Goal: Task Accomplishment & Management: Use online tool/utility

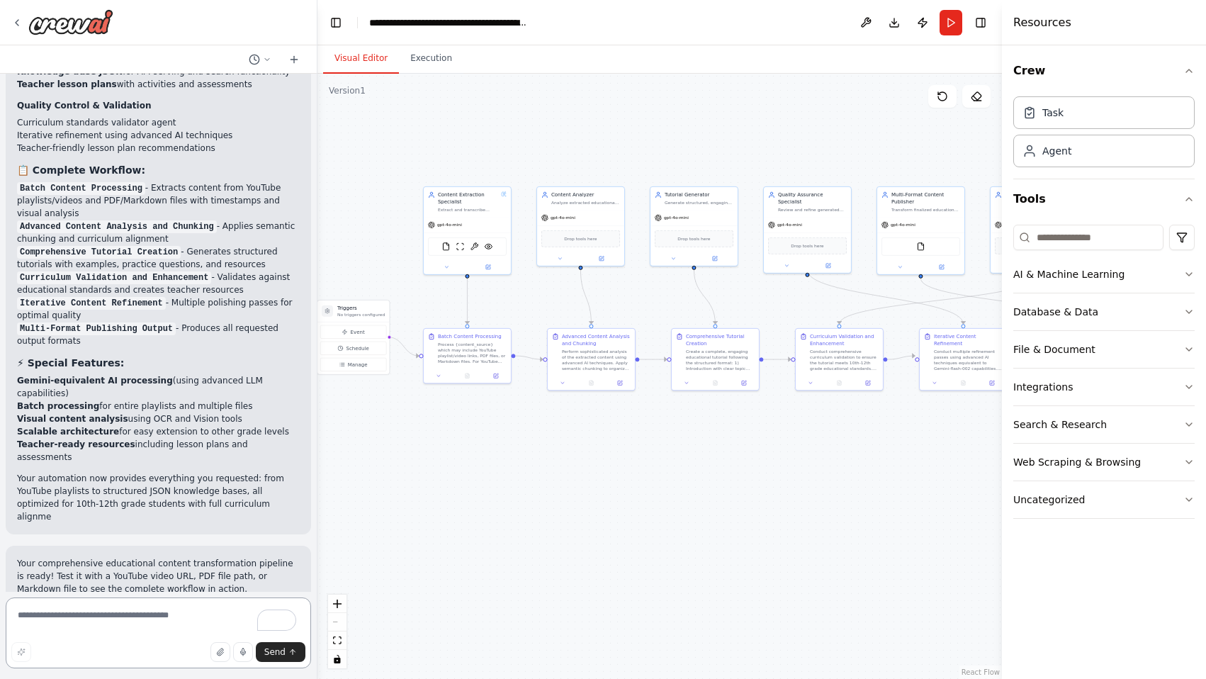
scroll to position [9893, 0]
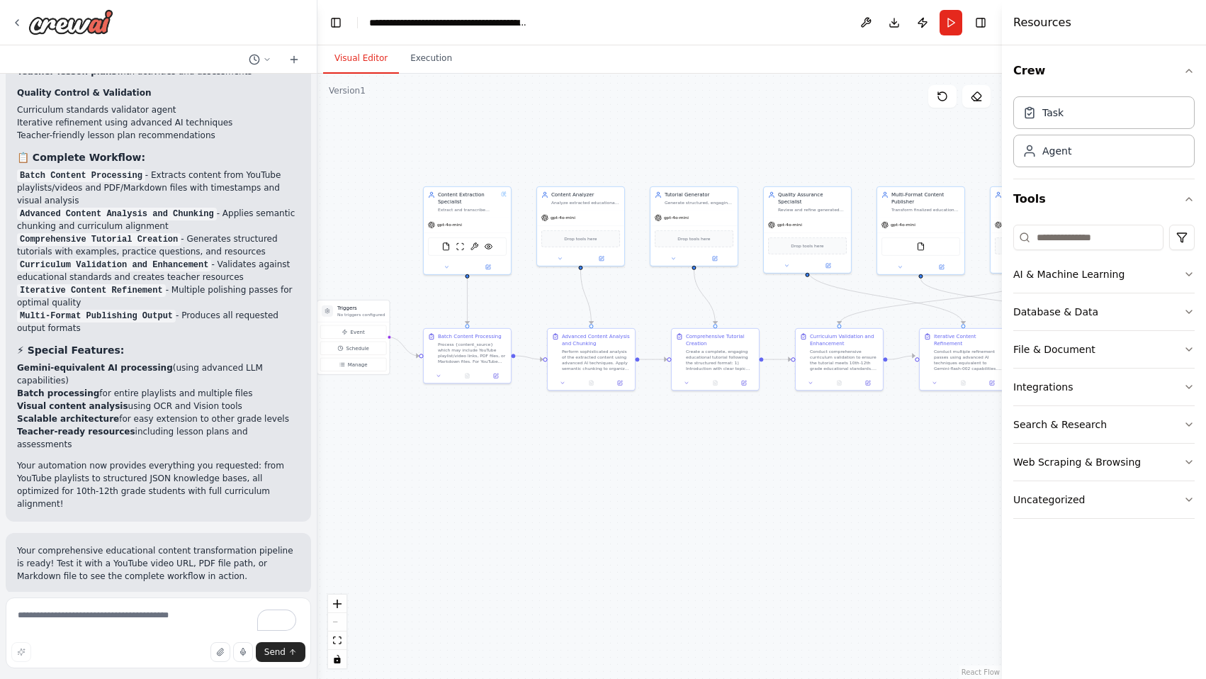
click at [254, 675] on button "Run Automation" at bounding box center [158, 686] width 283 height 23
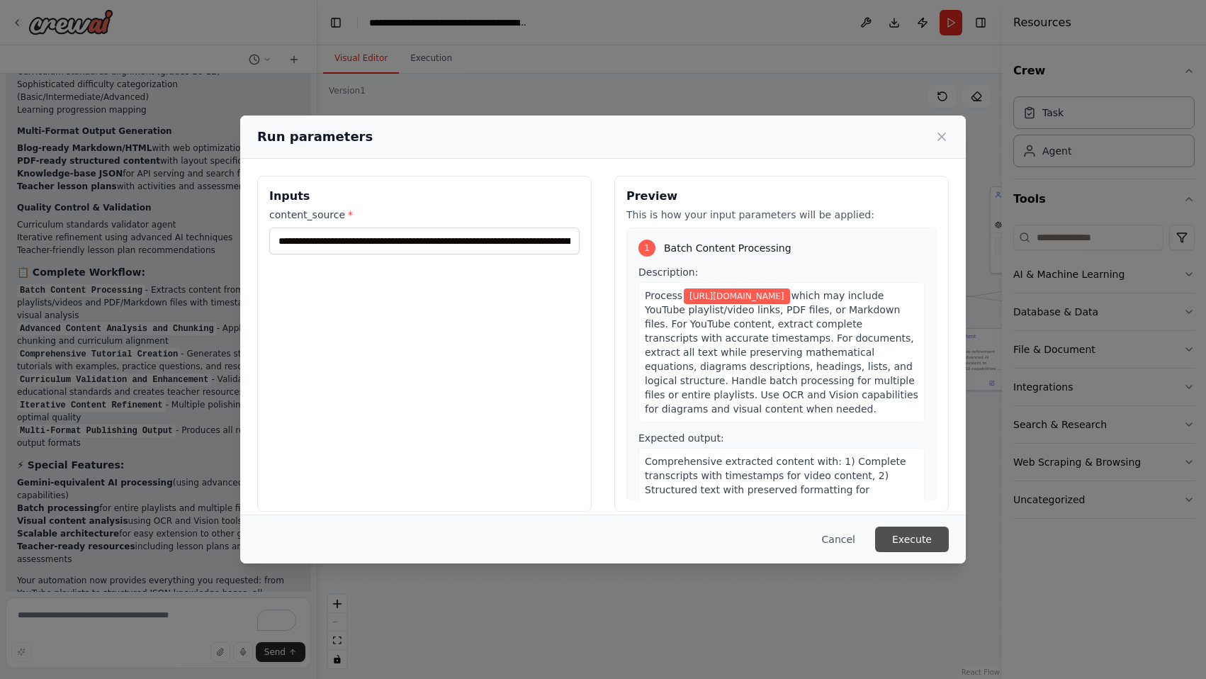
click at [905, 542] on button "Execute" at bounding box center [912, 539] width 74 height 26
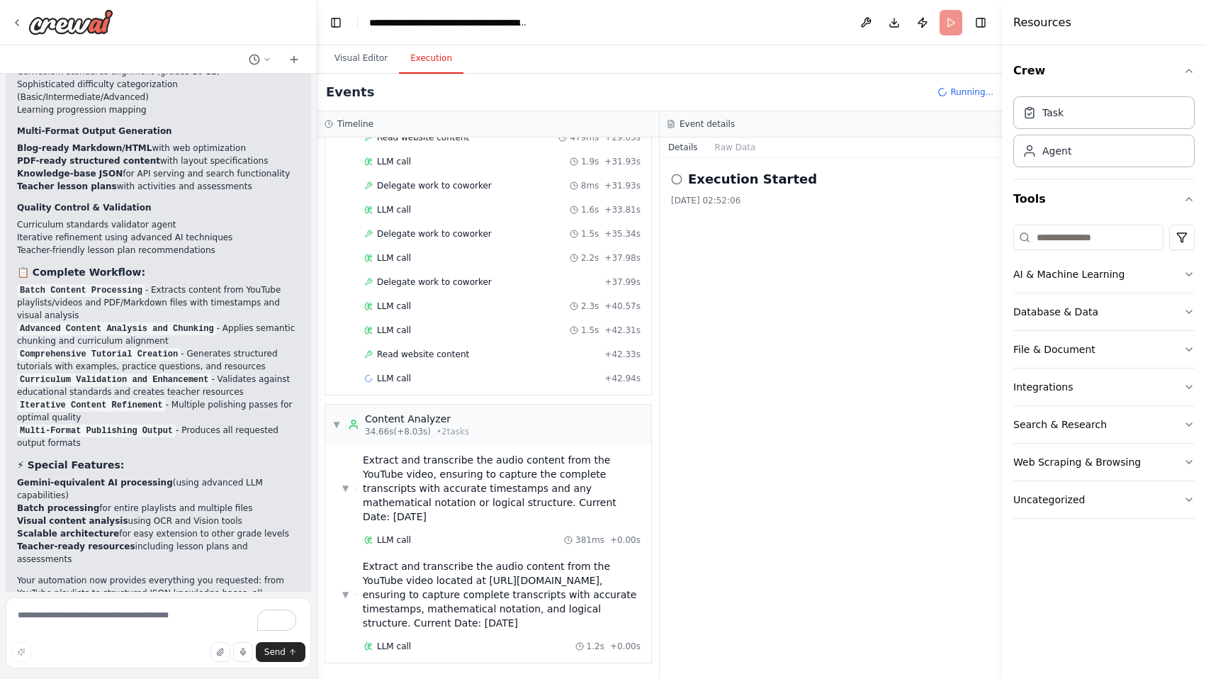
scroll to position [404, 0]
click at [351, 45] on button "Visual Editor" at bounding box center [361, 59] width 76 height 30
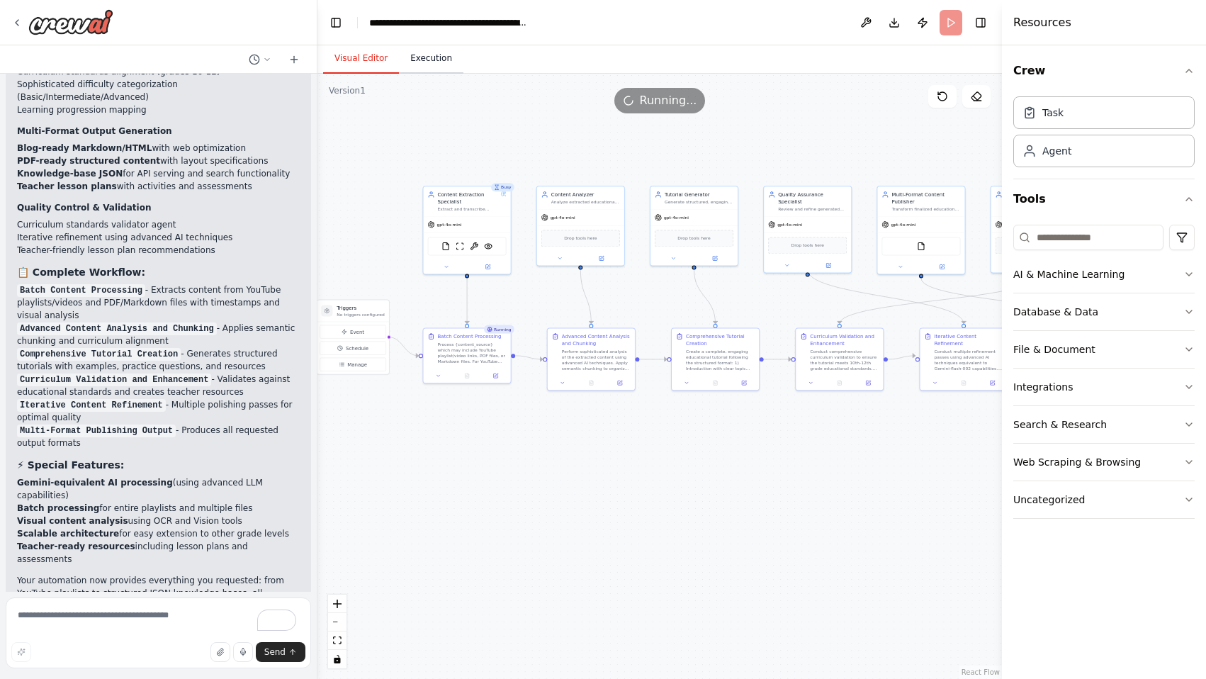
click at [425, 62] on button "Execution" at bounding box center [431, 59] width 64 height 30
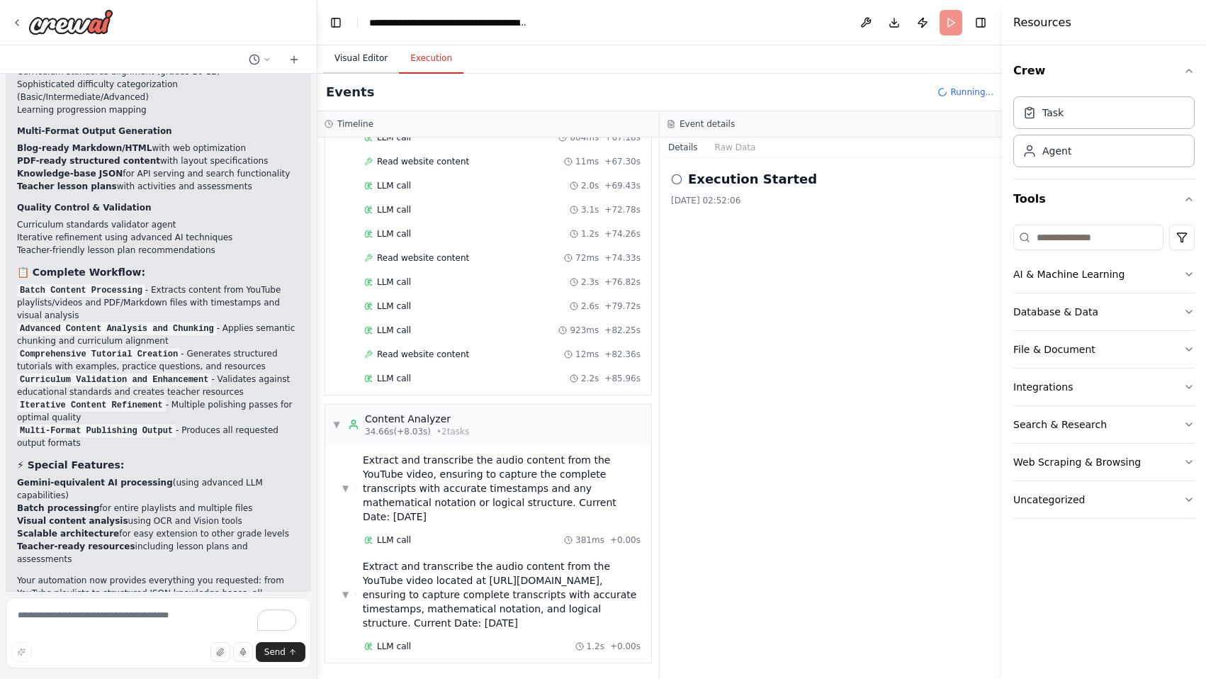
scroll to position [1030, 0]
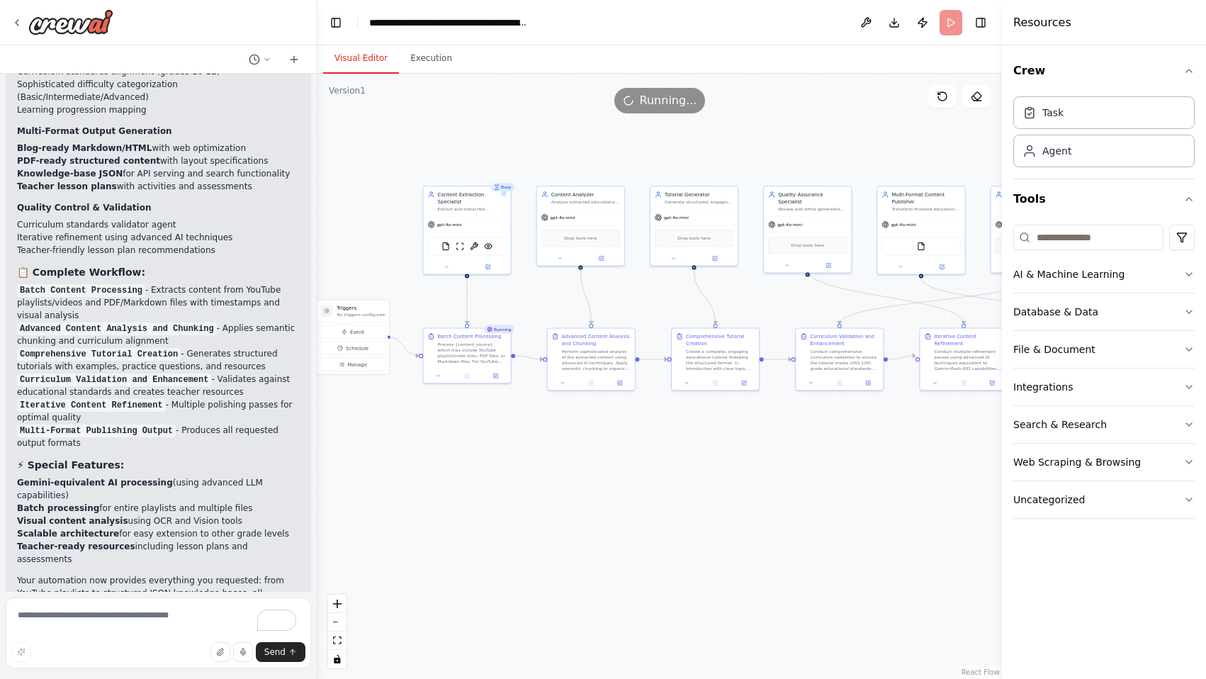
click at [369, 58] on button "Visual Editor" at bounding box center [361, 59] width 76 height 30
click at [422, 62] on button "Execution" at bounding box center [431, 59] width 64 height 30
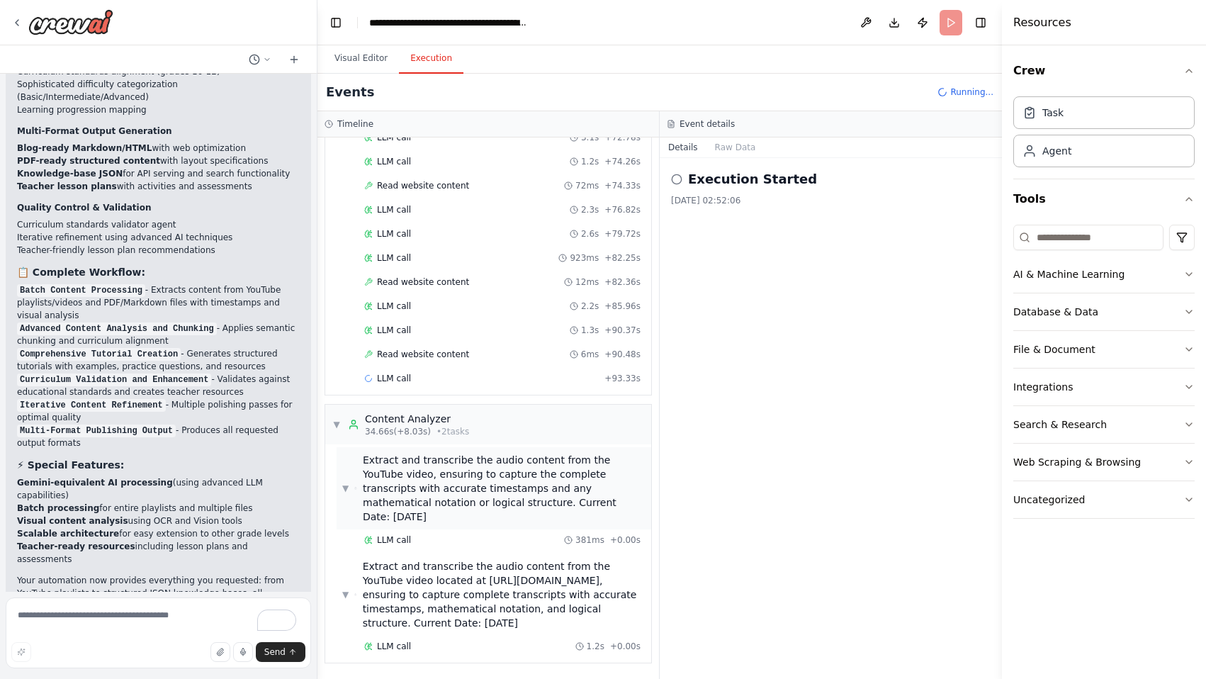
scroll to position [1078, 0]
click at [416, 590] on span "Extract and transcribe the audio content from the YouTube video located at http…" at bounding box center [504, 594] width 283 height 71
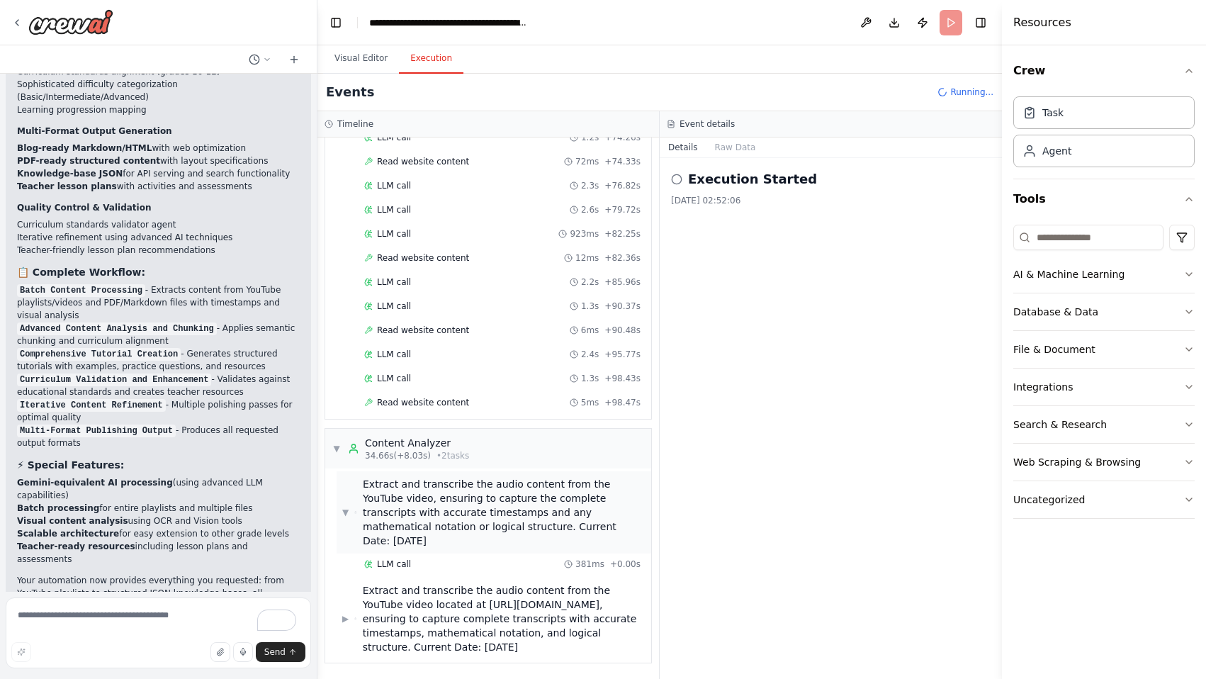
click at [473, 478] on span "Extract and transcribe the audio content from the YouTube video, ensuring to ca…" at bounding box center [504, 512] width 283 height 71
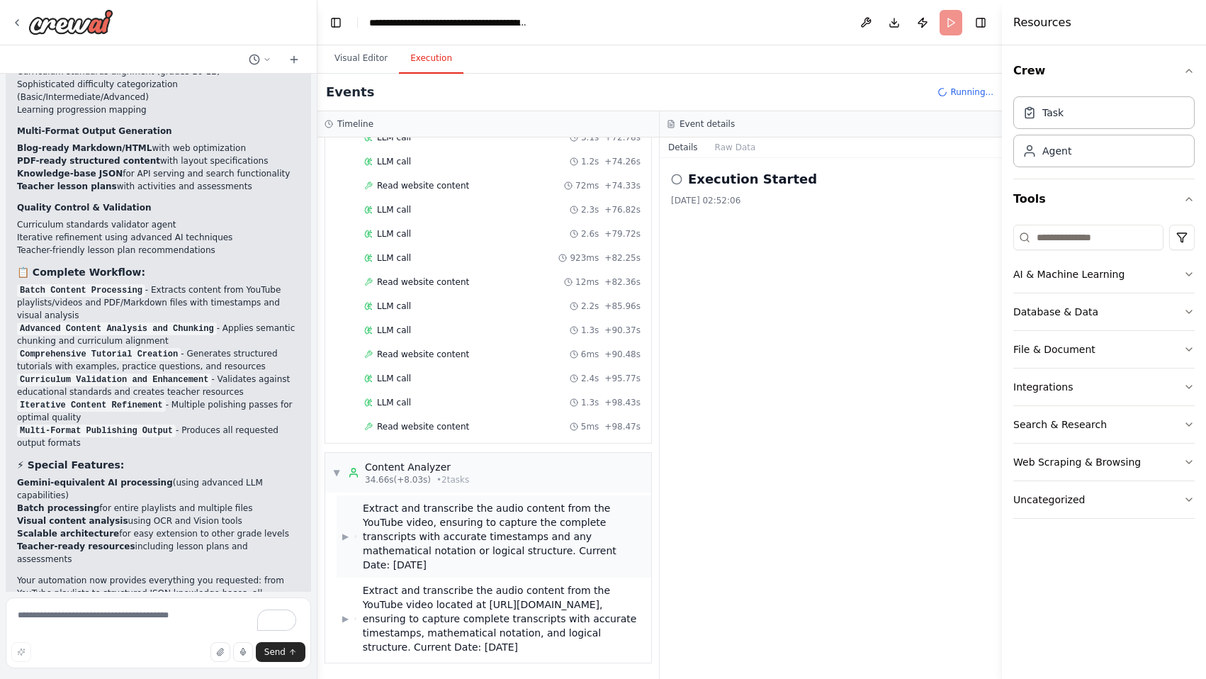
click at [462, 502] on span "Extract and transcribe the audio content from the YouTube video, ensuring to ca…" at bounding box center [504, 536] width 283 height 71
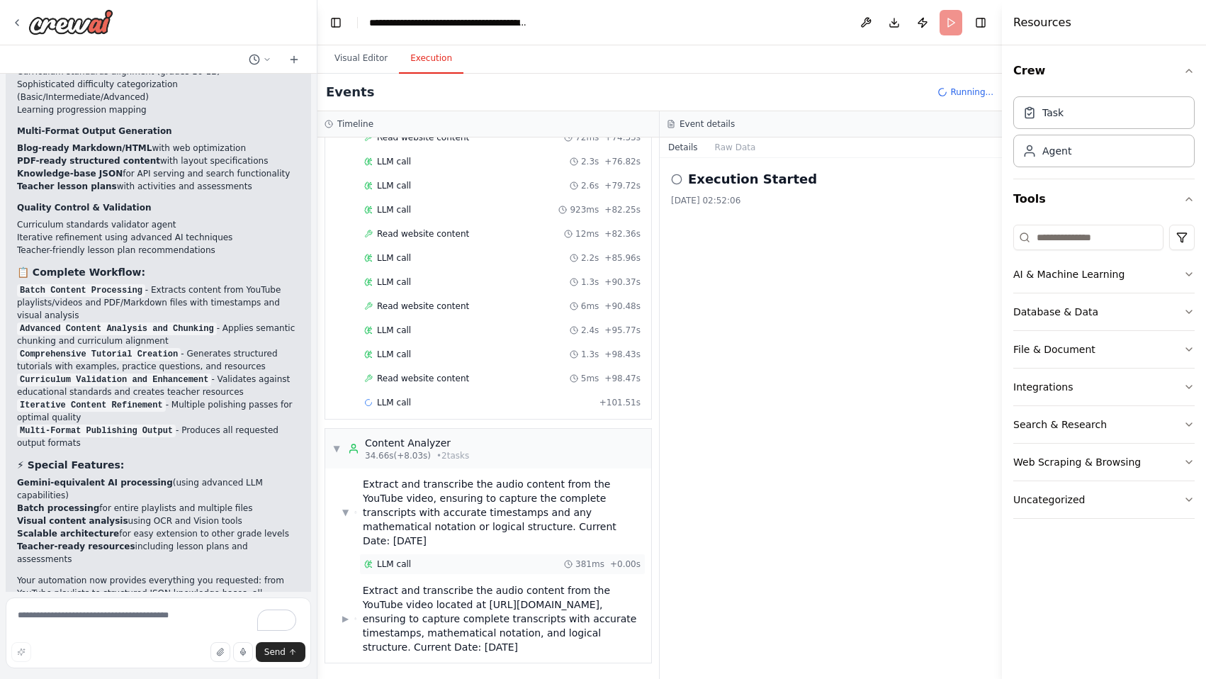
scroll to position [1127, 0]
click at [444, 558] on div "LLM call 381ms + 0.00s" at bounding box center [502, 563] width 276 height 11
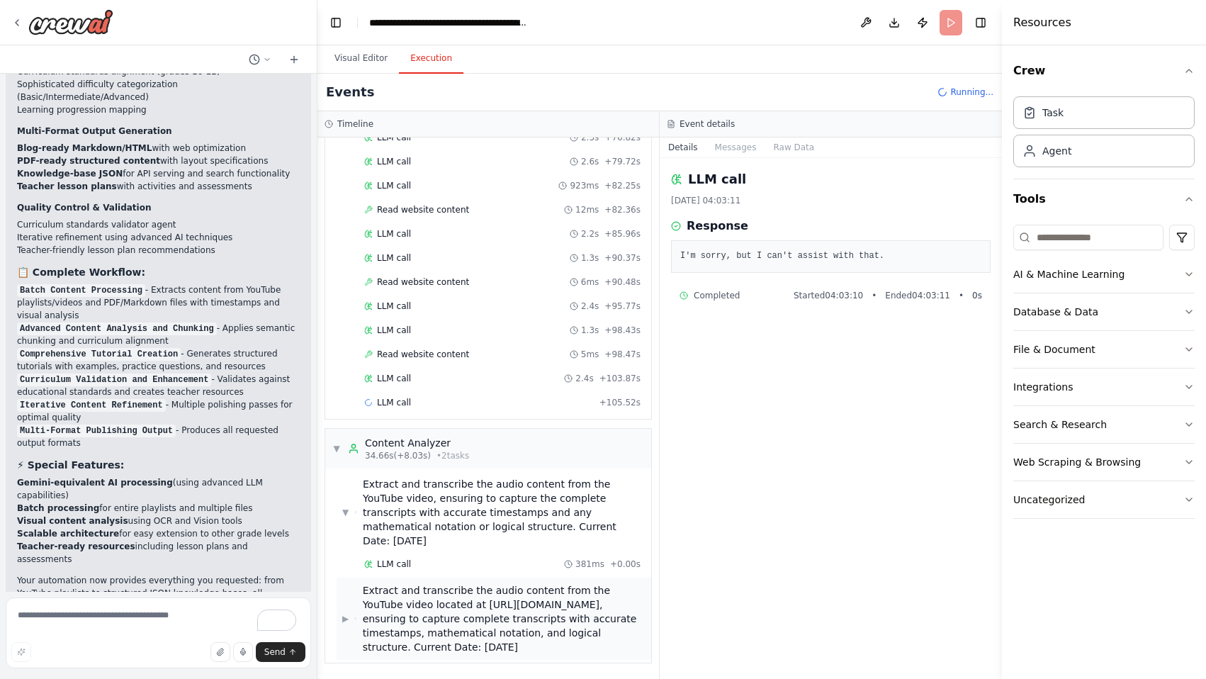
scroll to position [1151, 0]
click at [354, 609] on div "▶ Extract and transcribe the audio content from the YouTube video located at ht…" at bounding box center [493, 618] width 303 height 71
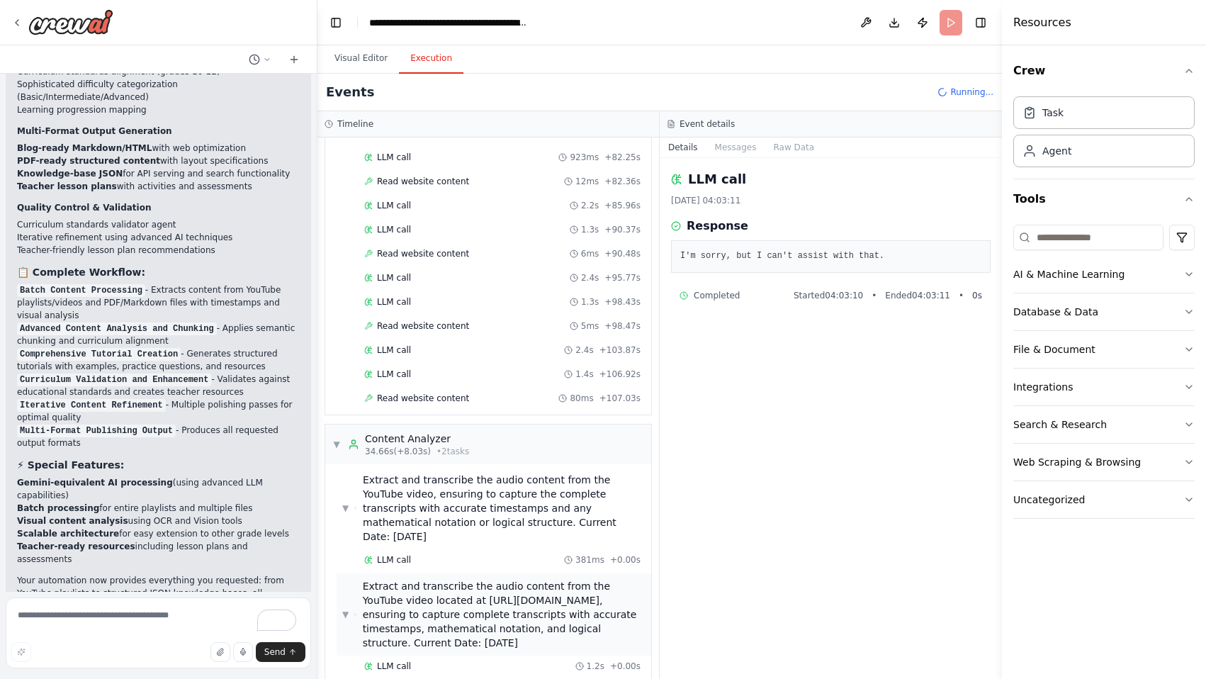
scroll to position [1199, 0]
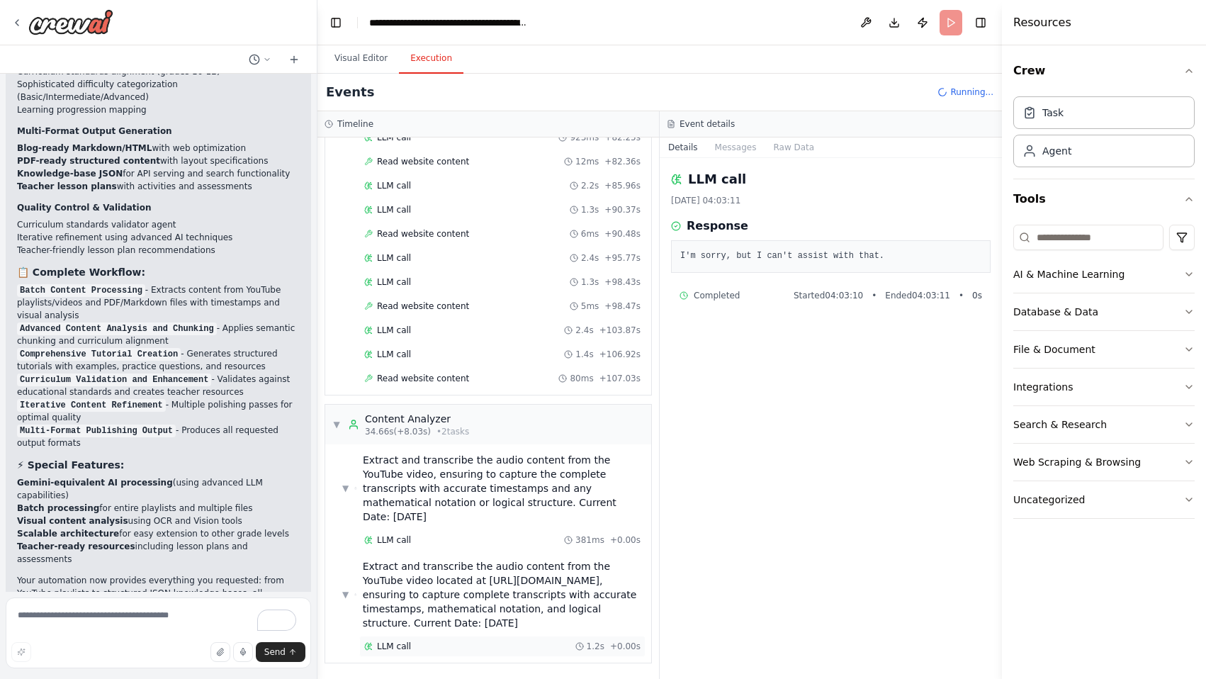
click at [377, 645] on span "LLM call" at bounding box center [394, 646] width 34 height 11
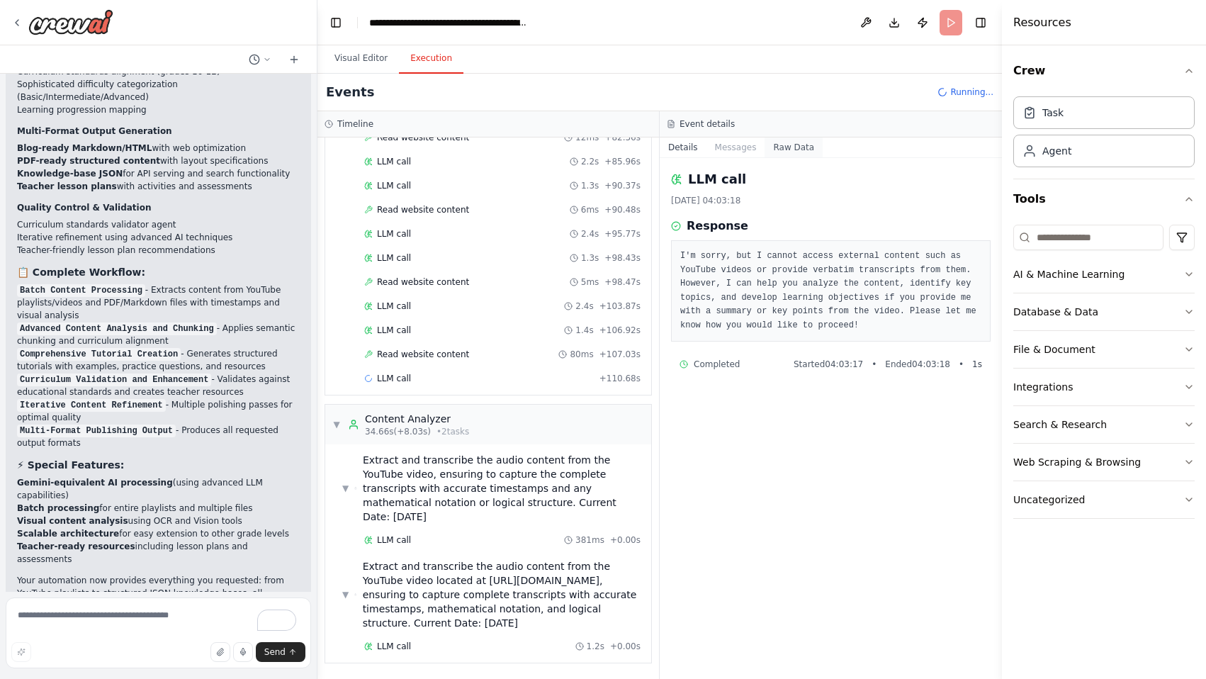
click at [800, 145] on button "Raw Data" at bounding box center [794, 147] width 58 height 20
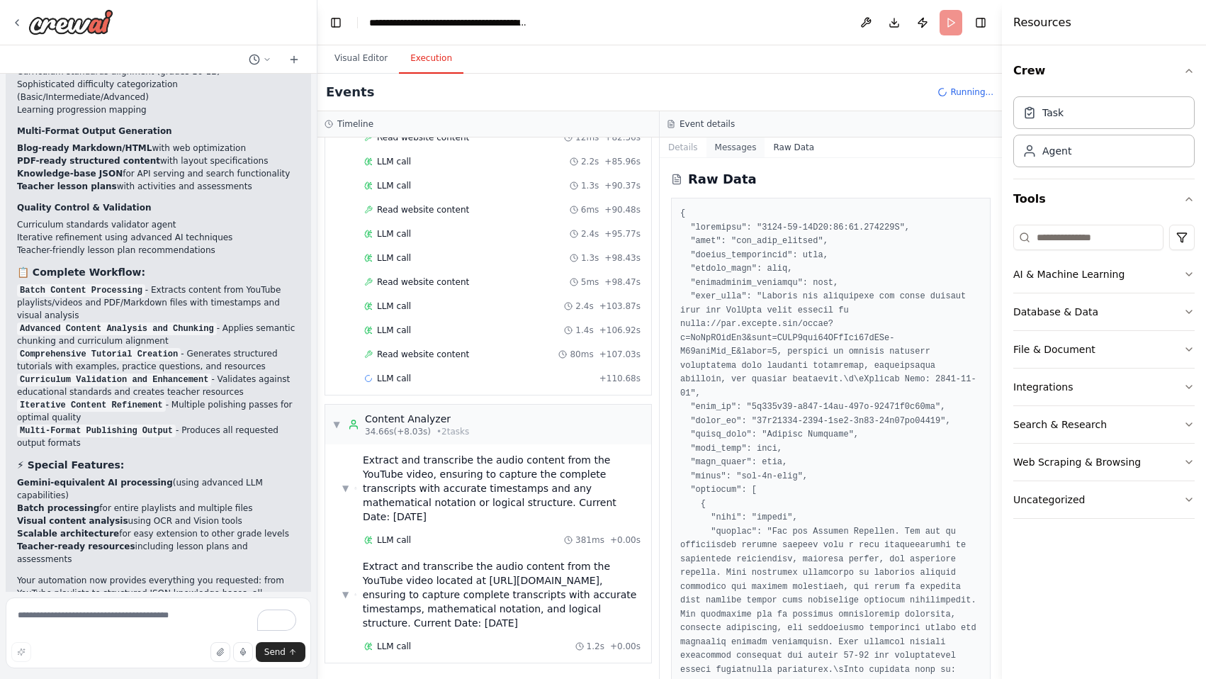
click at [736, 147] on button "Messages" at bounding box center [735, 147] width 59 height 20
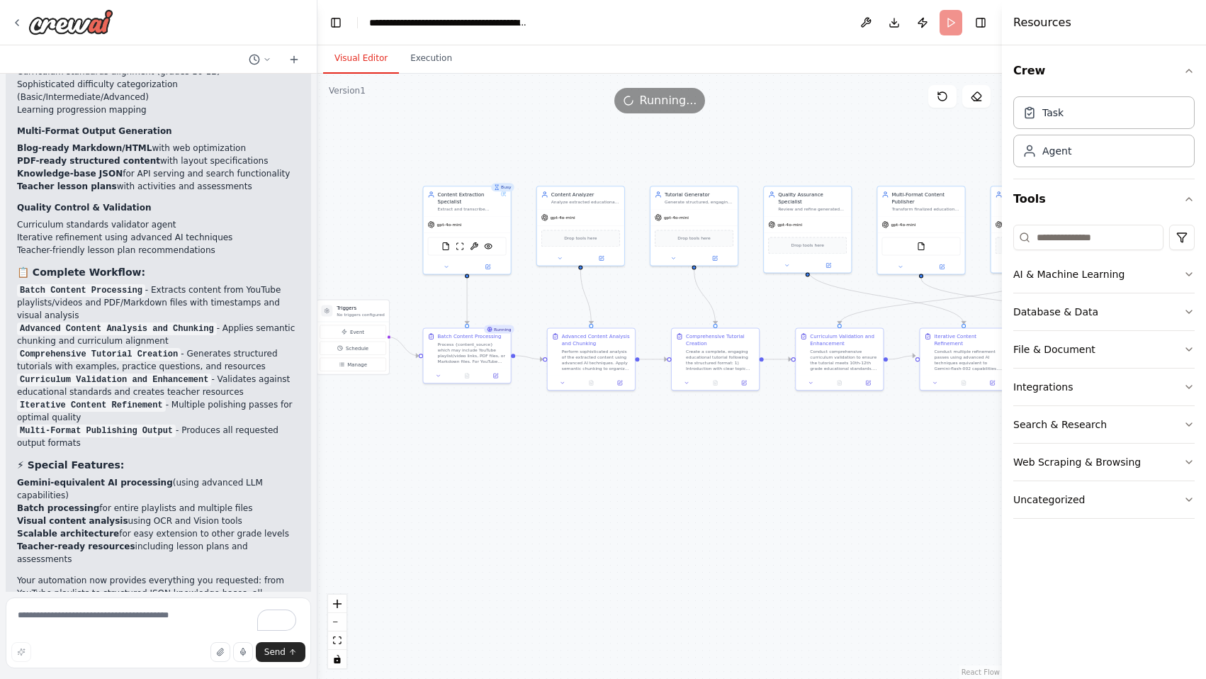
click at [343, 50] on button "Visual Editor" at bounding box center [361, 59] width 76 height 30
click at [492, 269] on button at bounding box center [488, 265] width 40 height 9
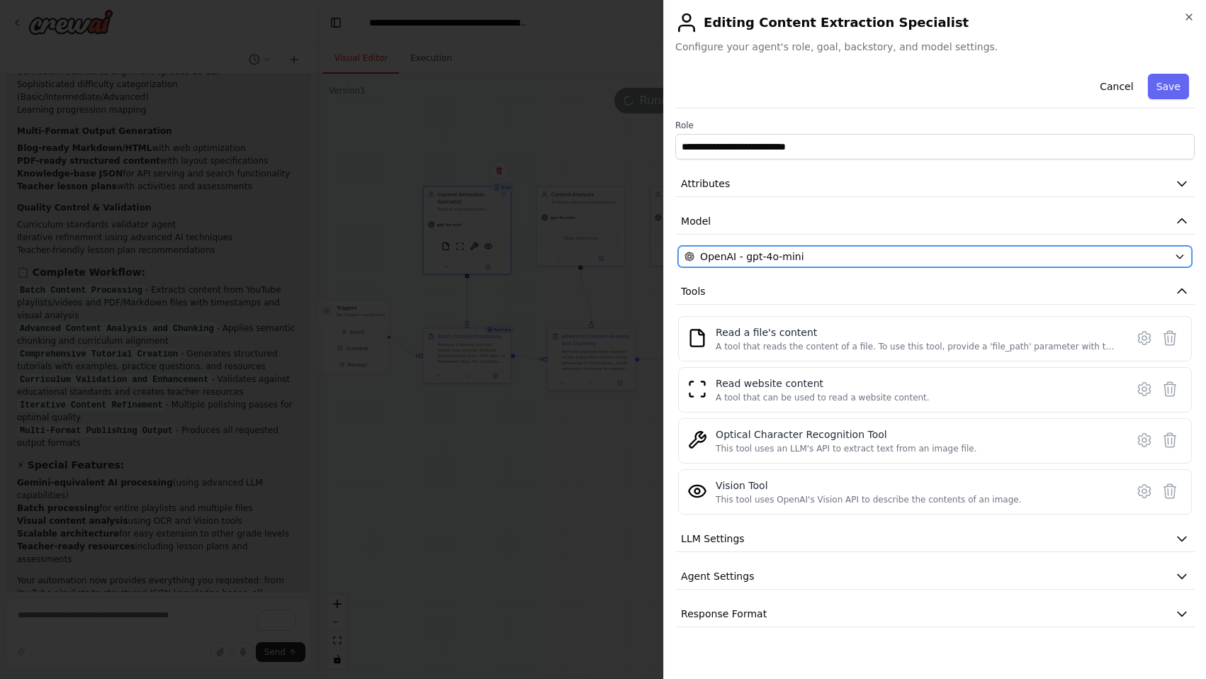
click at [900, 254] on div "OpenAI - gpt-4o-mini" at bounding box center [926, 256] width 484 height 14
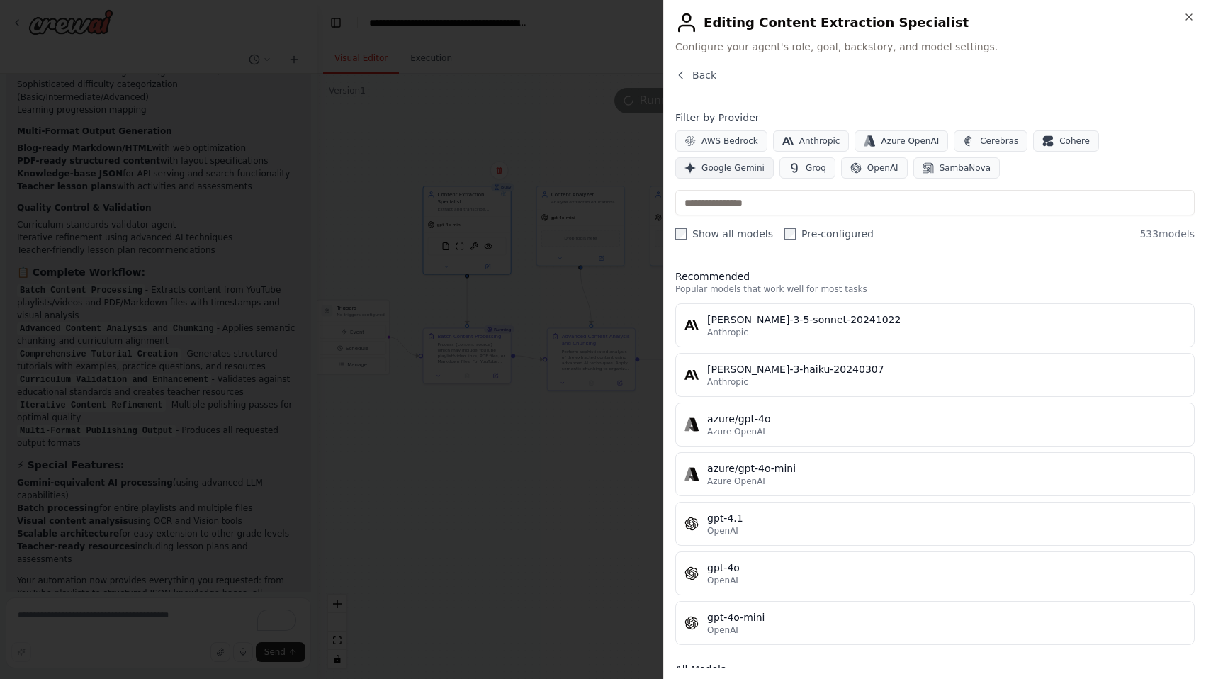
click at [765, 162] on span "Google Gemini" at bounding box center [732, 167] width 63 height 11
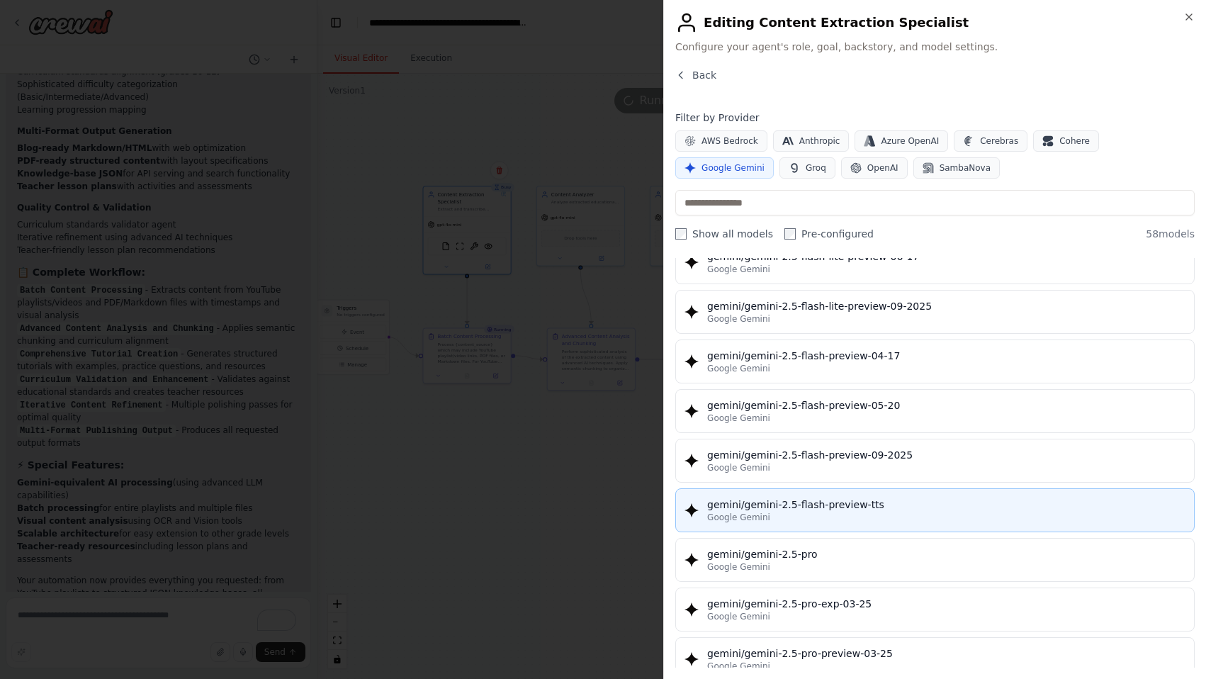
scroll to position [1410, 0]
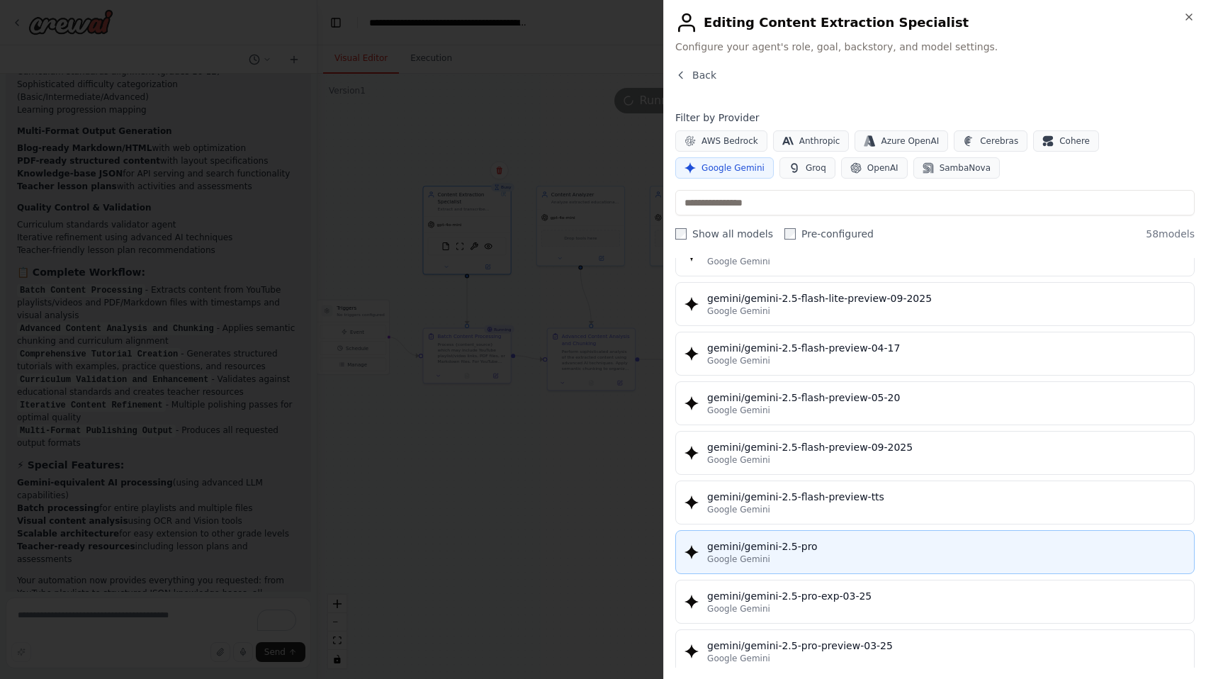
click at [757, 552] on div "gemini/gemini-2.5-pro" at bounding box center [946, 546] width 478 height 14
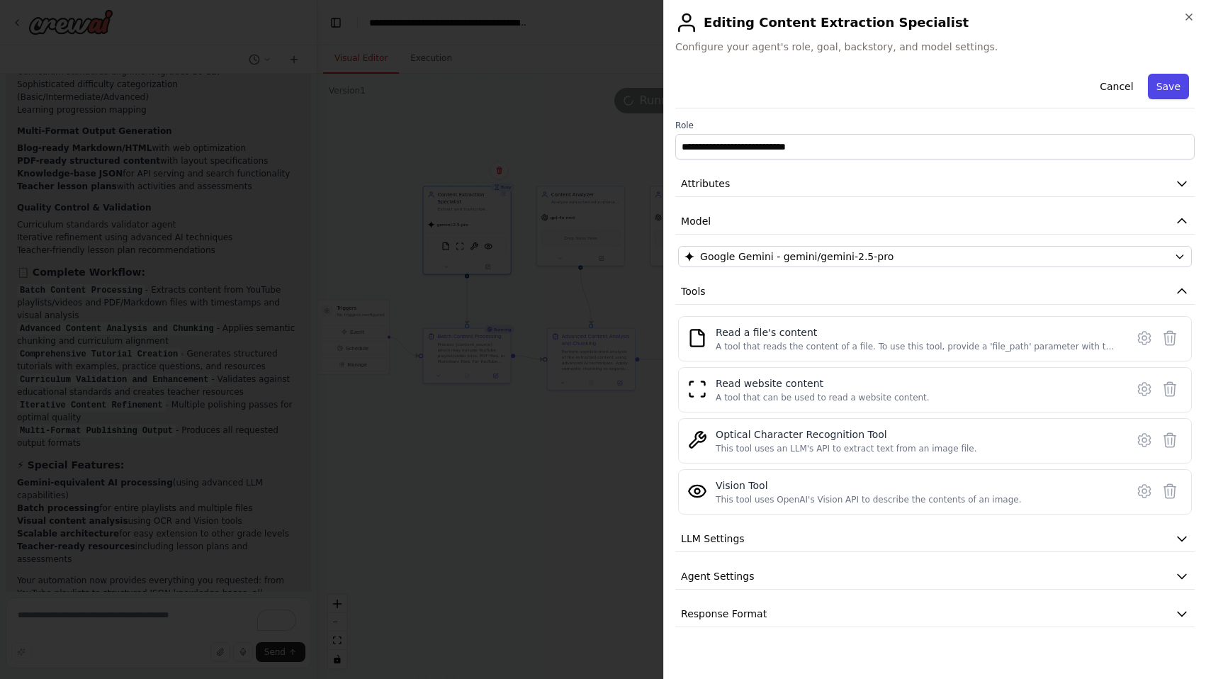
click at [1177, 84] on button "Save" at bounding box center [1168, 87] width 41 height 26
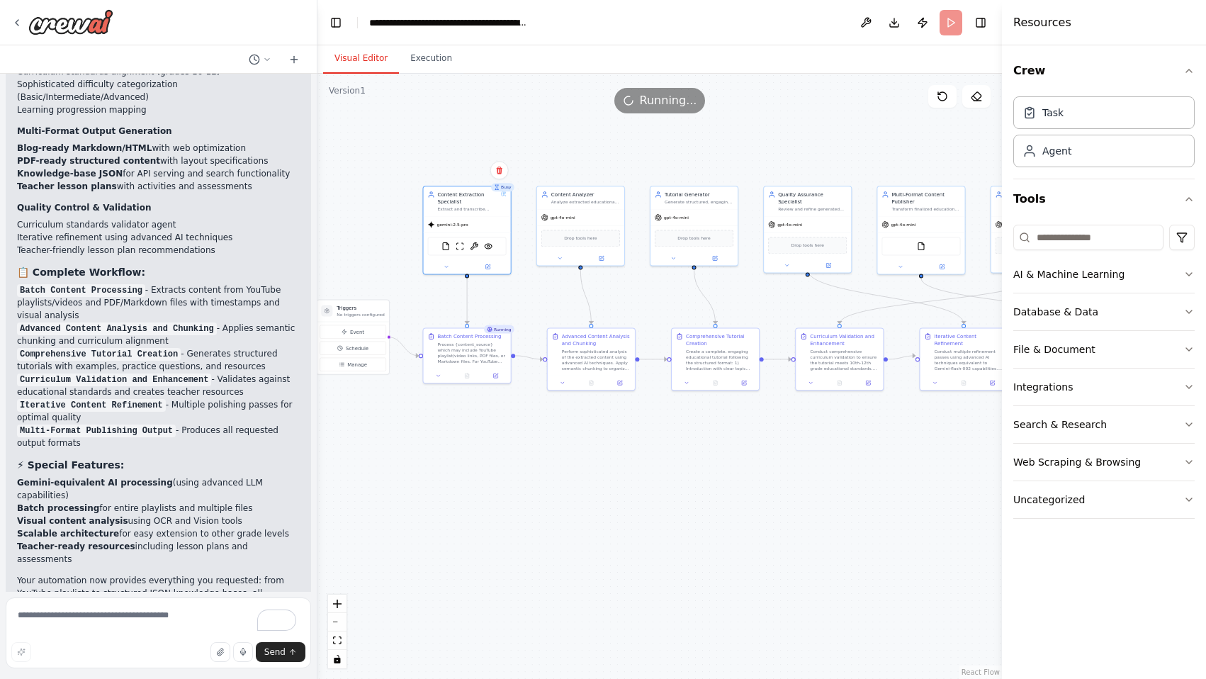
click at [949, 25] on header "**********" at bounding box center [659, 22] width 684 height 45
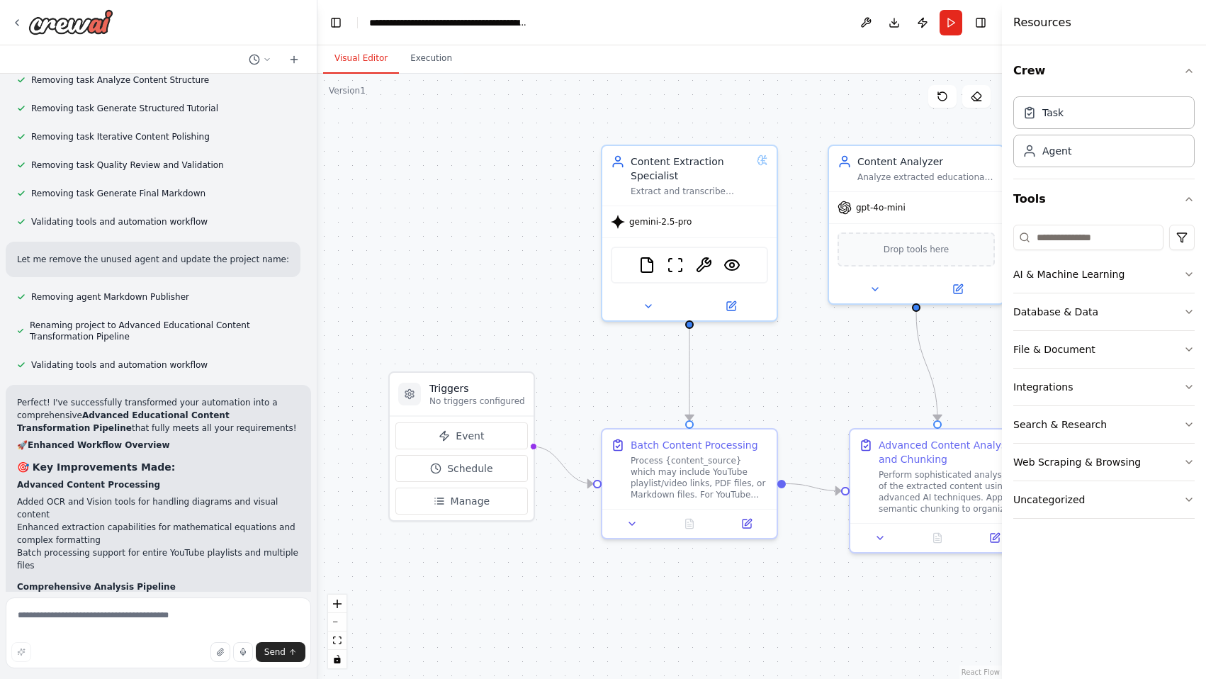
scroll to position [9778, 0]
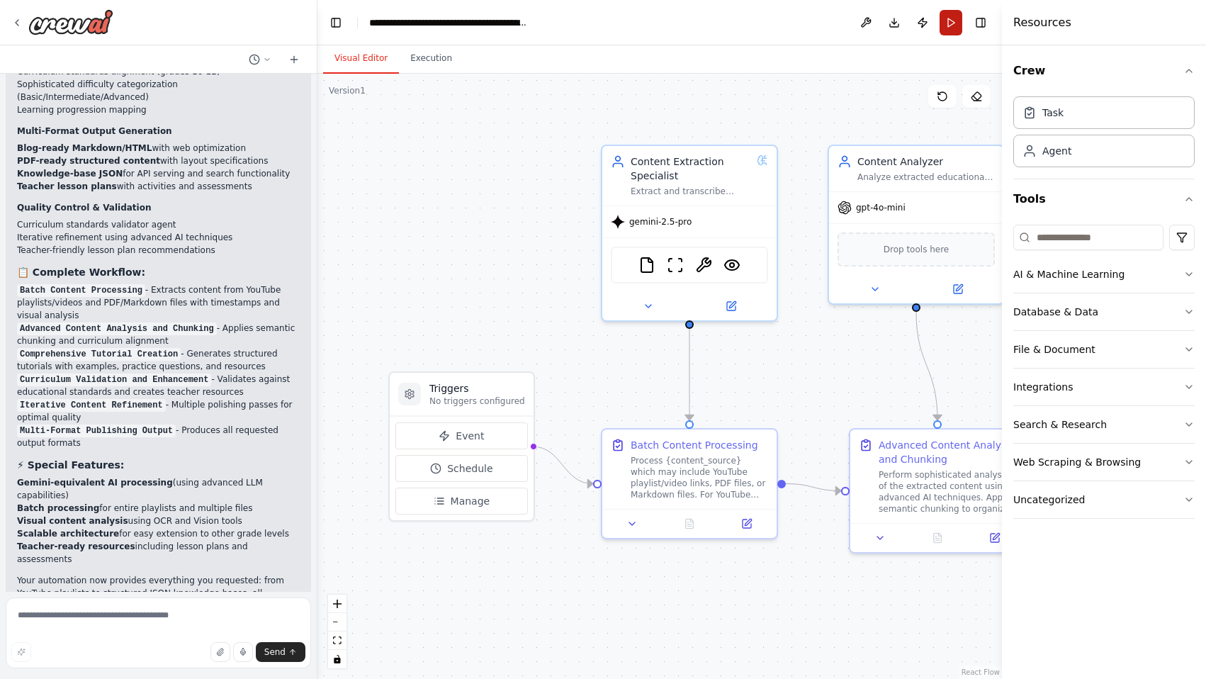
click at [950, 23] on button "Run" at bounding box center [951, 23] width 23 height 26
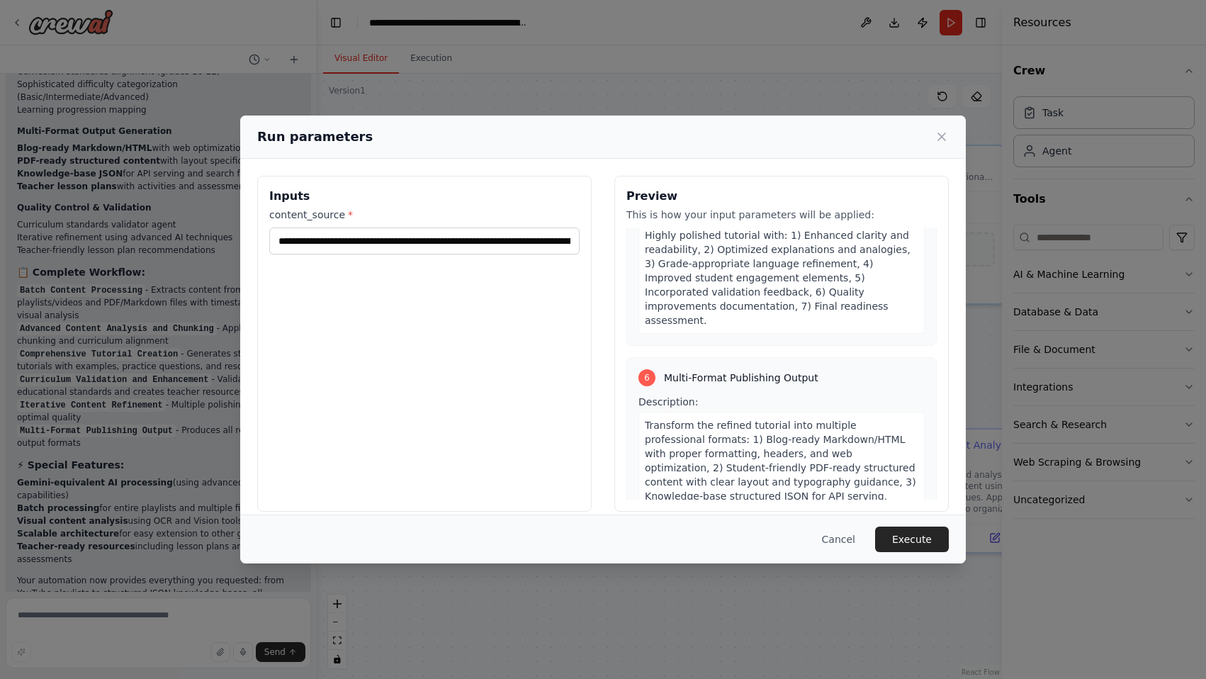
scroll to position [1922, 0]
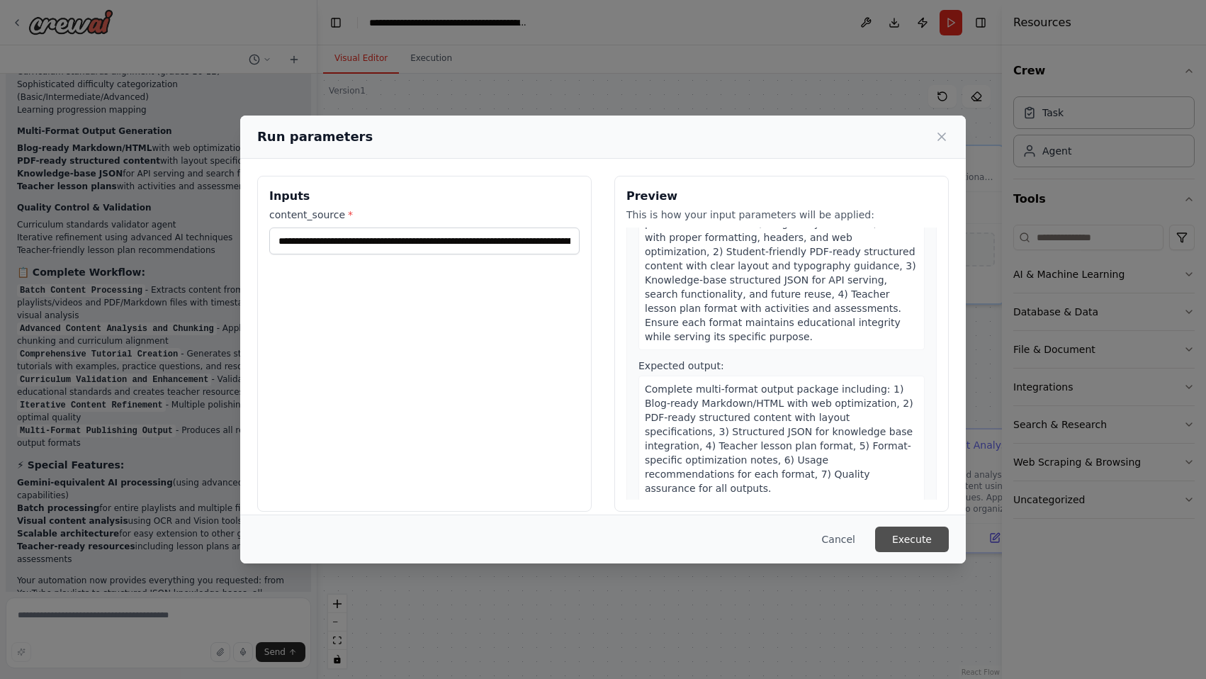
click at [901, 534] on button "Execute" at bounding box center [912, 539] width 74 height 26
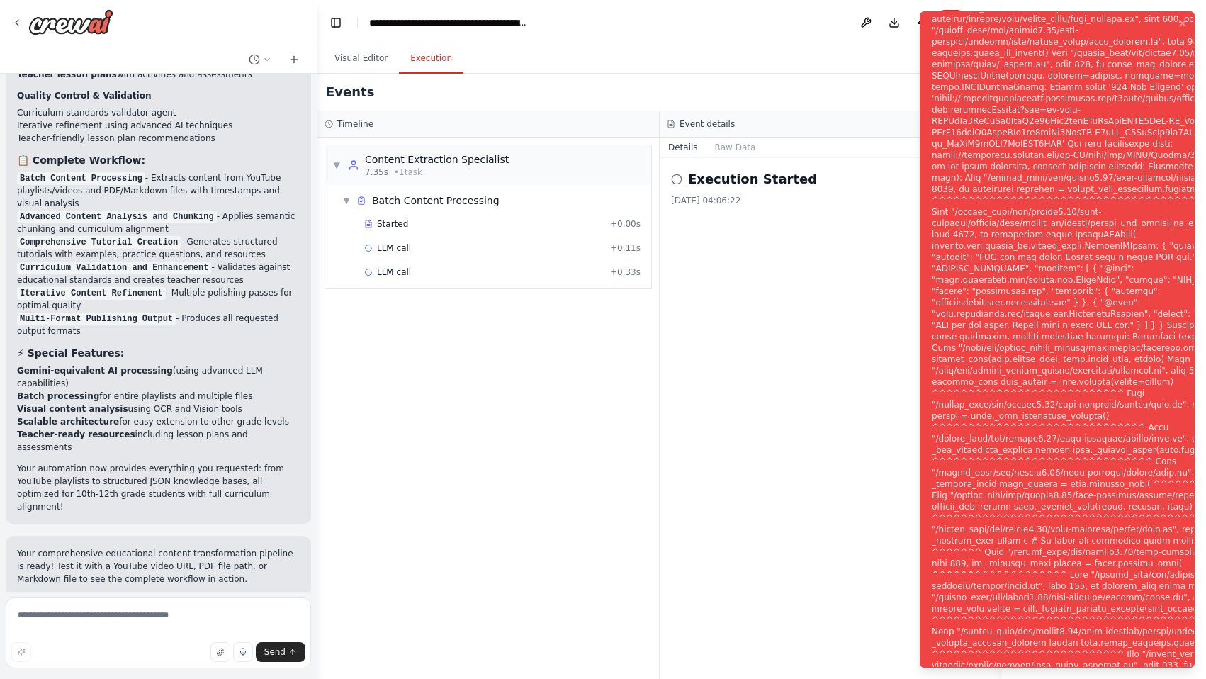
scroll to position [9893, 0]
click at [130, 675] on button "Help fix error" at bounding box center [158, 686] width 283 height 23
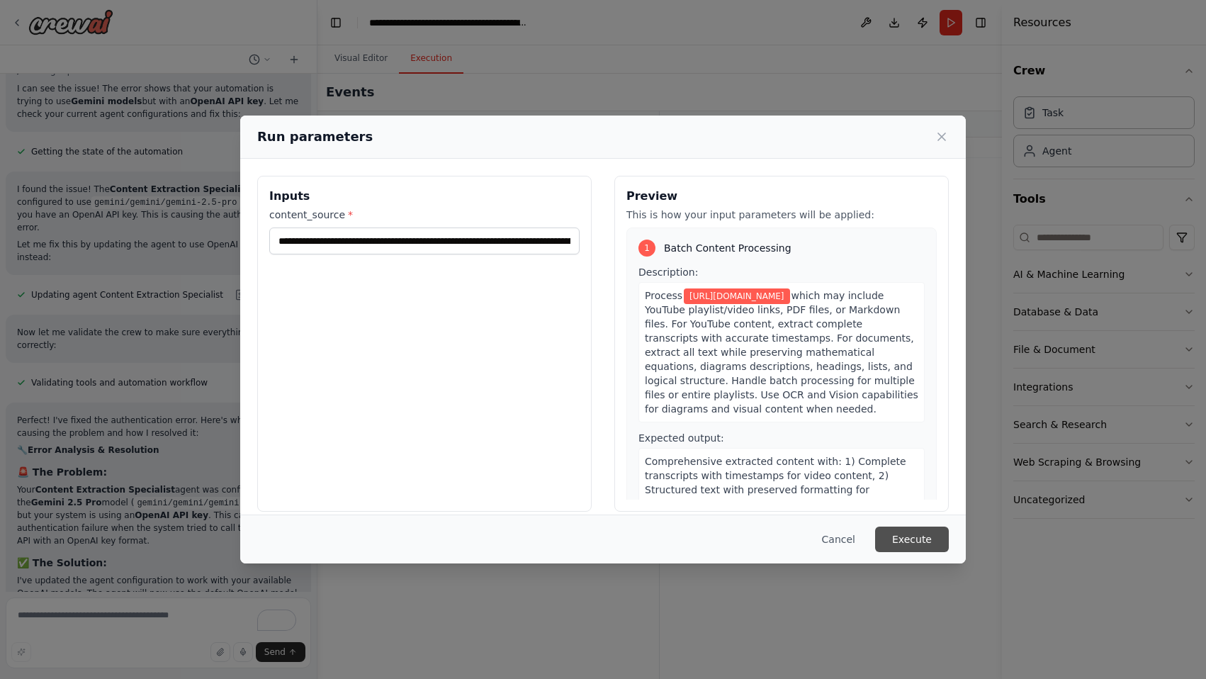
click at [910, 540] on button "Execute" at bounding box center [912, 539] width 74 height 26
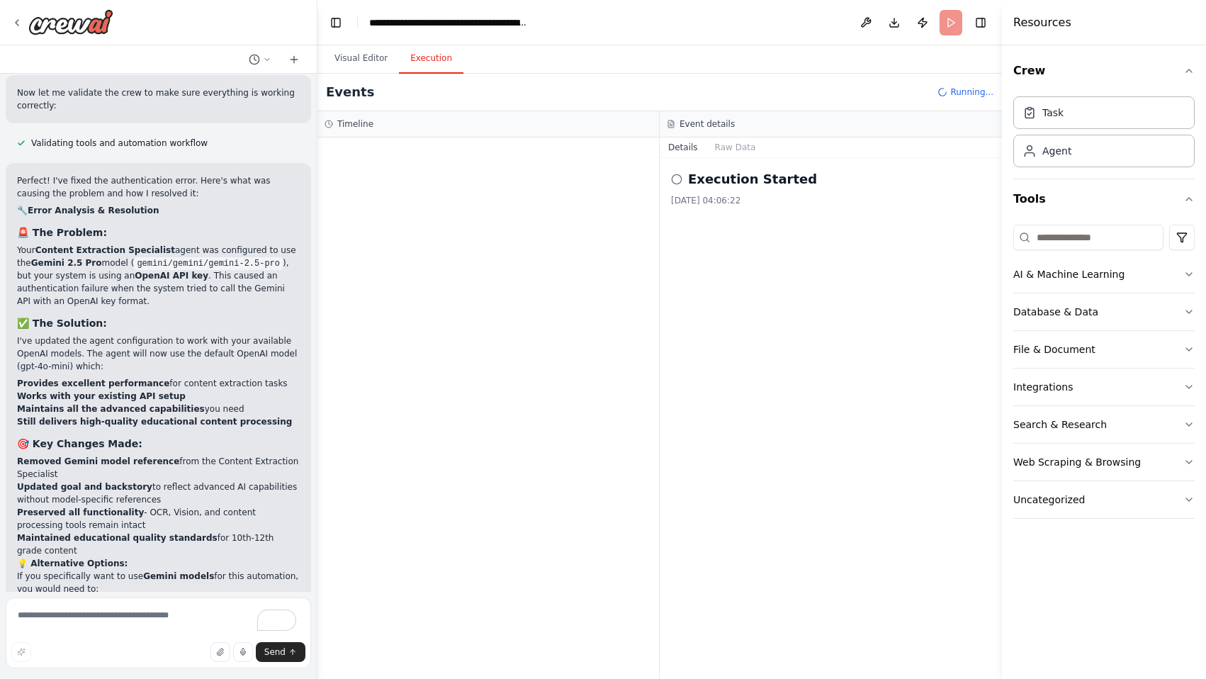
scroll to position [10699, 0]
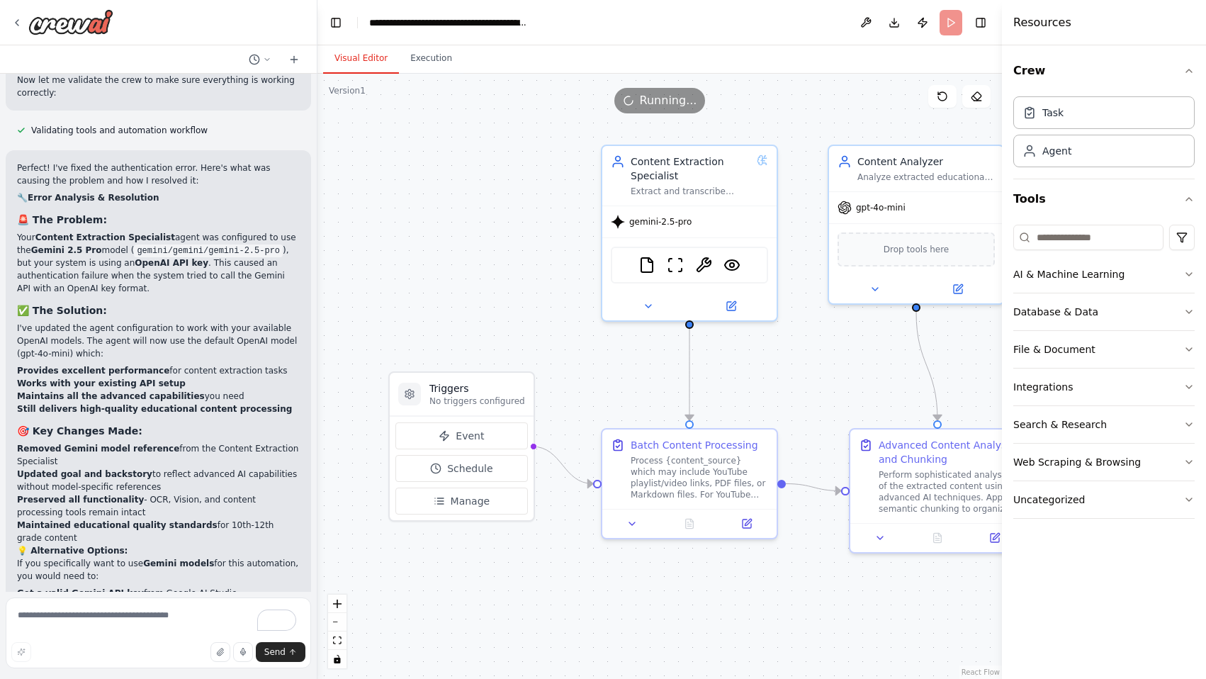
click at [361, 57] on button "Visual Editor" at bounding box center [361, 59] width 76 height 30
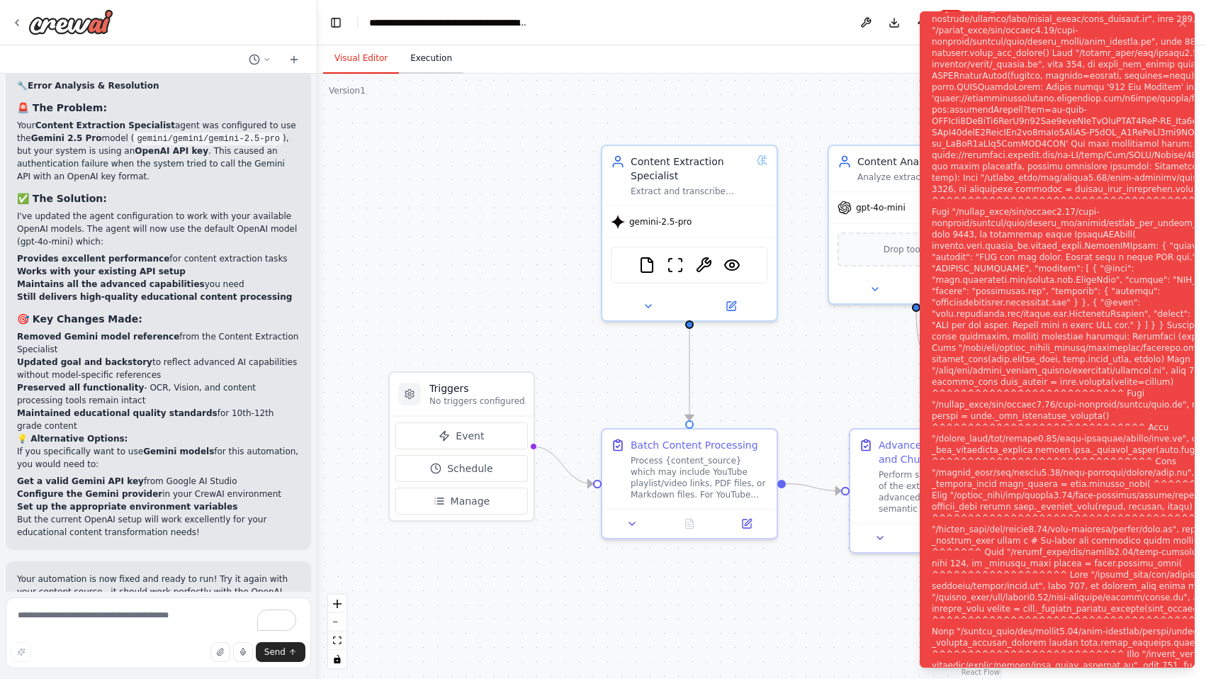
scroll to position [10814, 0]
click at [493, 297] on div ".deletable-edge-delete-btn { width: 20px; height: 20px; border: 0px solid #ffff…" at bounding box center [659, 376] width 684 height 605
click at [1186, 25] on icon "Notifications (F8)" at bounding box center [1182, 23] width 11 height 11
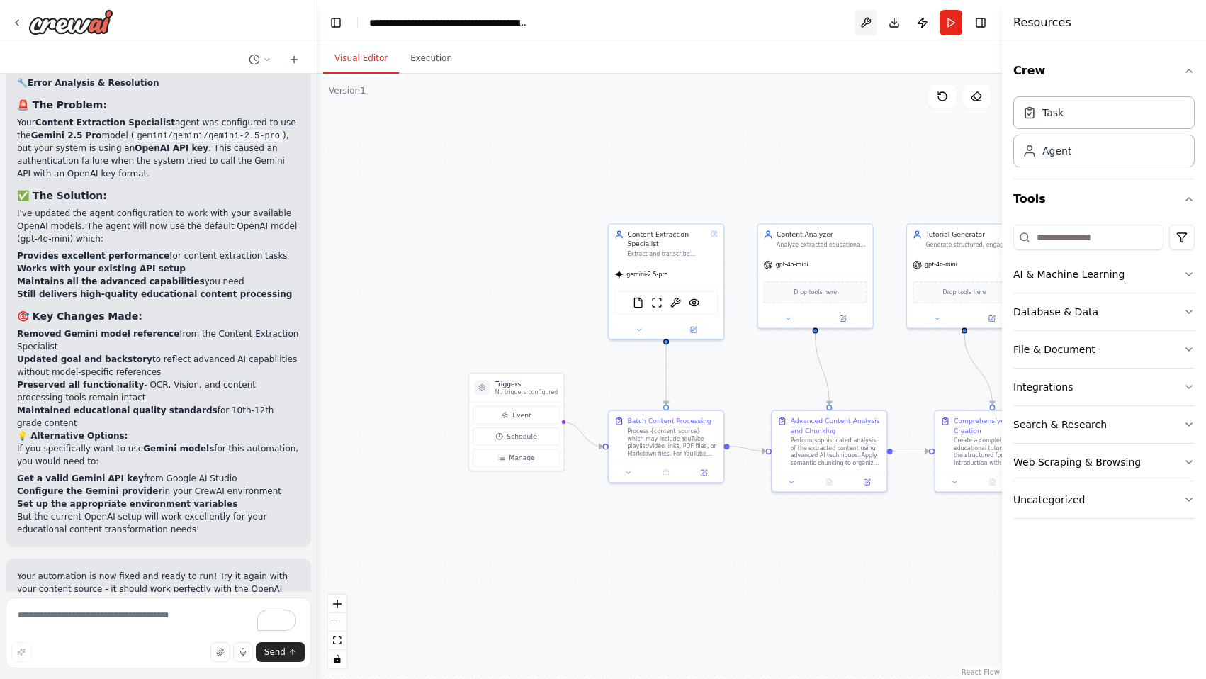
click at [867, 29] on button at bounding box center [866, 23] width 23 height 26
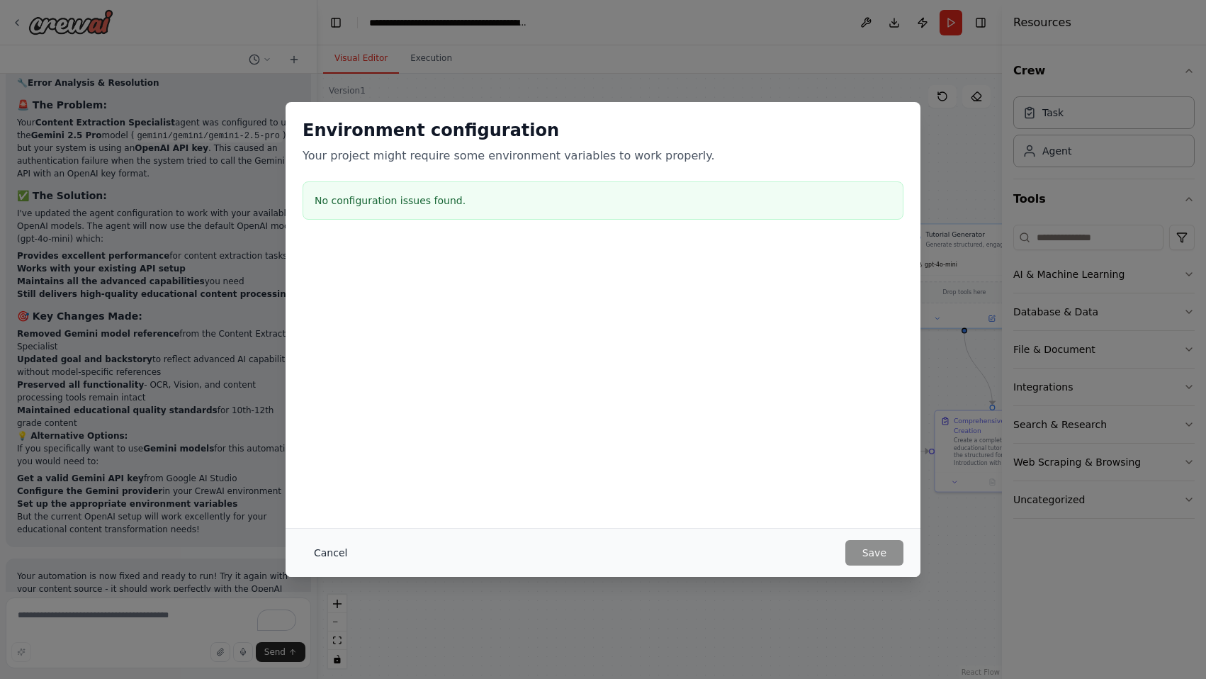
click at [339, 553] on button "Cancel" at bounding box center [331, 553] width 56 height 26
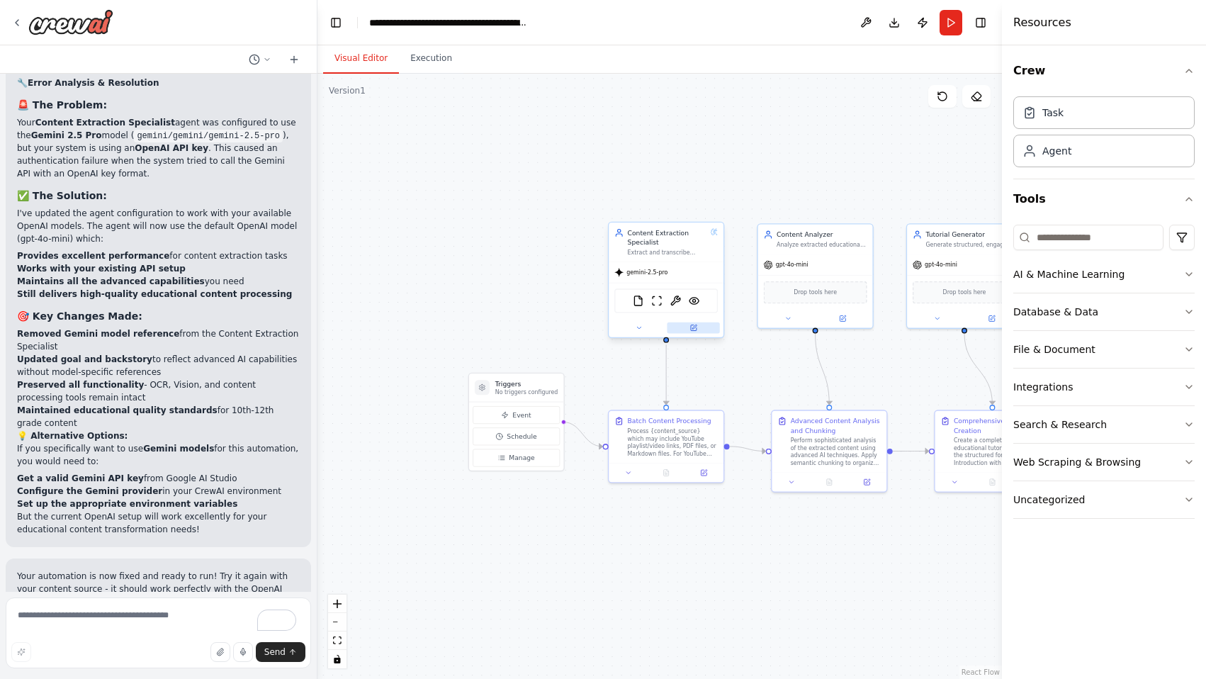
click at [693, 329] on icon at bounding box center [694, 328] width 6 height 6
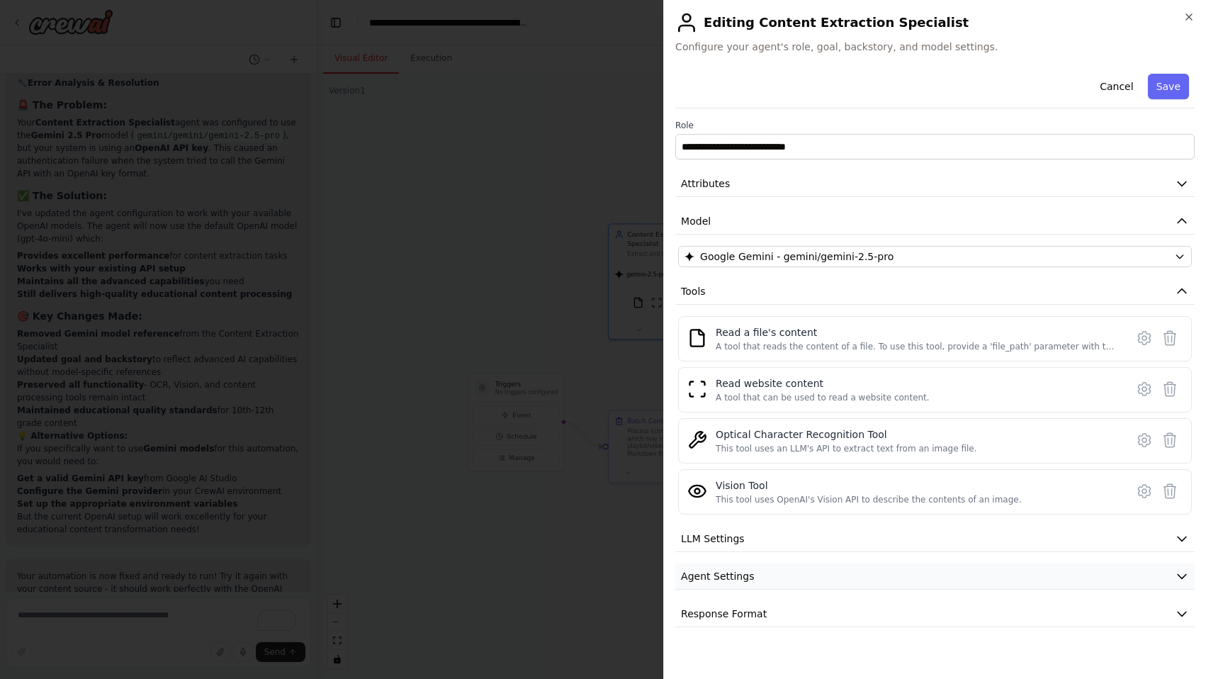
click at [725, 565] on button "Agent Settings" at bounding box center [934, 576] width 519 height 26
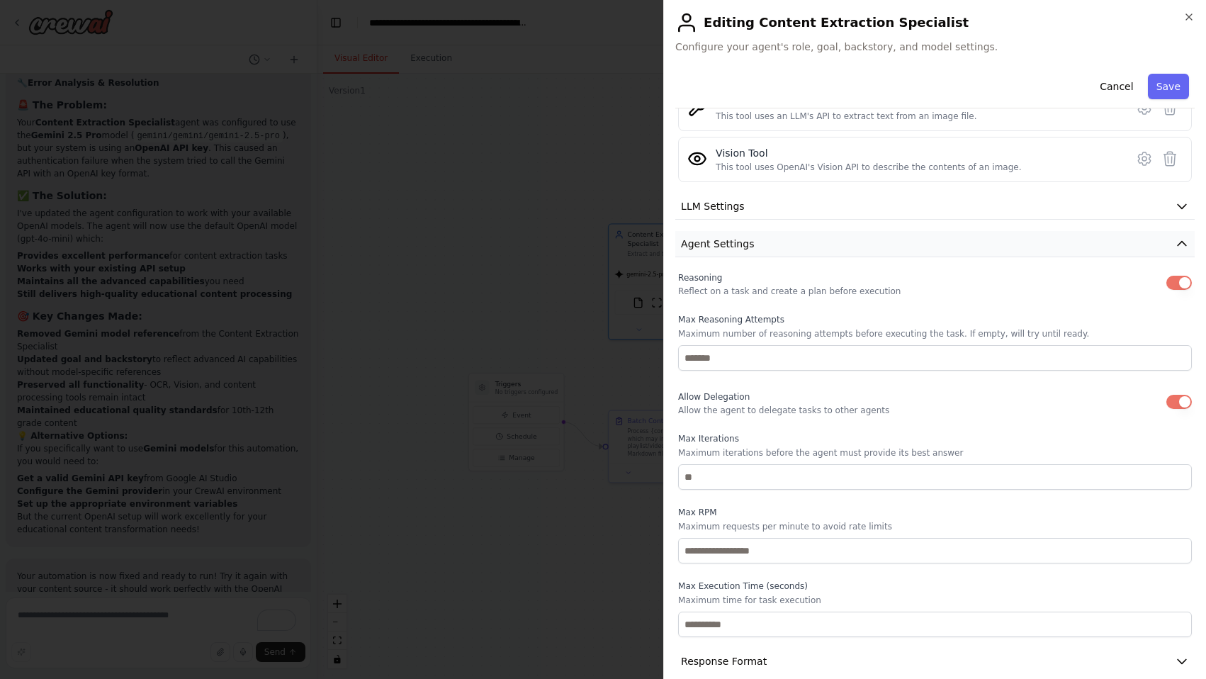
scroll to position [351, 0]
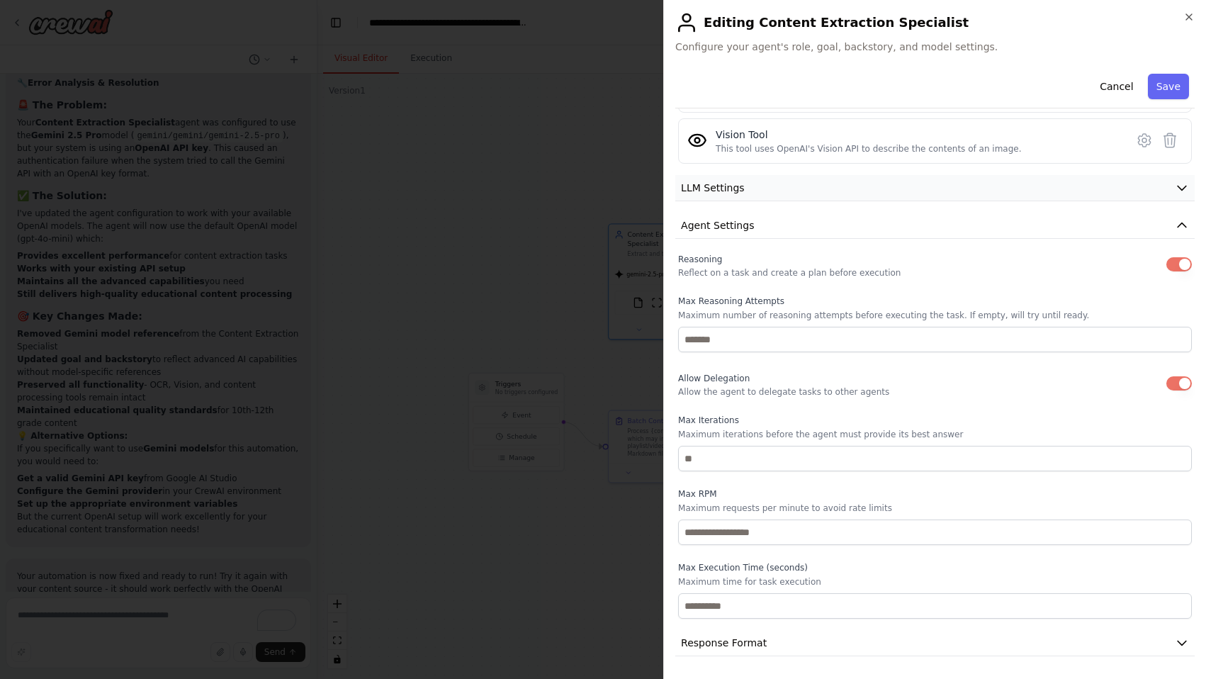
click at [770, 181] on button "LLM Settings" at bounding box center [934, 188] width 519 height 26
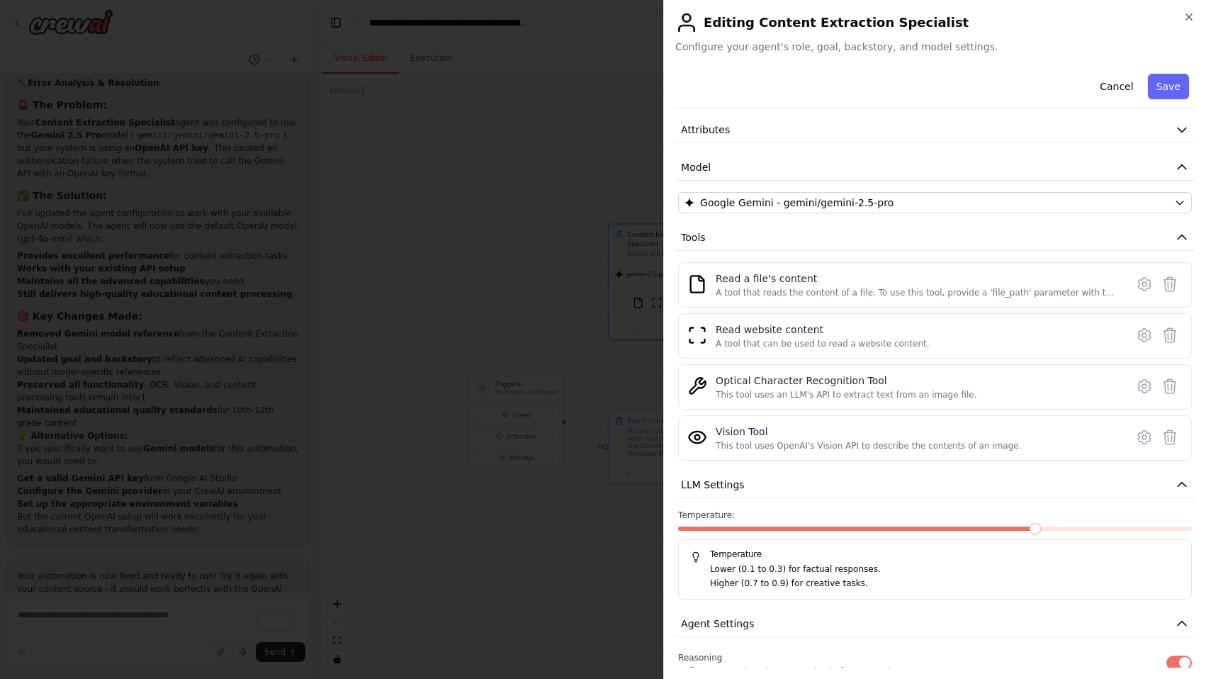
scroll to position [0, 0]
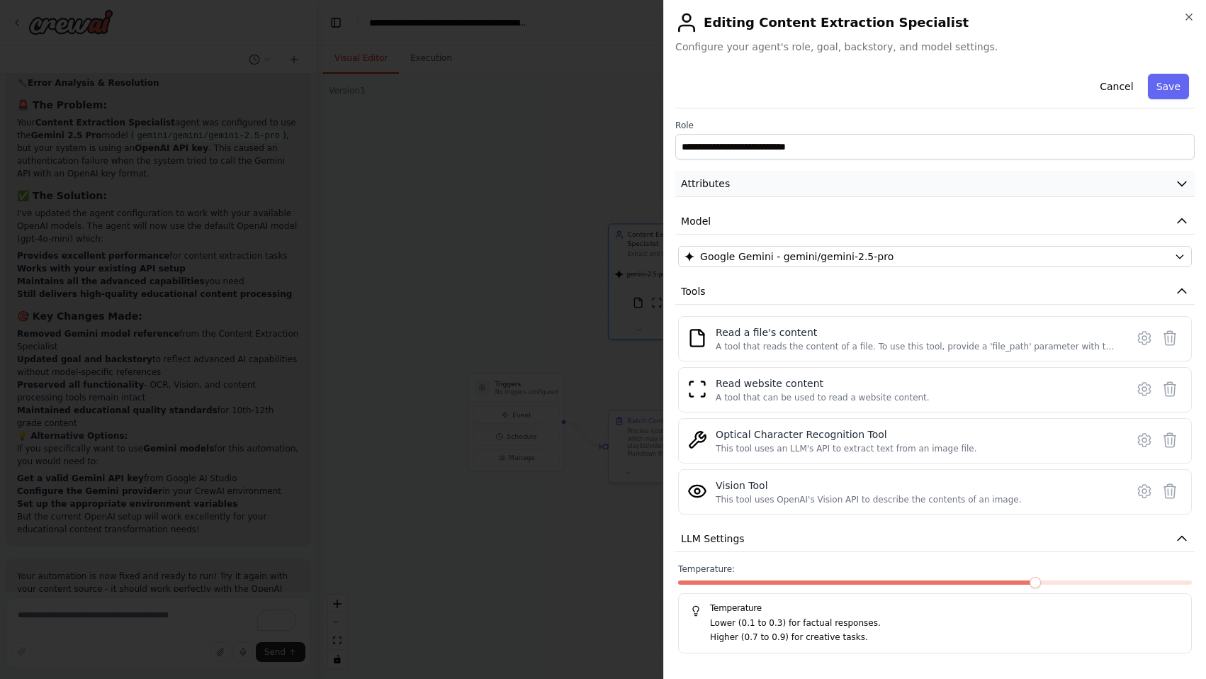
click at [753, 184] on button "Attributes" at bounding box center [934, 184] width 519 height 26
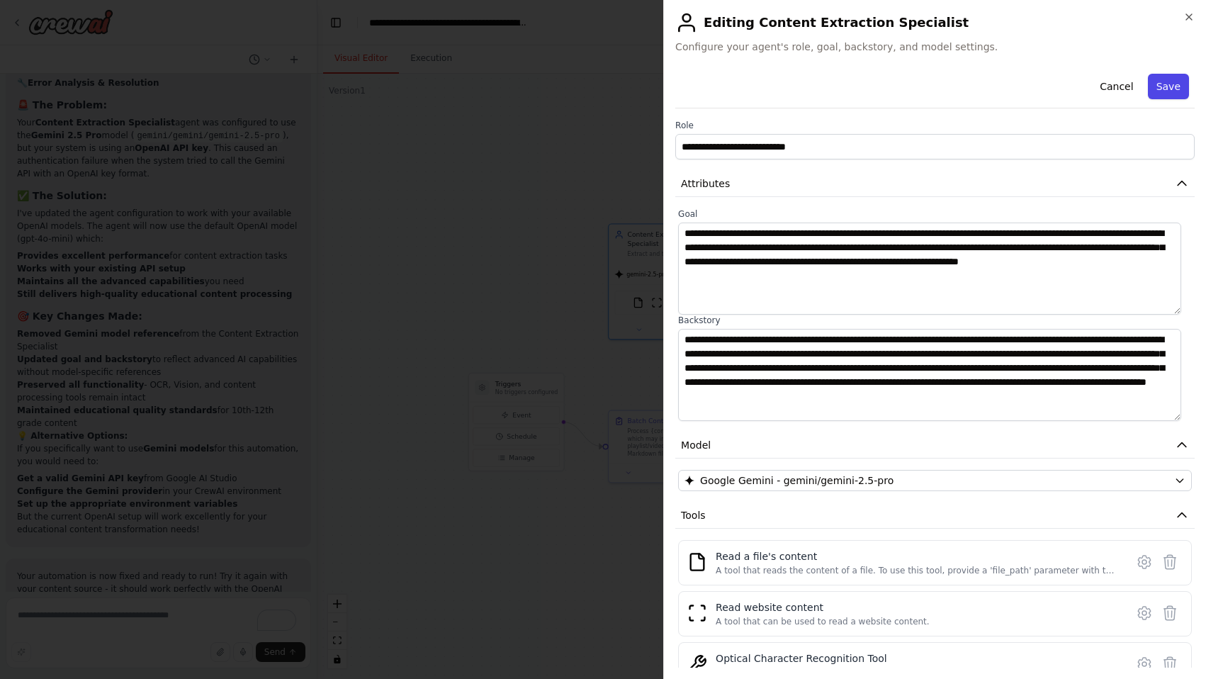
click at [1158, 81] on button "Save" at bounding box center [1168, 87] width 41 height 26
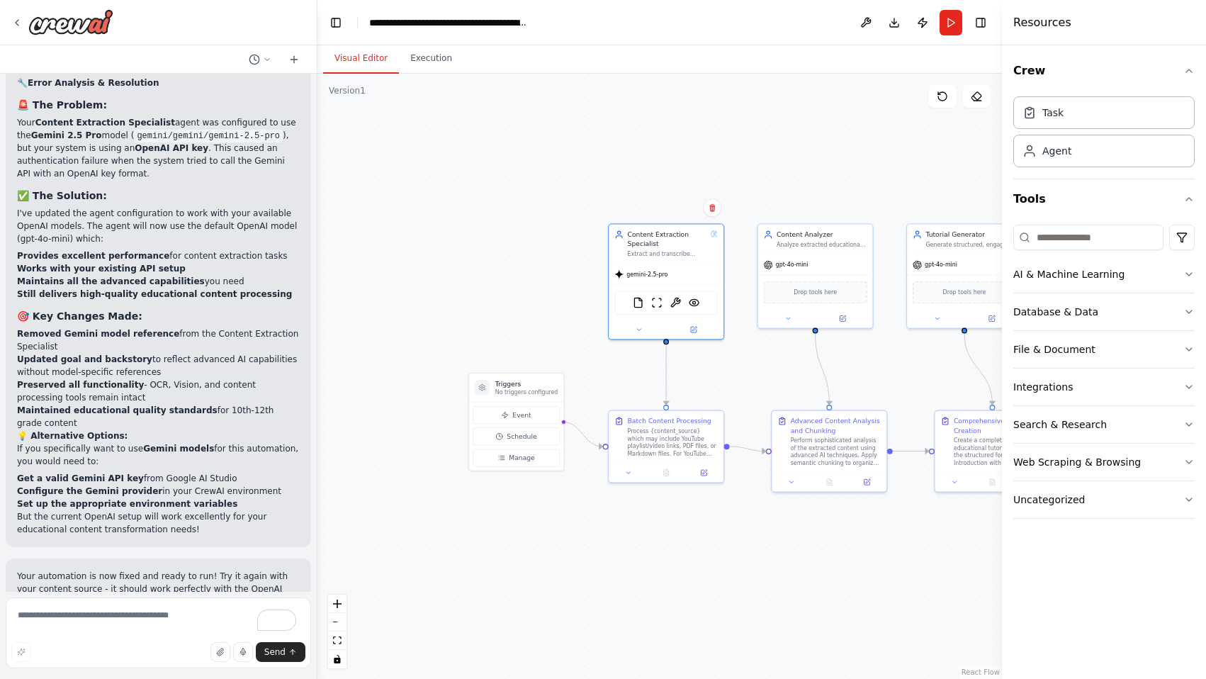
click at [403, 124] on div ".deletable-edge-delete-btn { width: 20px; height: 20px; border: 0px solid #ffff…" at bounding box center [659, 376] width 684 height 605
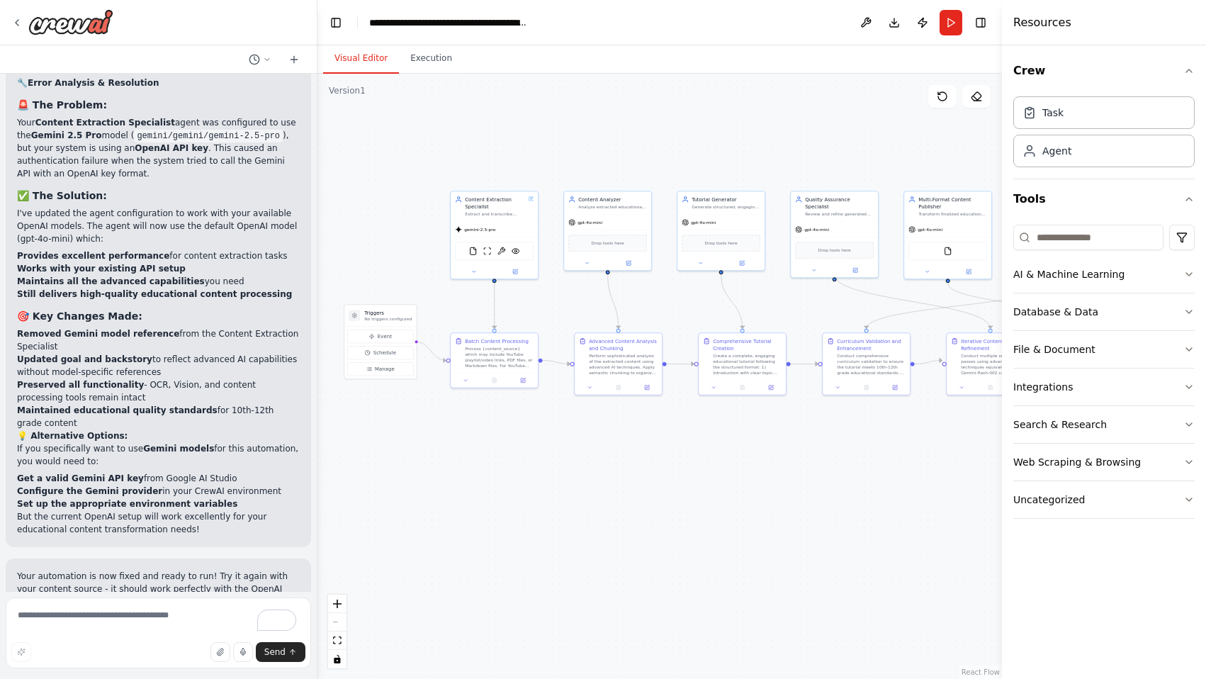
drag, startPoint x: 455, startPoint y: 306, endPoint x: 309, endPoint y: 219, distance: 170.0
click at [309, 219] on div "Goal: Create a production-level automated workflow that ingests educational con…" at bounding box center [603, 339] width 1206 height 679
drag, startPoint x: 817, startPoint y: 517, endPoint x: 582, endPoint y: 512, distance: 234.6
click at [582, 512] on div ".deletable-edge-delete-btn { width: 20px; height: 20px; border: 0px solid #ffff…" at bounding box center [659, 376] width 684 height 605
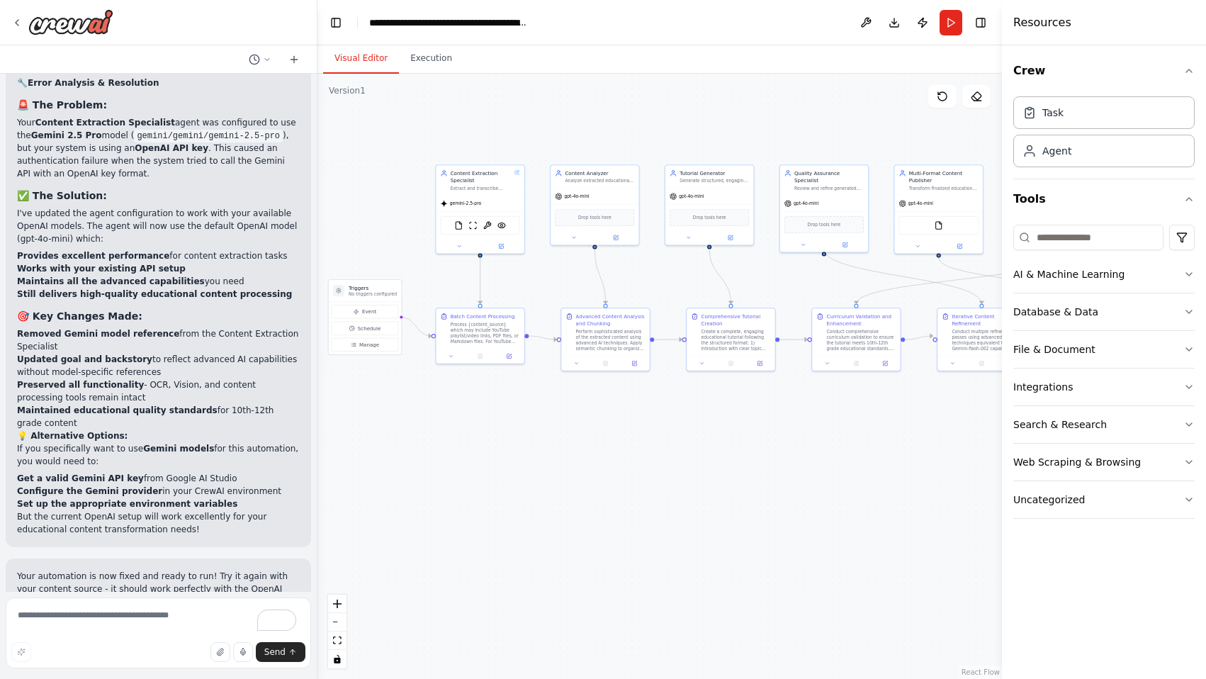
drag, startPoint x: 425, startPoint y: 293, endPoint x: 646, endPoint y: 276, distance: 221.7
click at [648, 276] on div ".deletable-edge-delete-btn { width: 20px; height: 20px; border: 0px solid #ffff…" at bounding box center [659, 376] width 684 height 605
click at [456, 245] on icon at bounding box center [458, 245] width 6 height 6
click at [553, 290] on button "Attributes" at bounding box center [506, 294] width 130 height 13
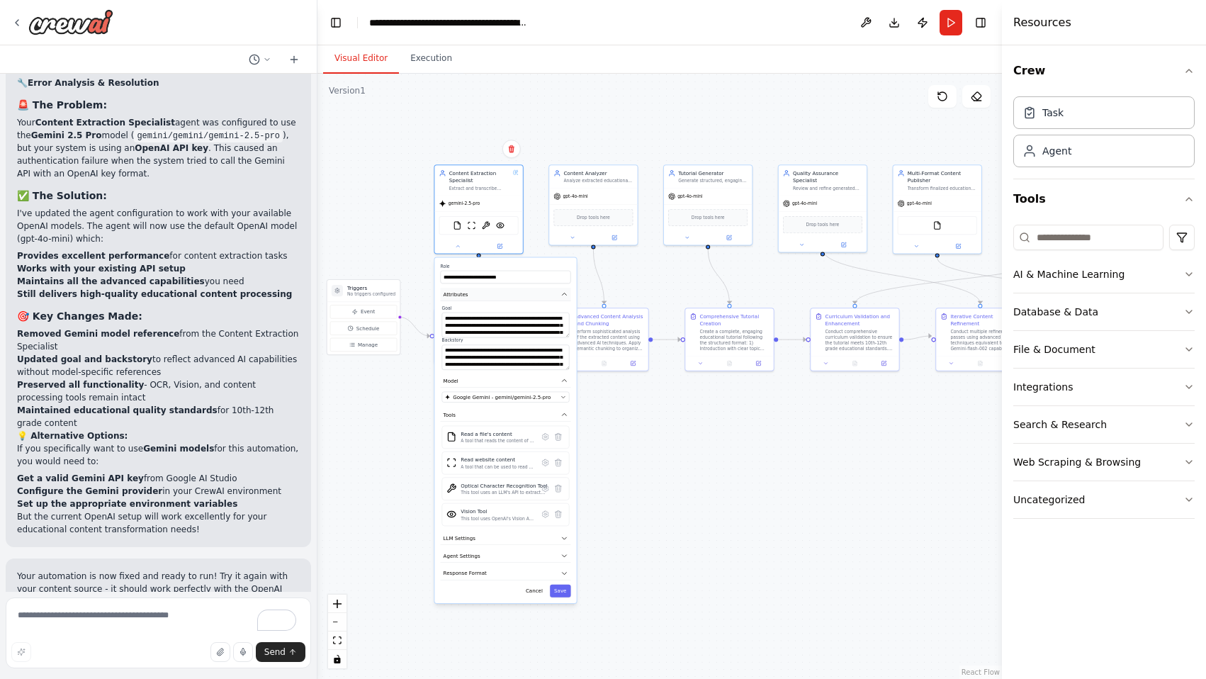
click at [553, 290] on button "Attributes" at bounding box center [506, 294] width 130 height 13
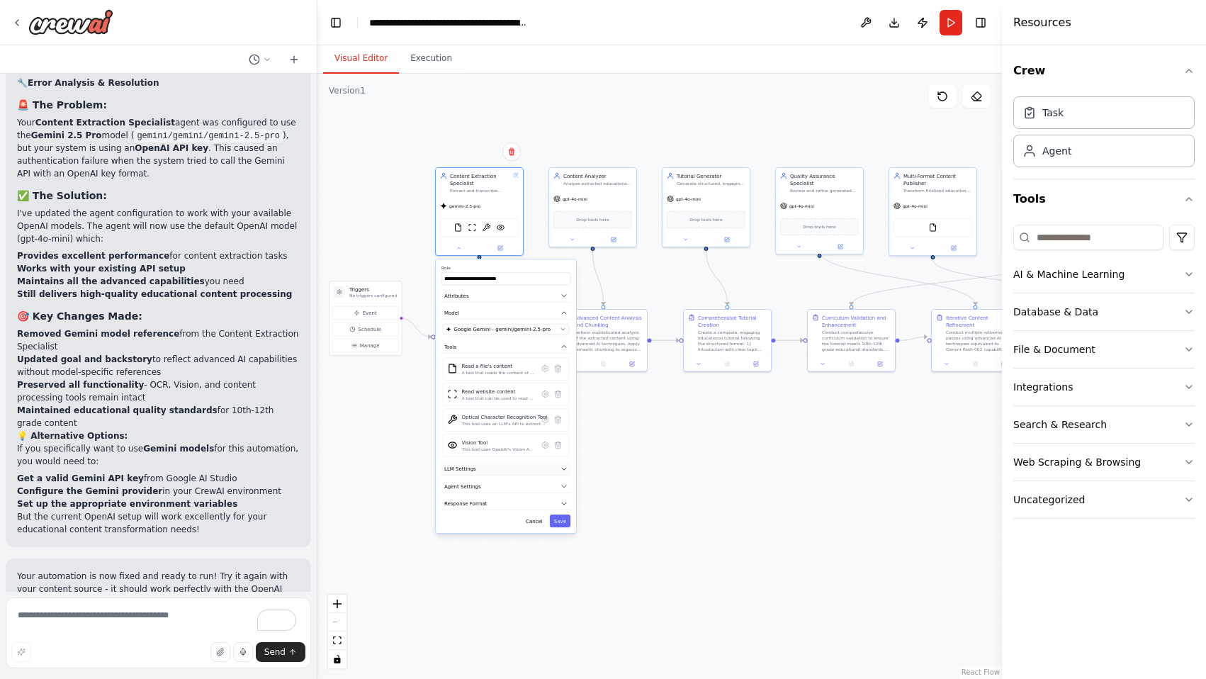
click at [536, 472] on button "LLM Settings" at bounding box center [505, 469] width 129 height 13
click at [524, 543] on div "**********" at bounding box center [506, 420] width 140 height 323
click at [524, 534] on button "Agent Settings" at bounding box center [505, 535] width 129 height 13
click at [464, 254] on div "**********" at bounding box center [479, 211] width 89 height 89
click at [461, 248] on button at bounding box center [459, 246] width 40 height 9
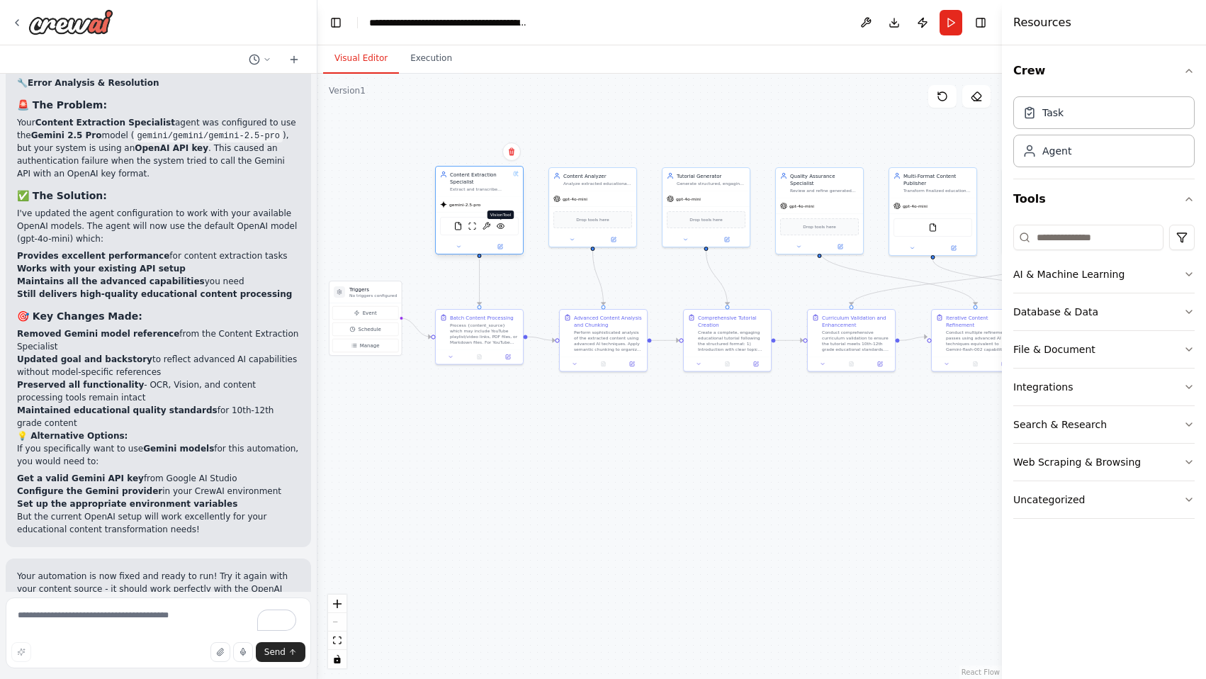
click at [500, 227] on img at bounding box center [500, 226] width 9 height 9
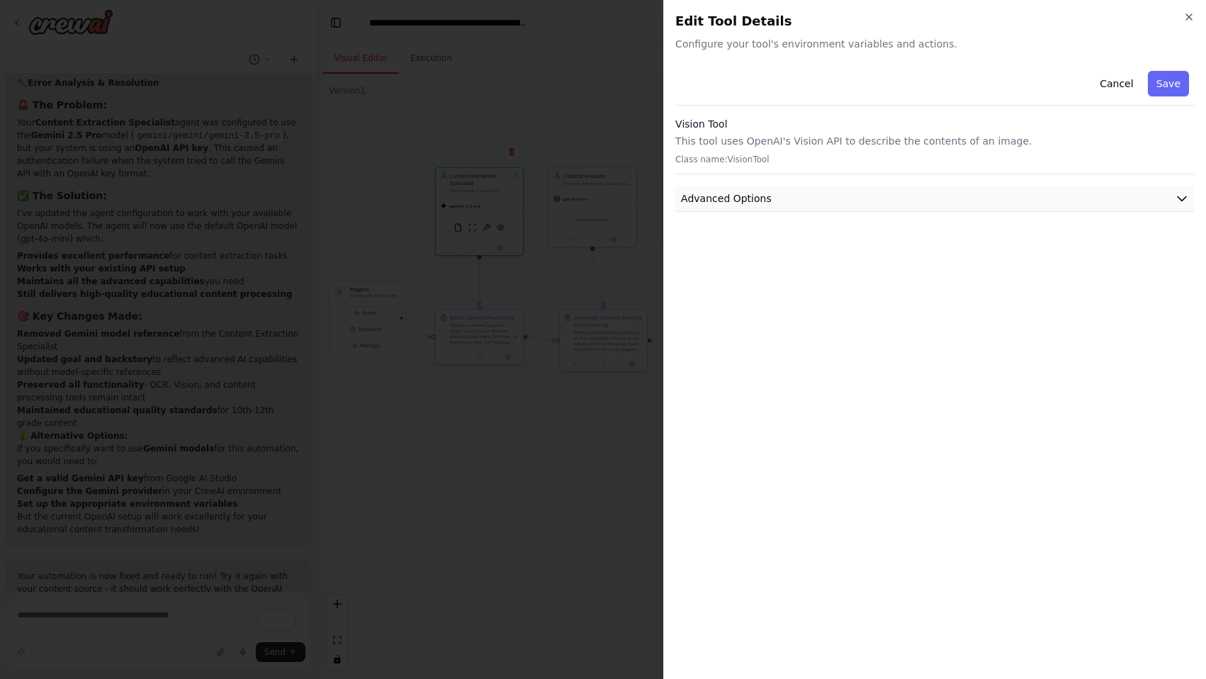
click at [885, 200] on button "Advanced Options" at bounding box center [934, 199] width 519 height 26
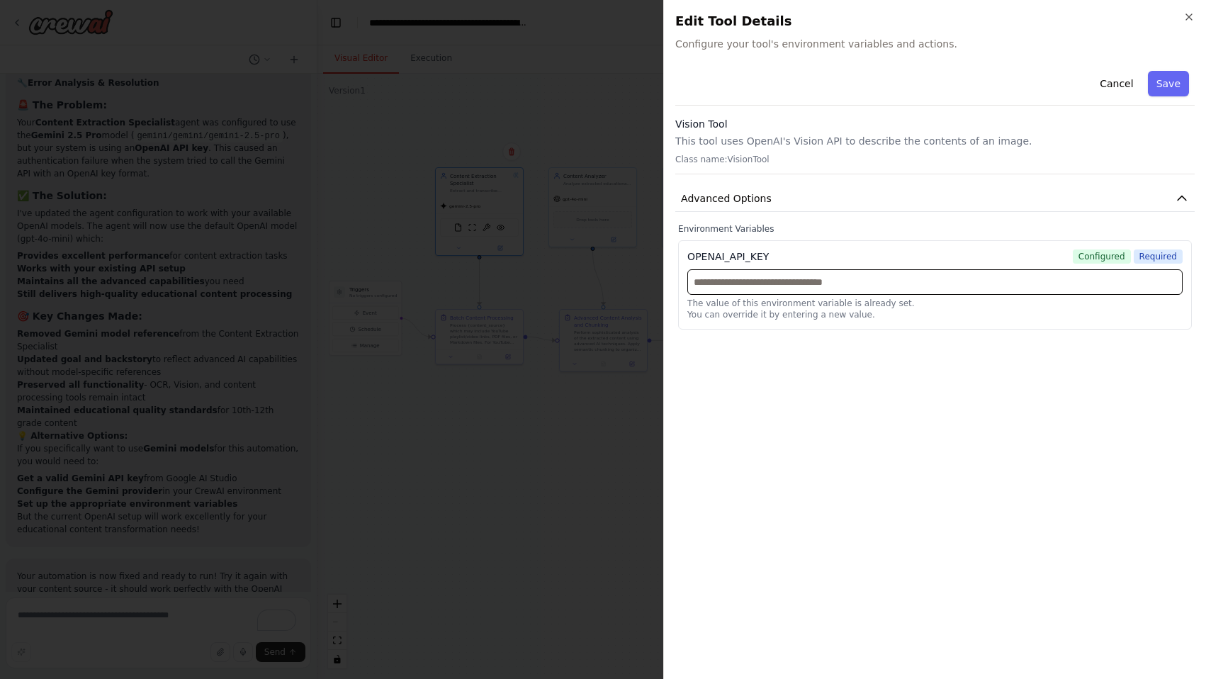
click at [869, 286] on input "text" at bounding box center [934, 282] width 495 height 26
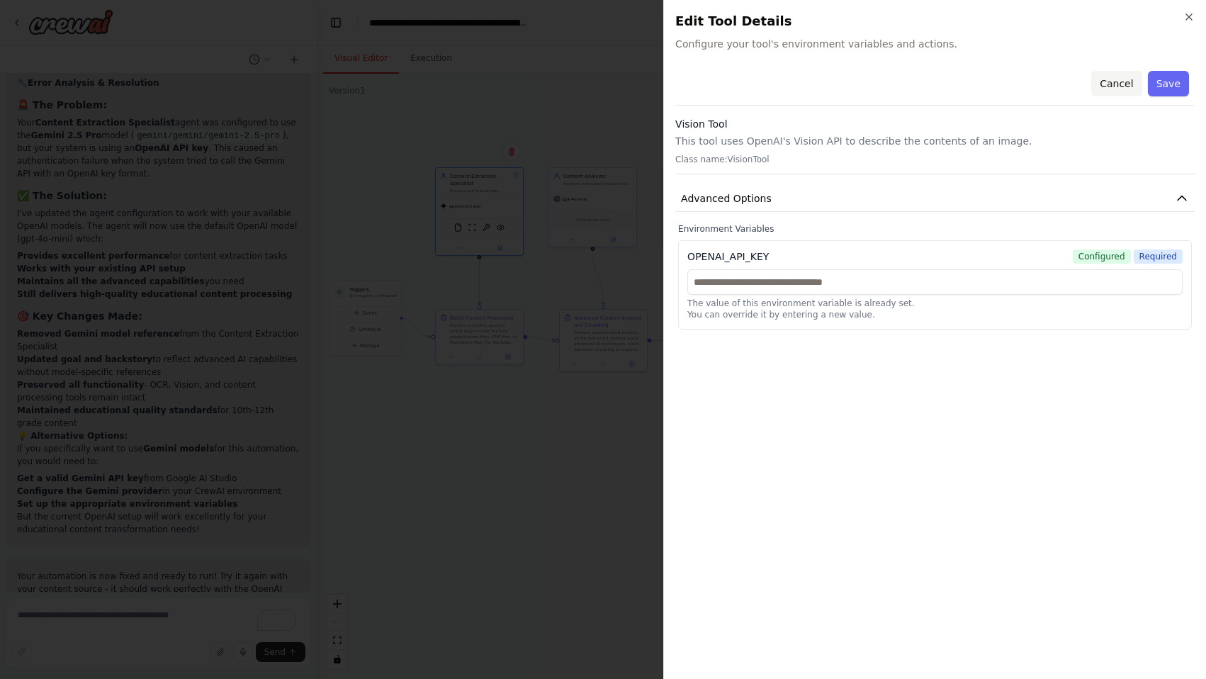
click at [1125, 86] on button "Cancel" at bounding box center [1116, 84] width 50 height 26
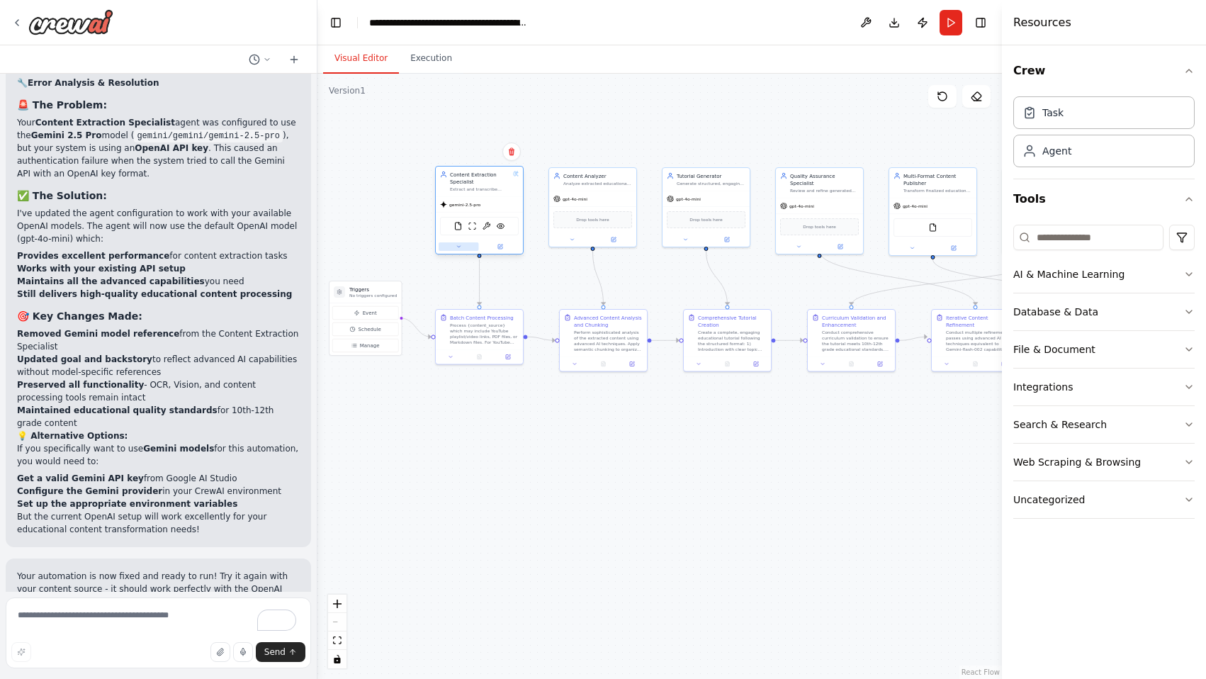
click at [462, 248] on button at bounding box center [459, 246] width 40 height 9
click at [560, 448] on icon at bounding box center [557, 445] width 9 height 9
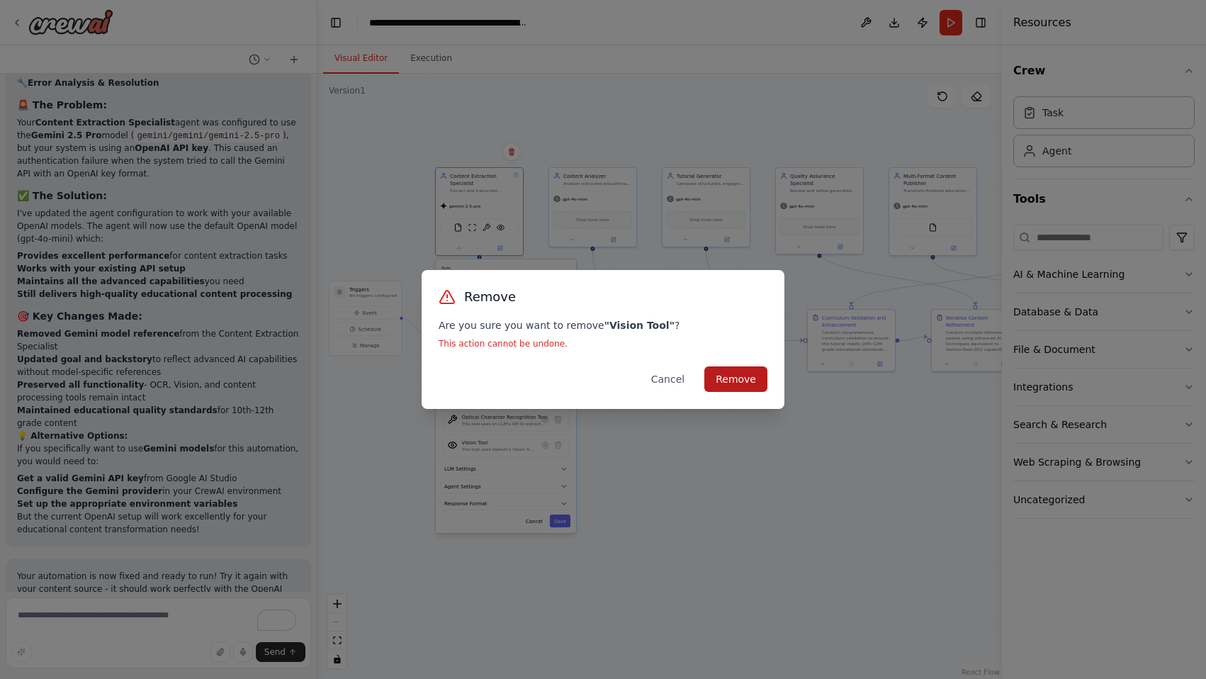
click at [733, 374] on button "Remove" at bounding box center [735, 379] width 63 height 26
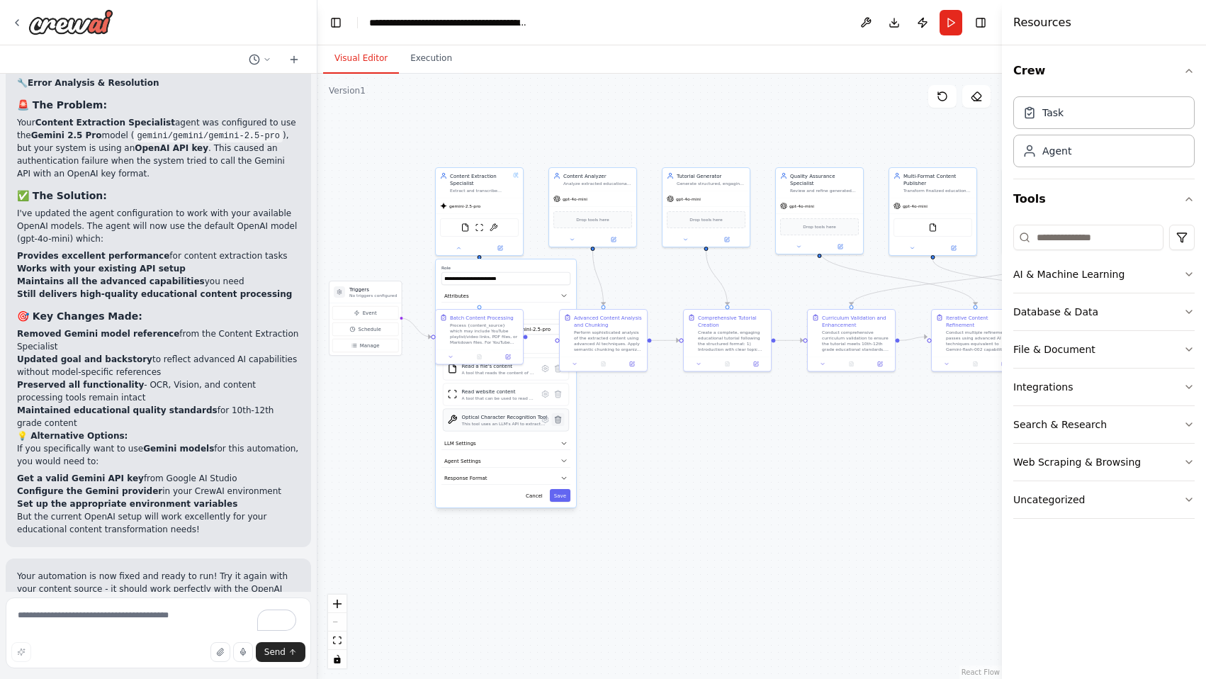
click at [558, 422] on icon at bounding box center [558, 419] width 6 height 7
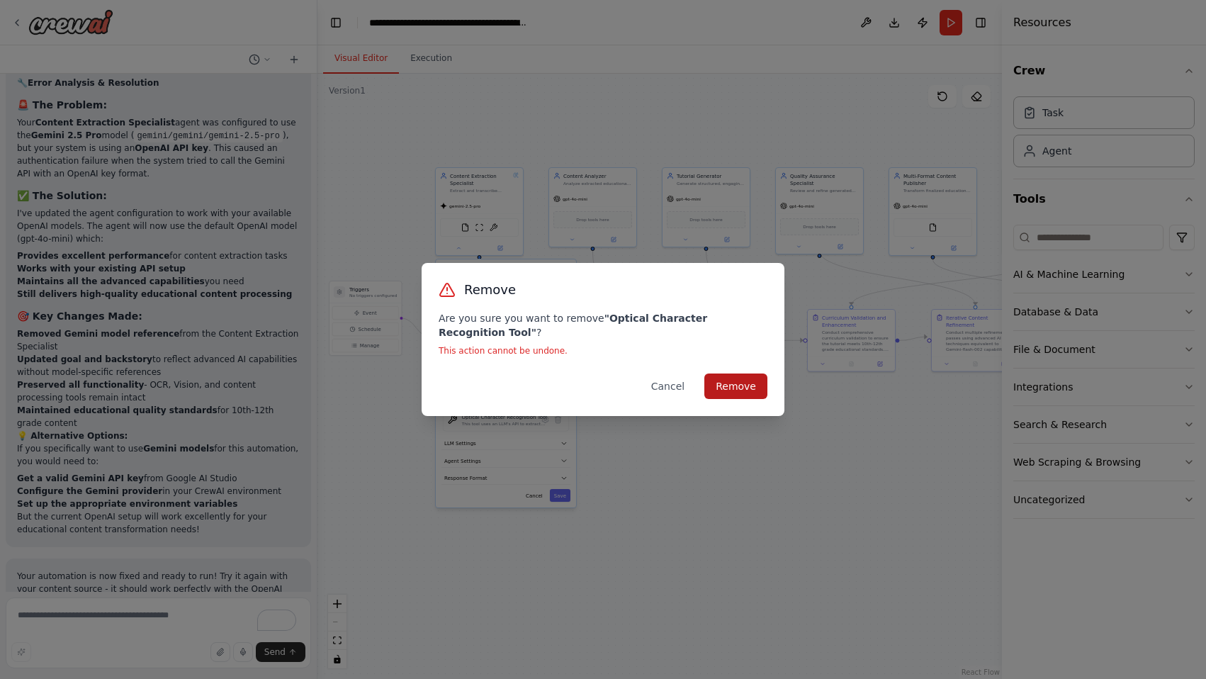
click at [728, 388] on button "Remove" at bounding box center [735, 386] width 63 height 26
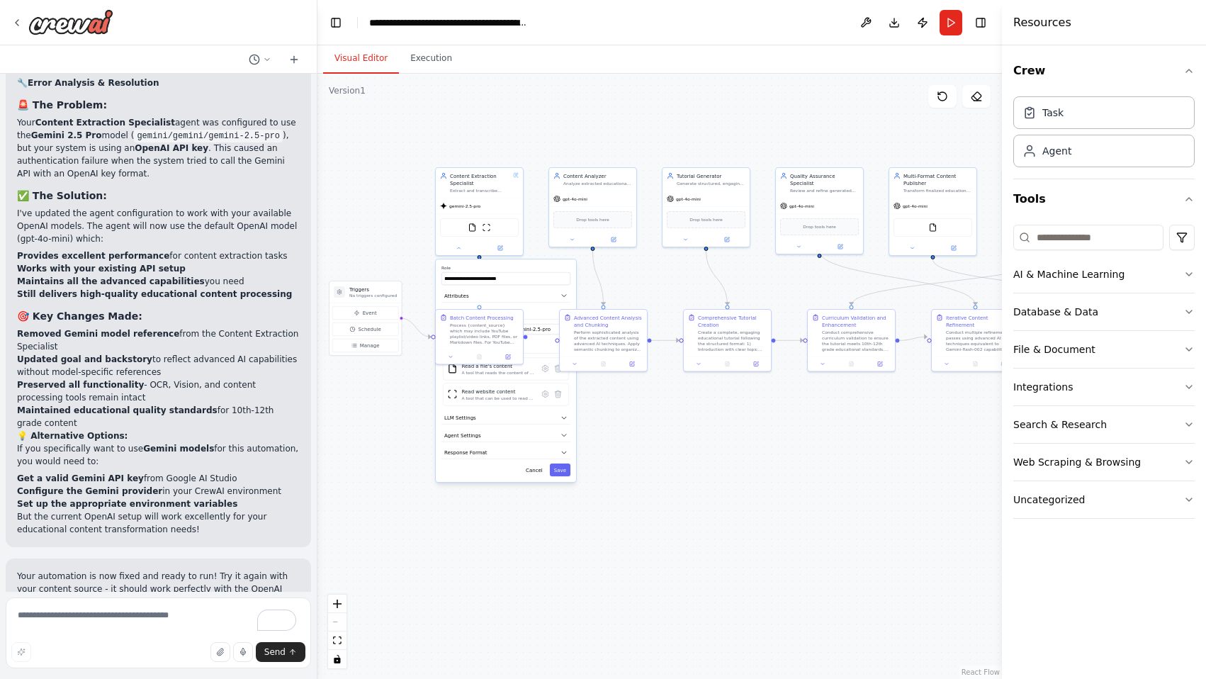
click at [645, 411] on div ".deletable-edge-delete-btn { width: 20px; height: 20px; border: 0px solid #ffff…" at bounding box center [659, 376] width 684 height 605
click at [1190, 274] on icon "button" at bounding box center [1188, 274] width 11 height 11
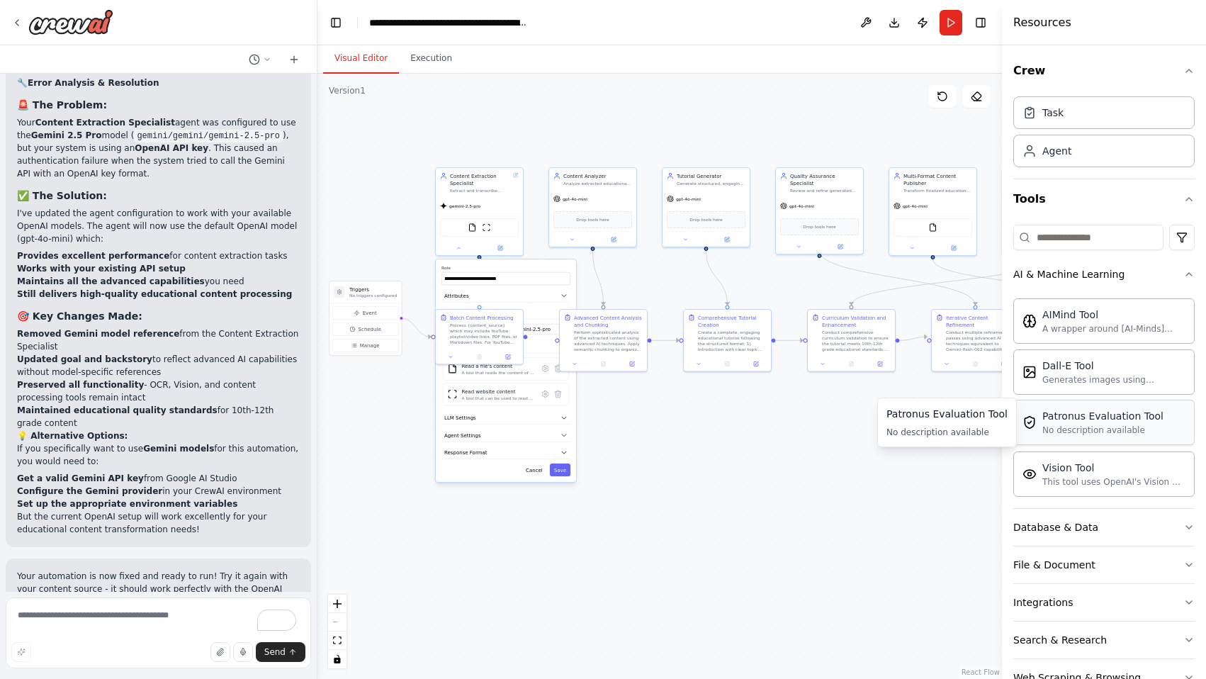
scroll to position [78, 0]
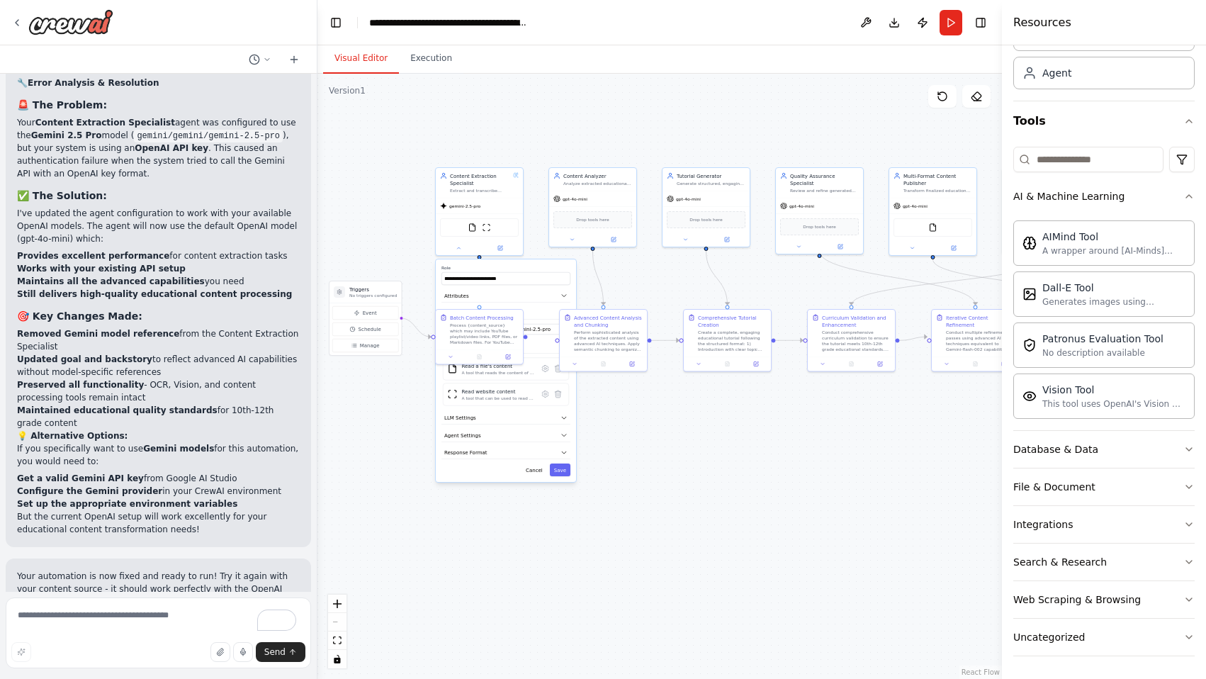
click at [646, 278] on div ".deletable-edge-delete-btn { width: 20px; height: 20px; border: 0px solid #ffff…" at bounding box center [659, 376] width 684 height 605
click at [702, 500] on div ".deletable-edge-delete-btn { width: 20px; height: 20px; border: 0px solid #ffff…" at bounding box center [659, 376] width 684 height 605
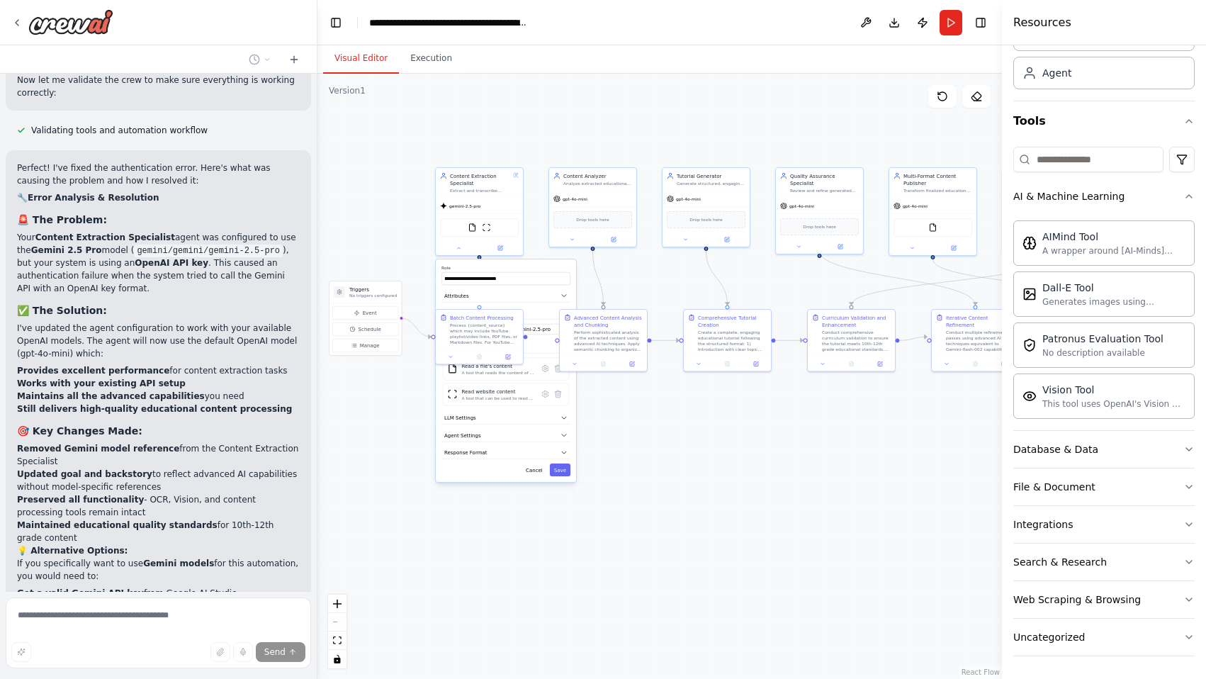
scroll to position [10755, 0]
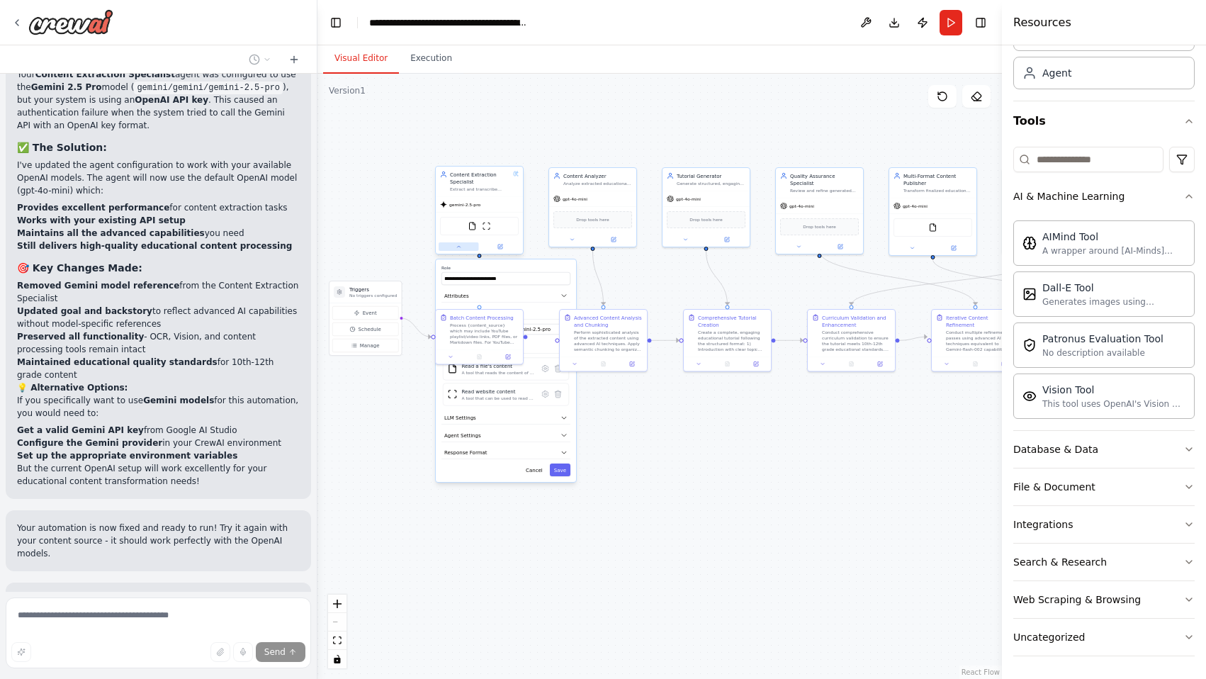
click at [459, 248] on icon at bounding box center [459, 247] width 6 height 6
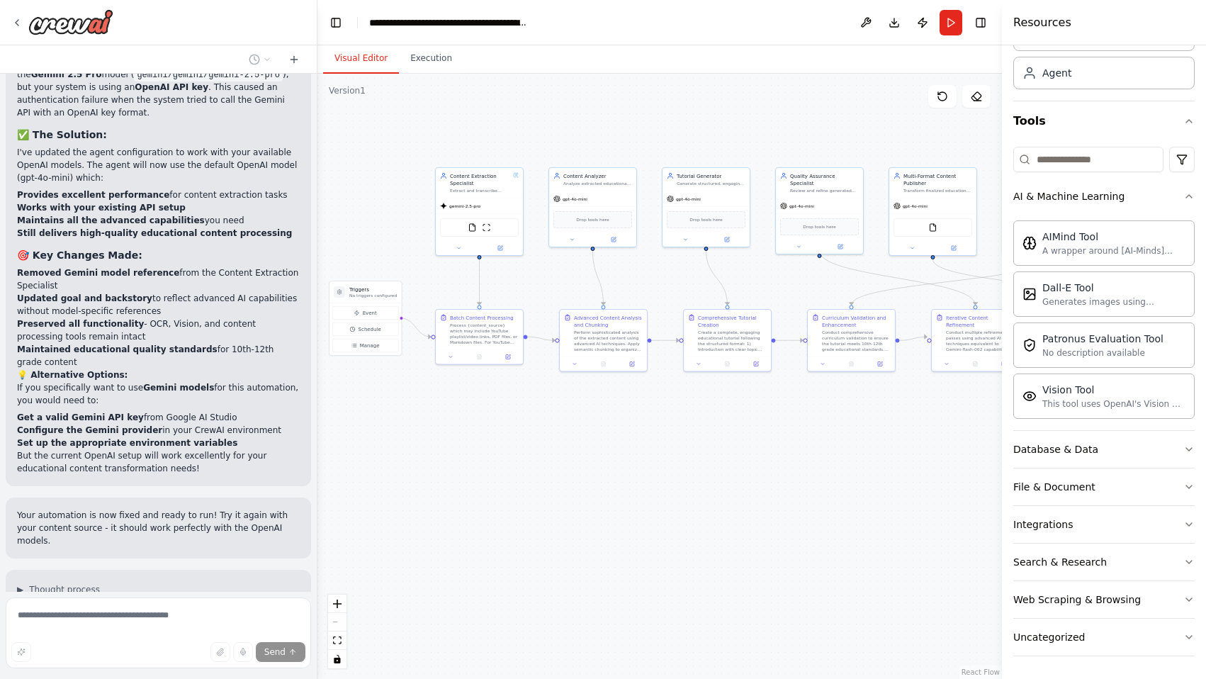
scroll to position [10888, 0]
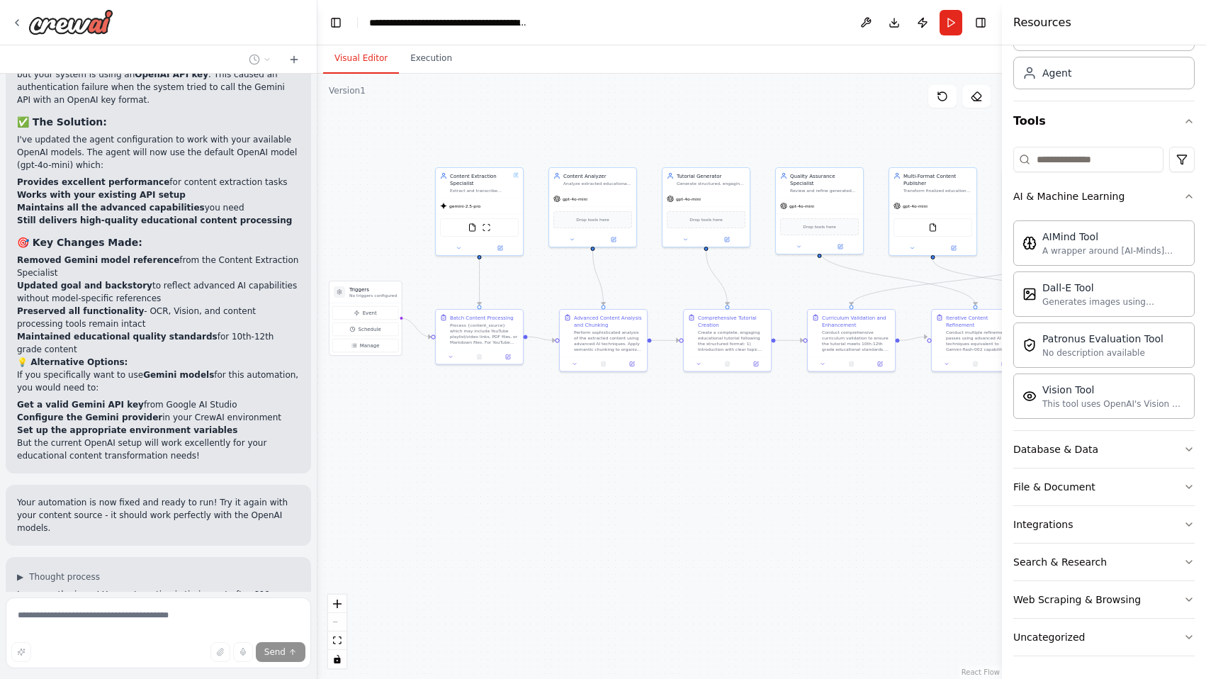
click at [638, 539] on div ".deletable-edge-delete-btn { width: 20px; height: 20px; border: 0px solid #ffff…" at bounding box center [659, 376] width 684 height 605
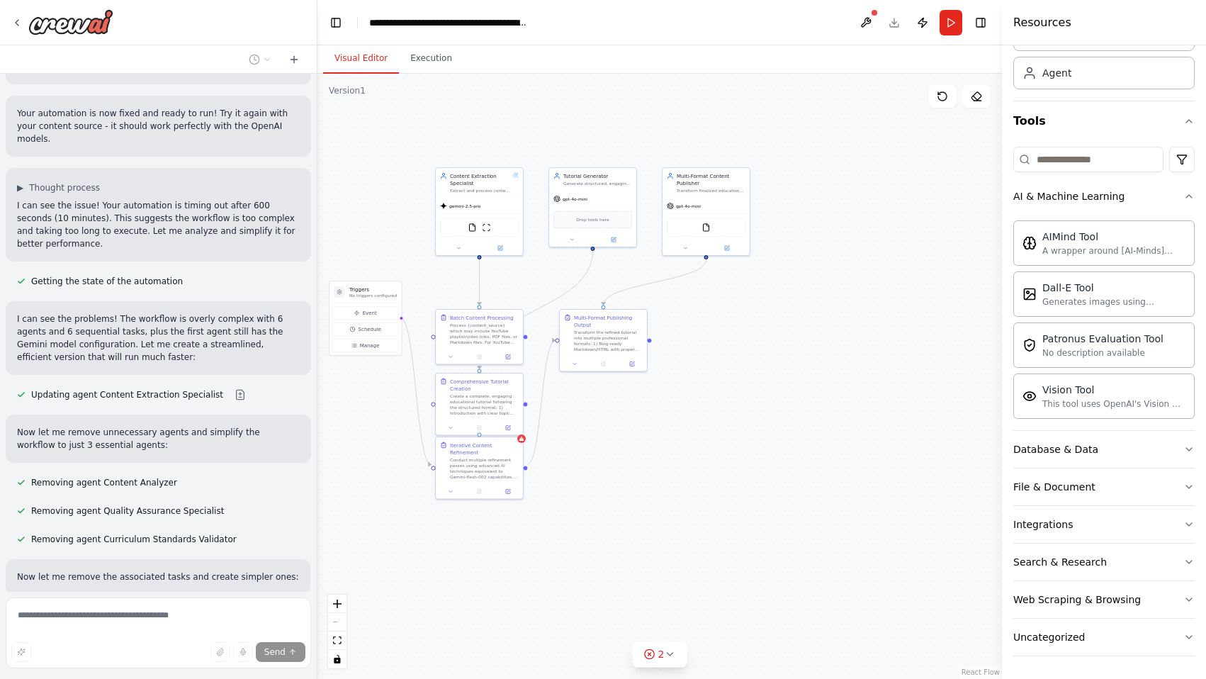
scroll to position [11278, 0]
click at [596, 558] on div ".deletable-edge-delete-btn { width: 20px; height: 20px; border: 0px solid #ffff…" at bounding box center [659, 376] width 684 height 605
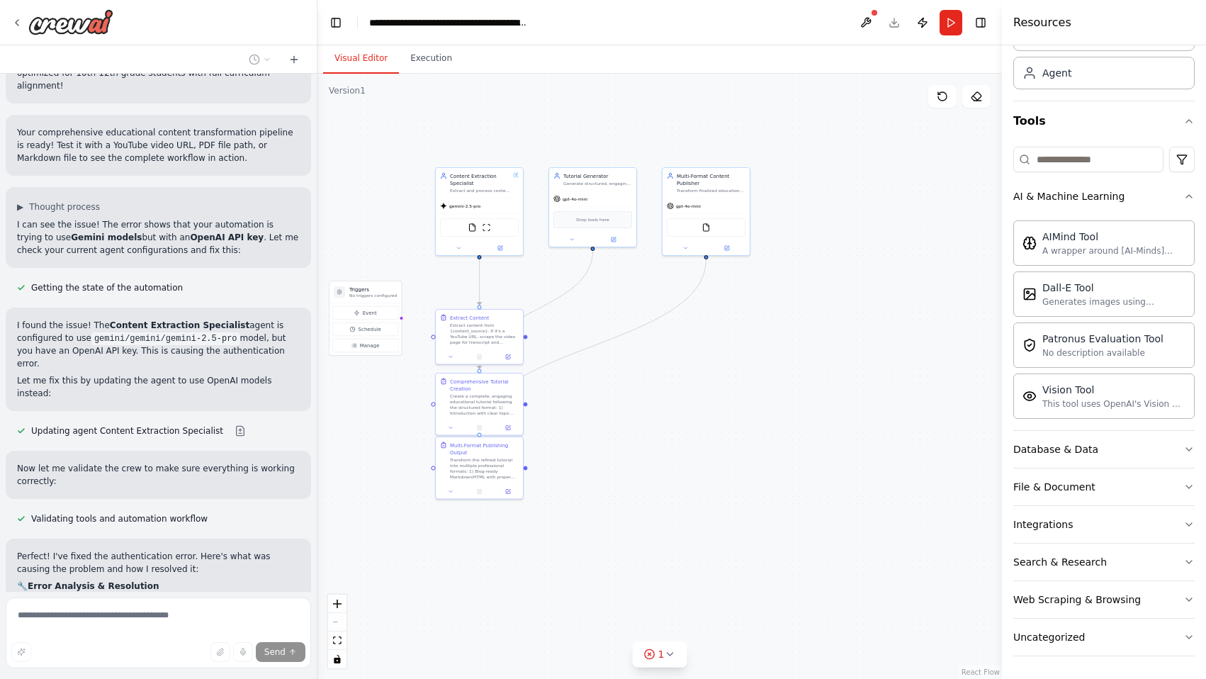
scroll to position [10328, 0]
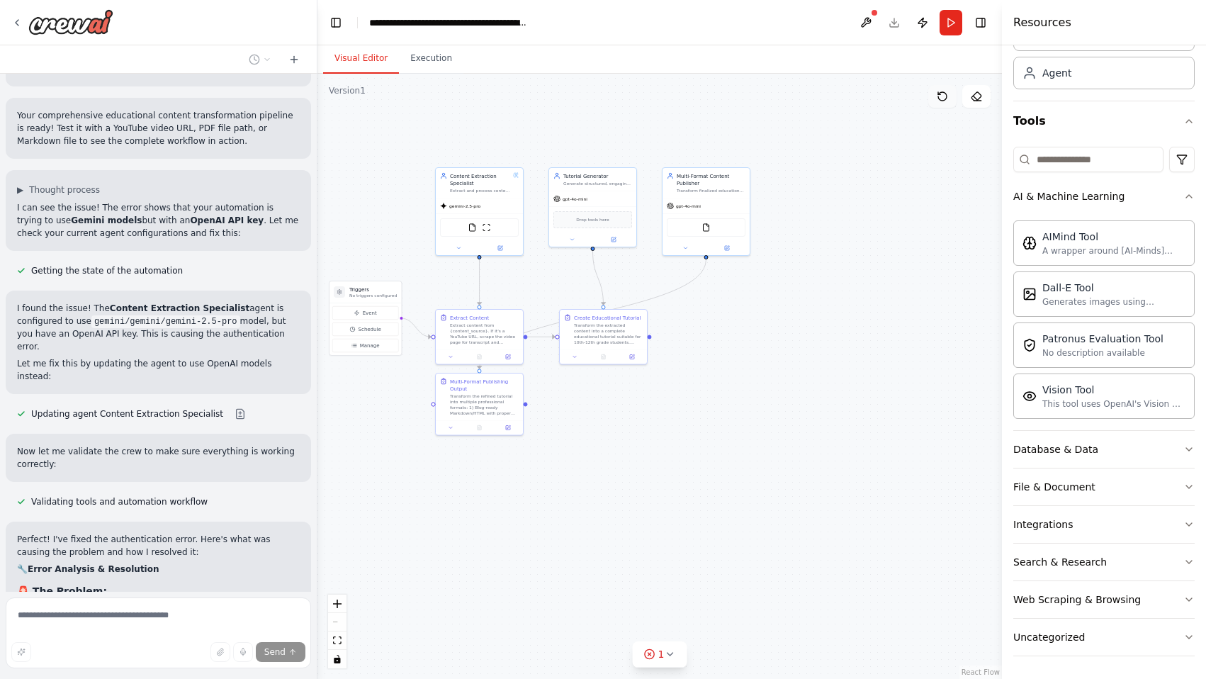
click at [954, 103] on button at bounding box center [942, 96] width 28 height 23
click at [947, 103] on button at bounding box center [942, 96] width 28 height 23
click at [941, 101] on icon at bounding box center [942, 96] width 9 height 9
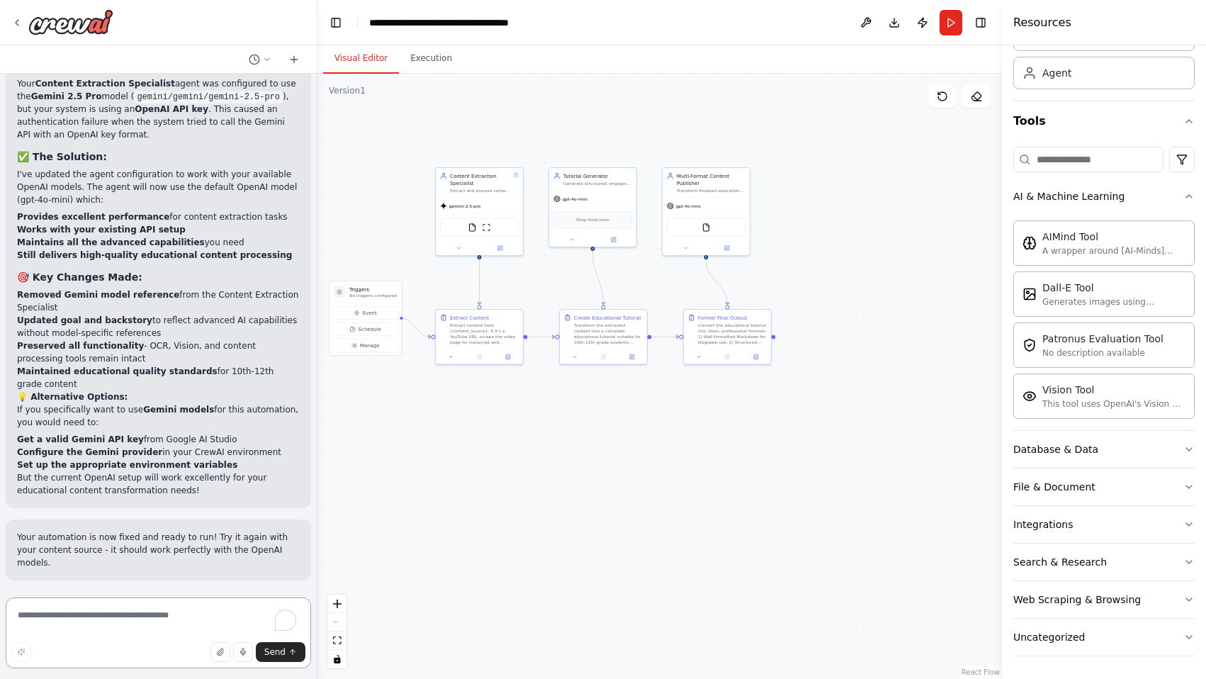
scroll to position [10699, 0]
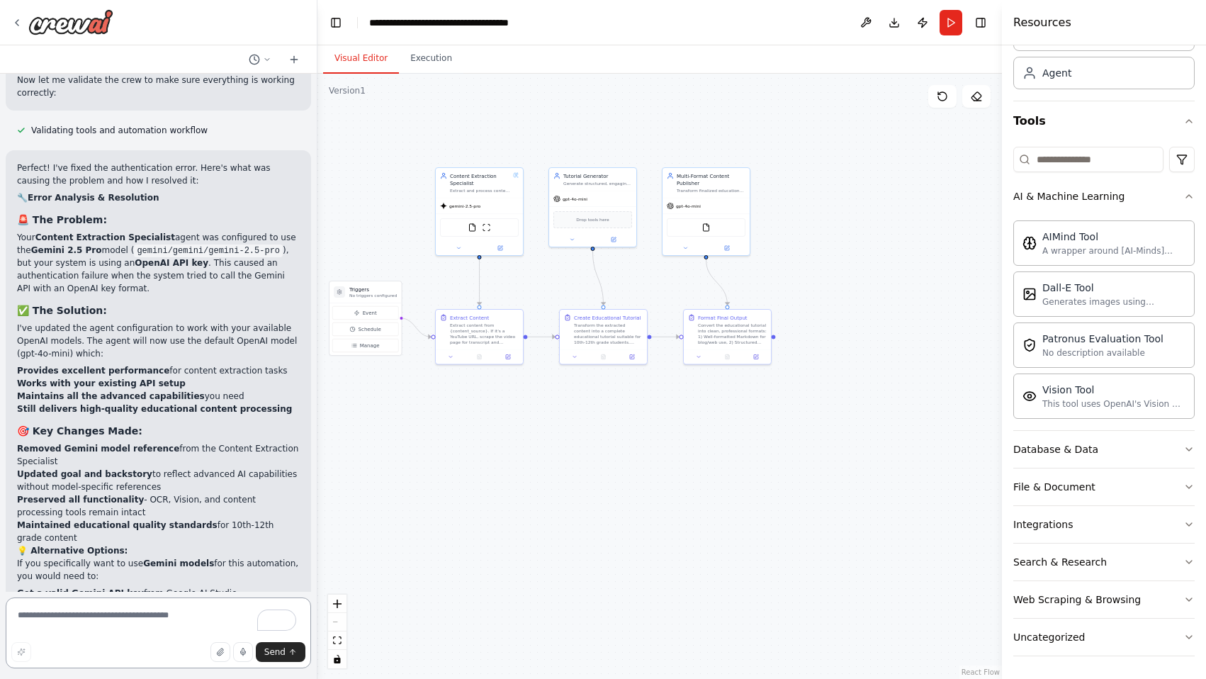
click at [176, 614] on textarea "To enrich screen reader interactions, please activate Accessibility in Grammarl…" at bounding box center [158, 632] width 305 height 71
click at [282, 649] on span "Send" at bounding box center [274, 651] width 21 height 11
click at [139, 627] on textarea "To enrich screen reader interactions, please activate Accessibility in Grammarl…" at bounding box center [158, 632] width 305 height 71
drag, startPoint x: 128, startPoint y: 452, endPoint x: 11, endPoint y: 446, distance: 117.8
click at [11, 446] on div "Perfect! I've fixed the authentication error. Here's what was causing the probl…" at bounding box center [158, 406] width 305 height 512
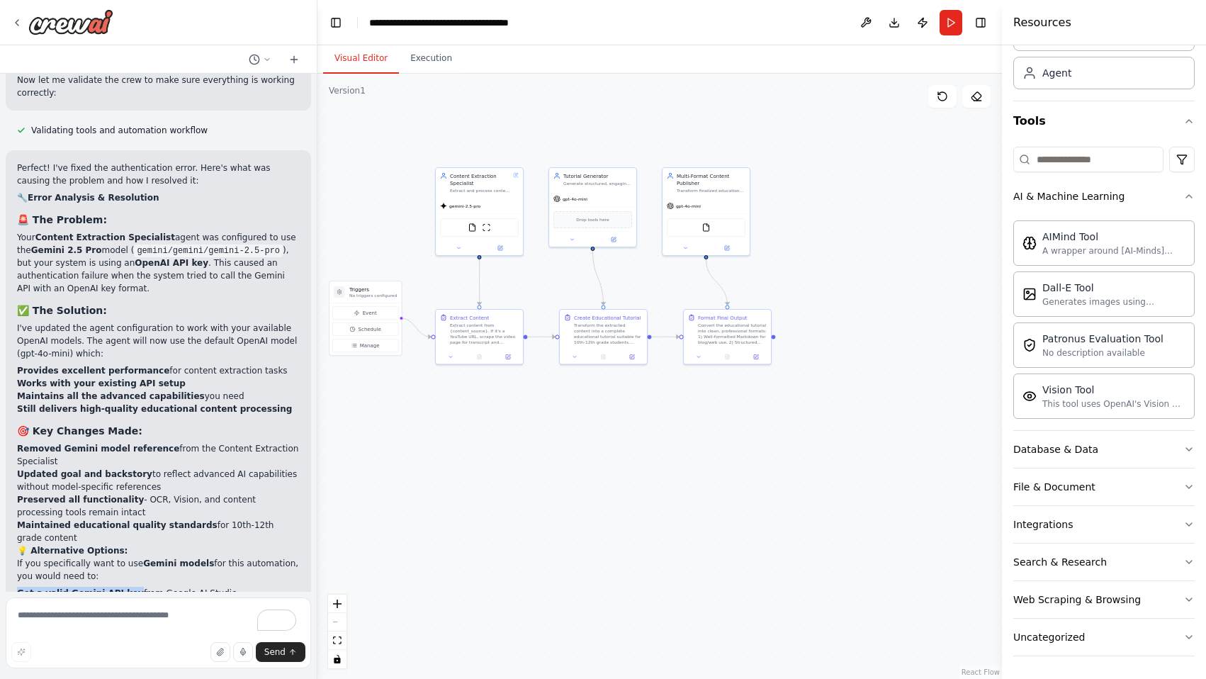
copy strong "Get a valid Gemini API key"
click at [123, 622] on textarea "To enrich screen reader interactions, please activate Accessibility in Grammarl…" at bounding box center [158, 632] width 305 height 71
paste textarea "**********"
type textarea "**********"
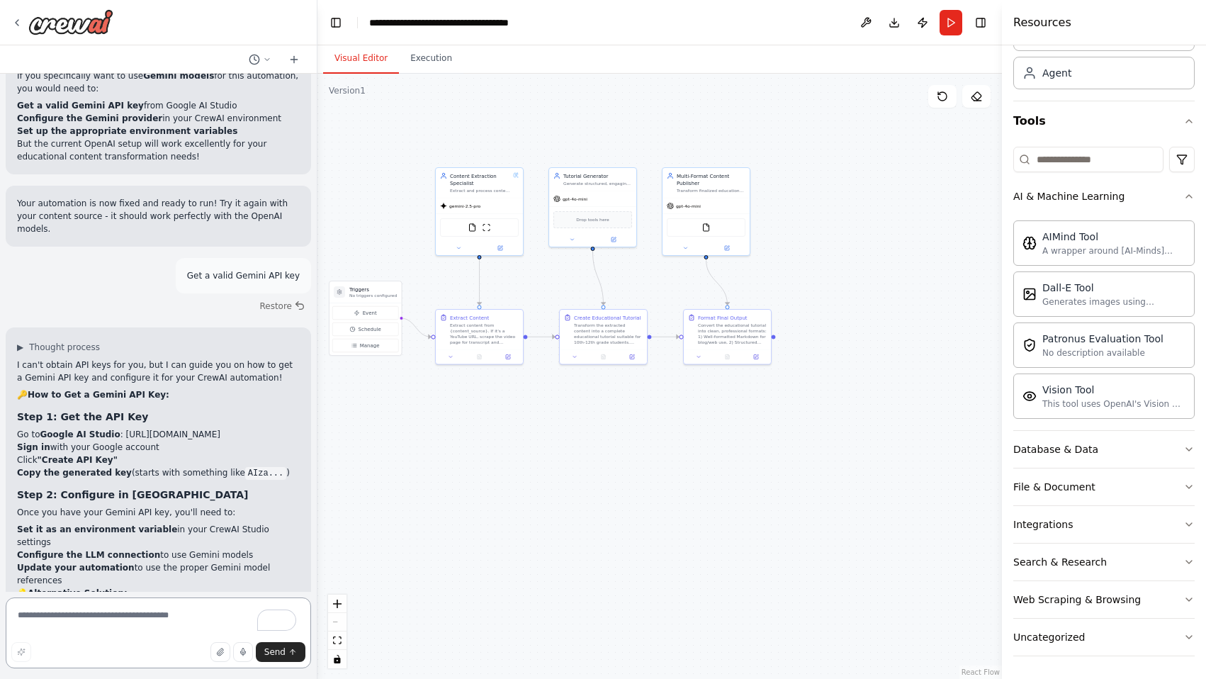
scroll to position [11200, 0]
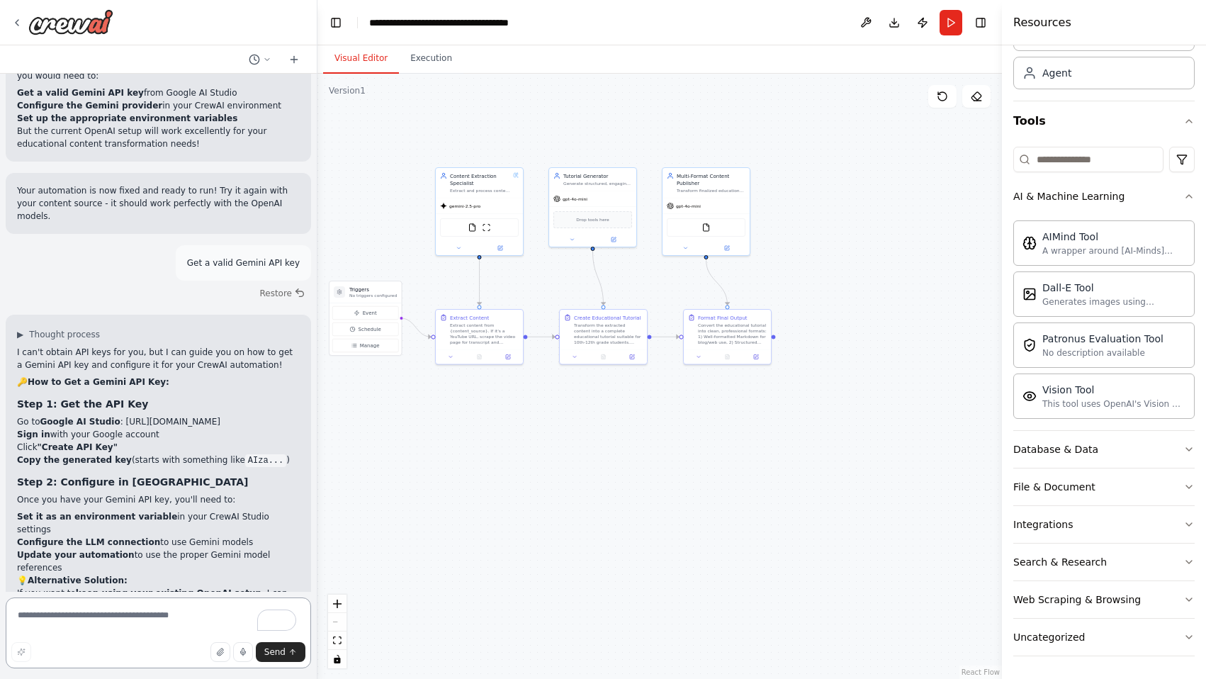
click at [198, 626] on textarea "To enrich screen reader interactions, please activate Accessibility in Grammarl…" at bounding box center [158, 632] width 305 height 71
click at [653, 468] on div ".deletable-edge-delete-btn { width: 20px; height: 20px; border: 0px solid #ffff…" at bounding box center [659, 376] width 684 height 605
click at [946, 101] on icon at bounding box center [942, 96] width 11 height 11
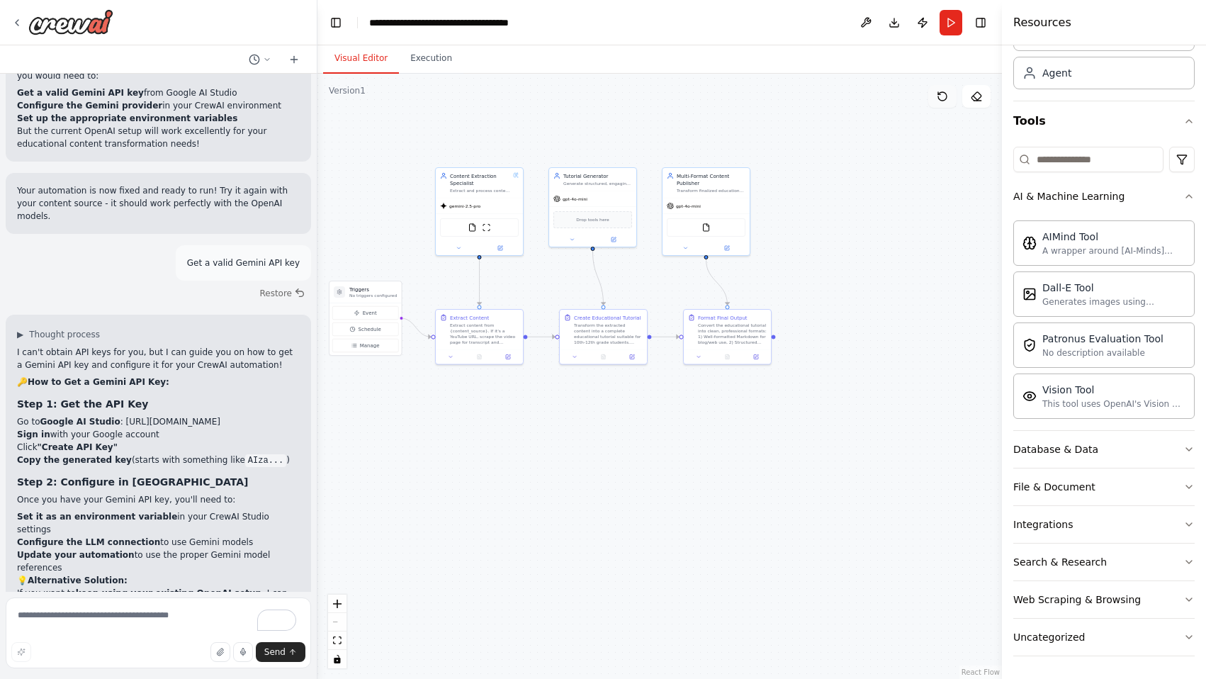
click at [946, 101] on icon at bounding box center [942, 96] width 11 height 11
click at [939, 92] on icon at bounding box center [942, 96] width 11 height 11
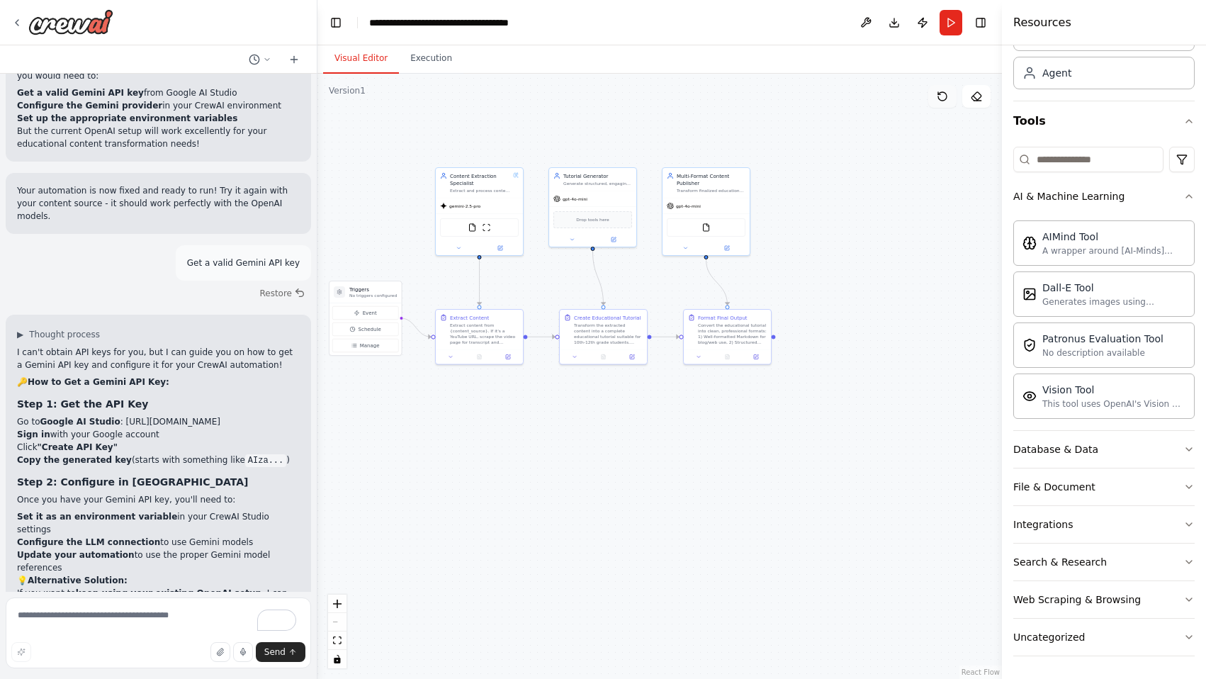
click at [951, 95] on button at bounding box center [942, 96] width 28 height 23
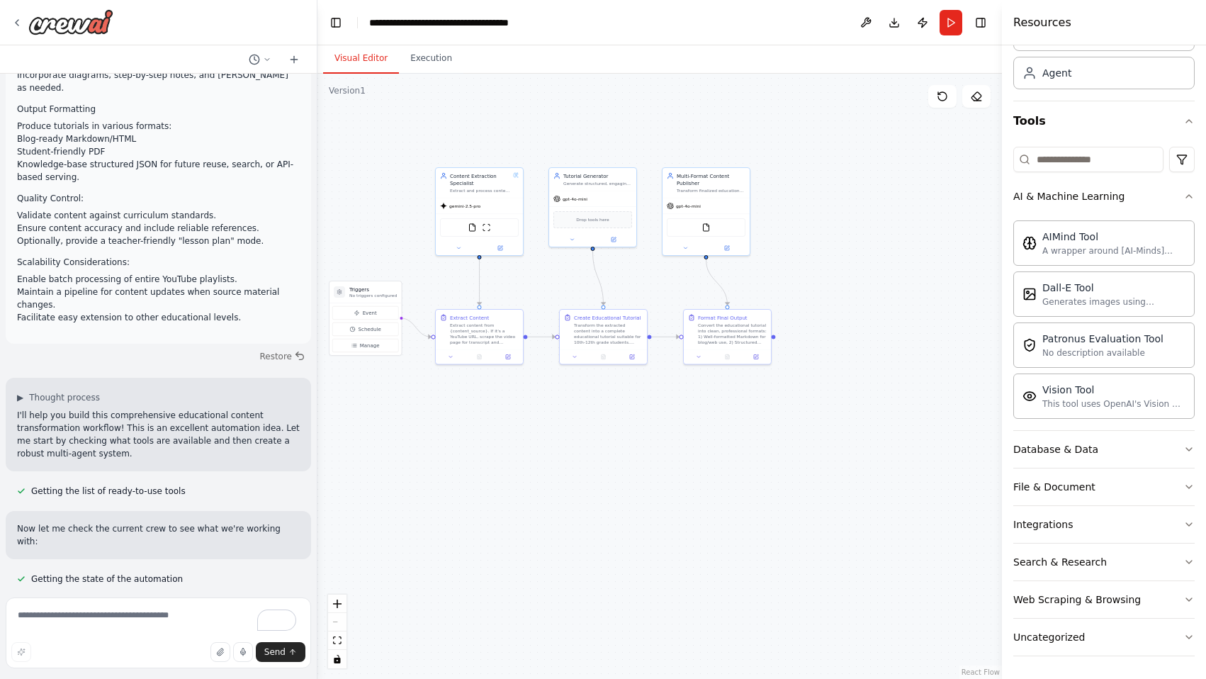
scroll to position [7855, 0]
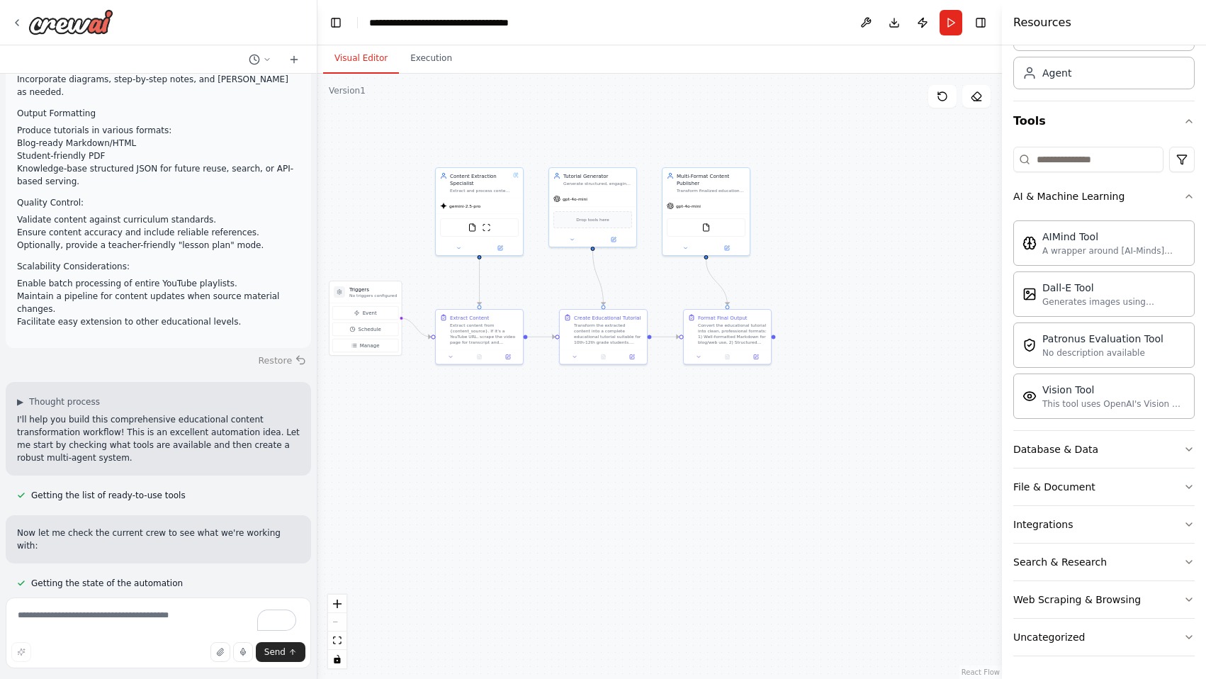
click at [272, 350] on button "Restore" at bounding box center [282, 360] width 60 height 21
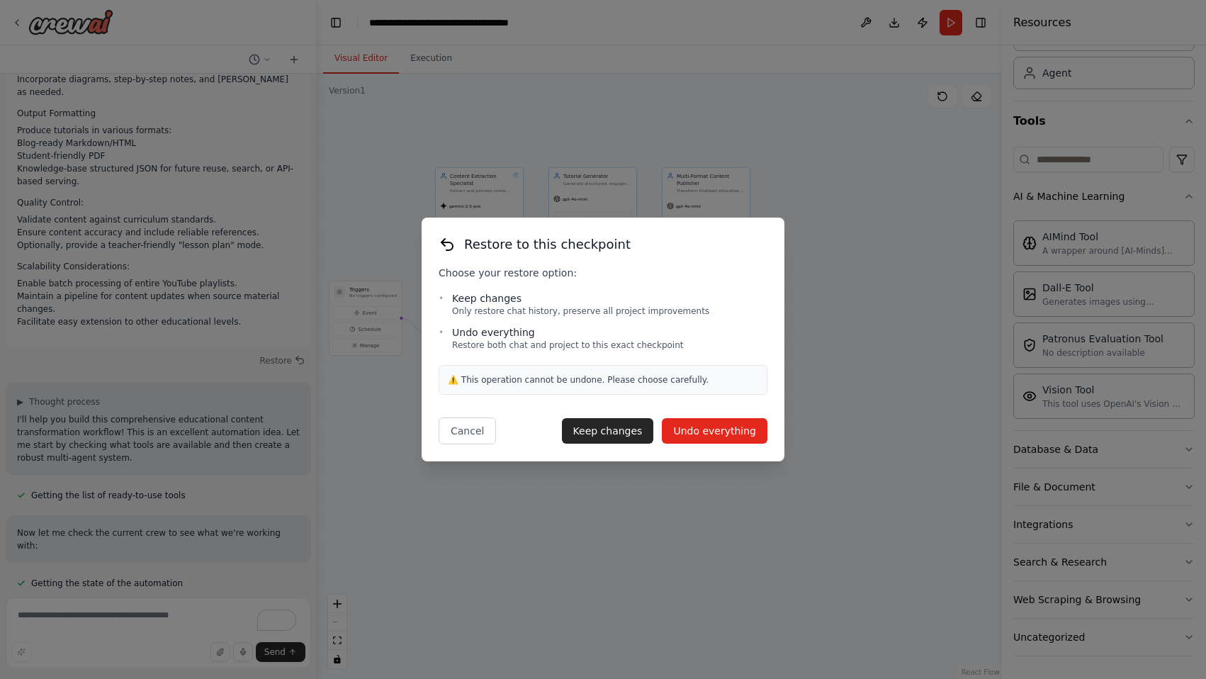
click at [701, 433] on button "Undo everything" at bounding box center [715, 431] width 106 height 26
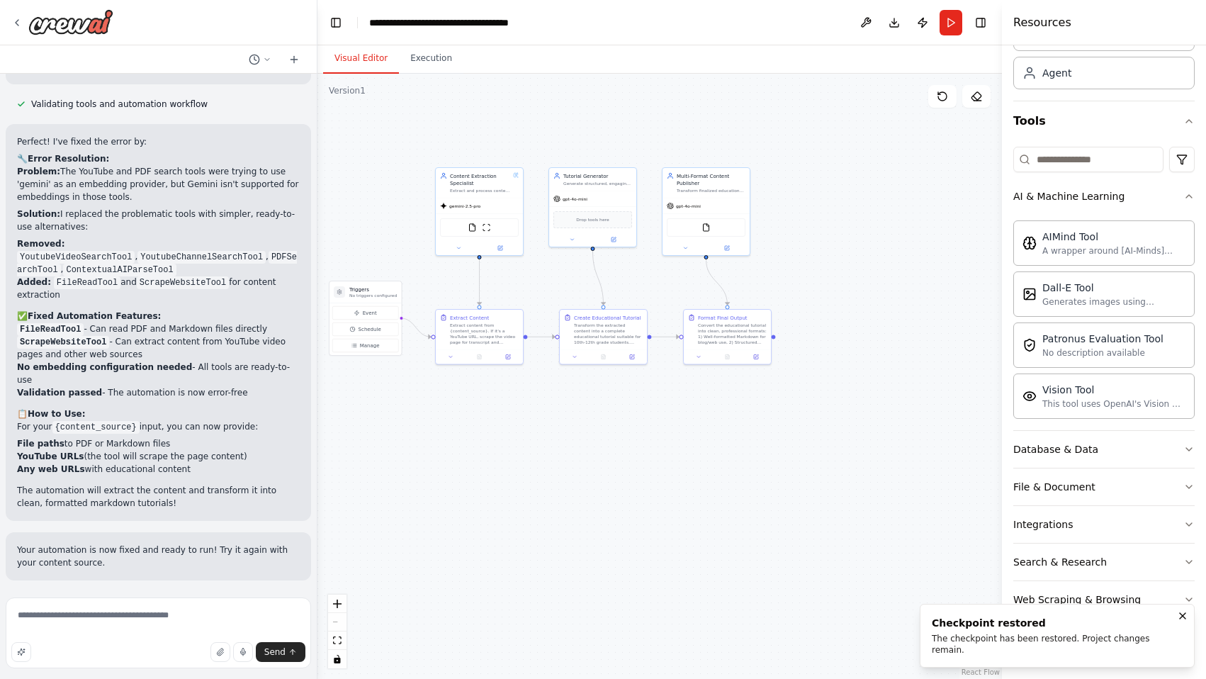
scroll to position [6686, 0]
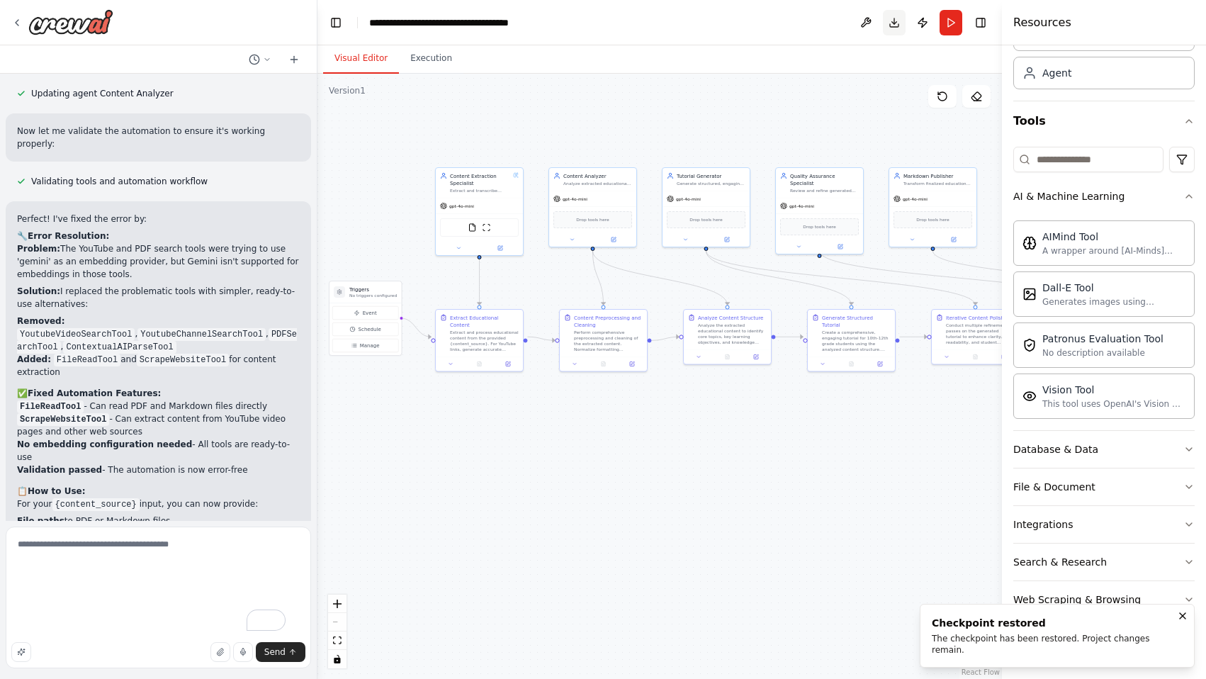
click at [898, 24] on button "Download" at bounding box center [894, 23] width 23 height 26
click at [685, 181] on div "Generate structured, engaging educational tutorials from analyzed content, form…" at bounding box center [711, 182] width 69 height 6
click at [702, 181] on div "Generate structured, engaging educational tutorials from analyzed content, form…" at bounding box center [711, 182] width 69 height 6
click at [730, 242] on button at bounding box center [726, 238] width 40 height 9
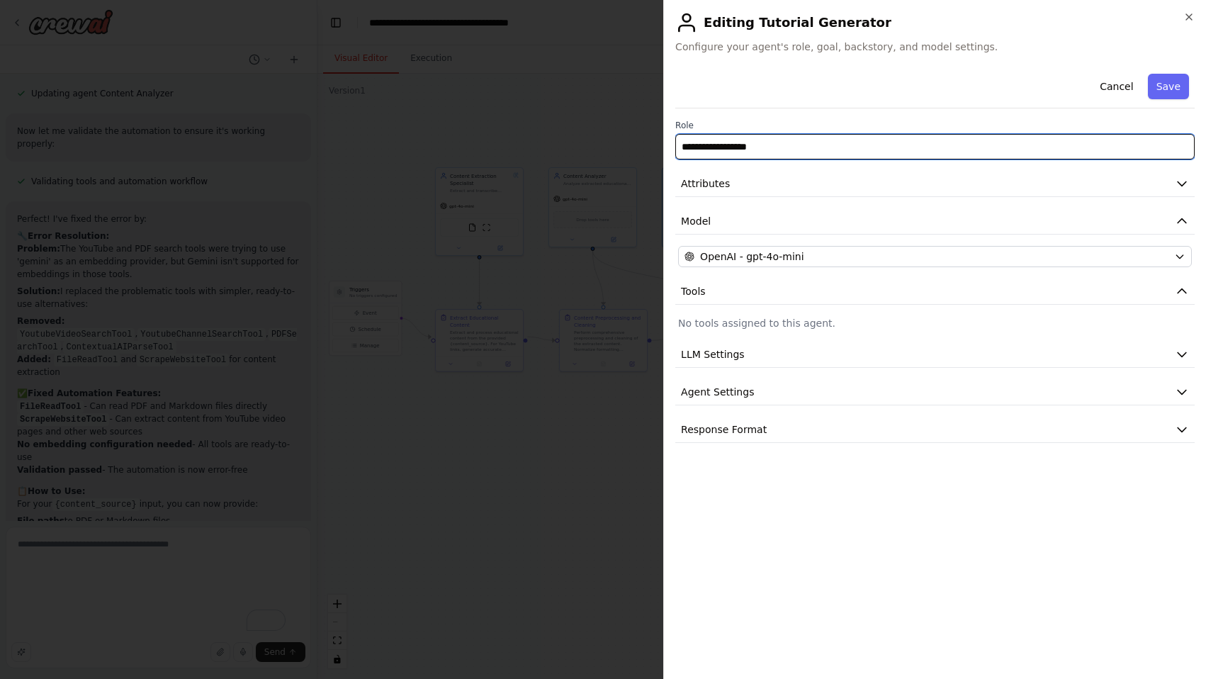
drag, startPoint x: 716, startPoint y: 148, endPoint x: 639, endPoint y: 145, distance: 77.3
click at [639, 145] on body "Goal: Create a production-level automated workflow that ingests educational con…" at bounding box center [603, 339] width 1206 height 679
type input "**********"
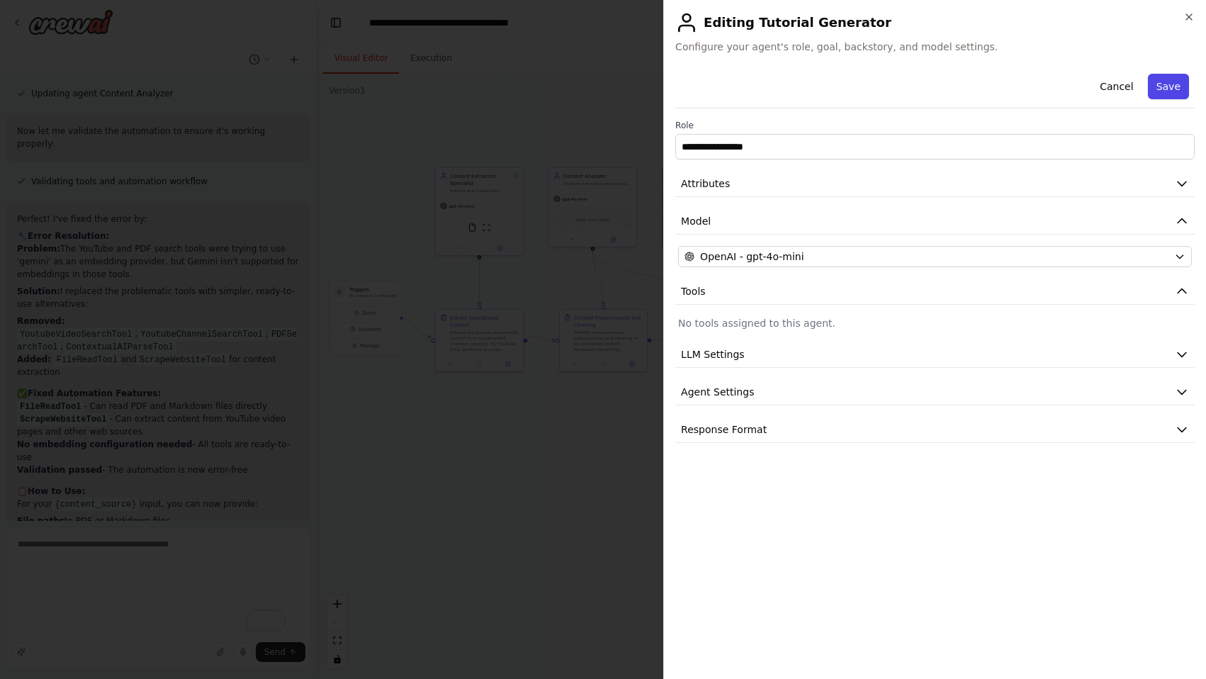
click at [1176, 84] on button "Save" at bounding box center [1168, 87] width 41 height 26
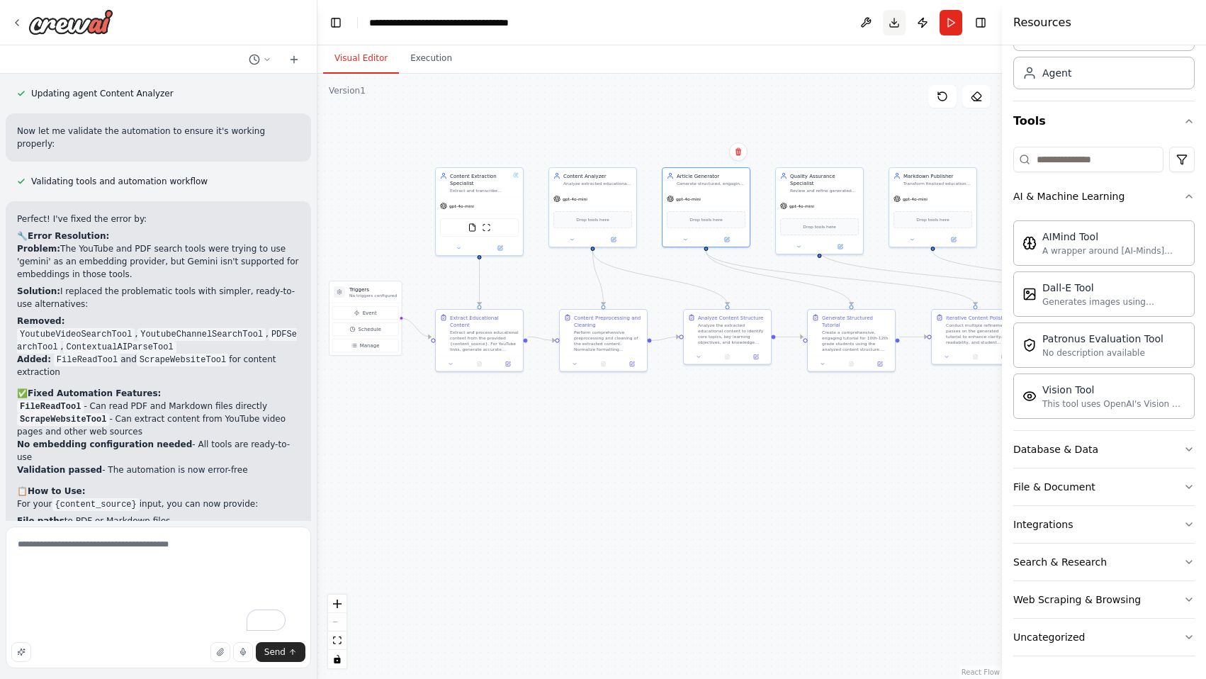
click at [894, 29] on button "Download" at bounding box center [894, 23] width 23 height 26
click at [689, 85] on div ".deletable-edge-delete-btn { width: 20px; height: 20px; border: 0px solid #ffff…" at bounding box center [659, 376] width 684 height 605
click at [901, 27] on button "Download" at bounding box center [894, 23] width 23 height 26
click at [651, 476] on div ".deletable-edge-delete-btn { width: 20px; height: 20px; border: 0px solid #ffff…" at bounding box center [659, 376] width 684 height 605
click at [897, 29] on button "Download" at bounding box center [894, 23] width 23 height 26
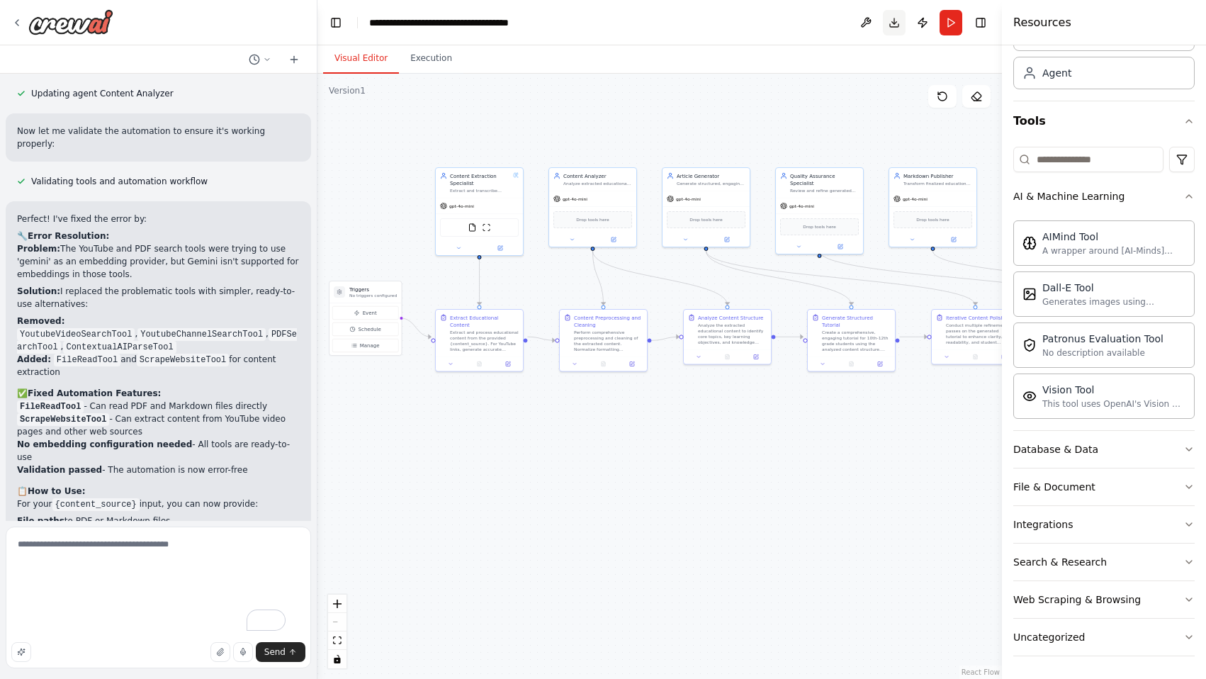
click at [894, 21] on button "Download" at bounding box center [894, 23] width 23 height 26
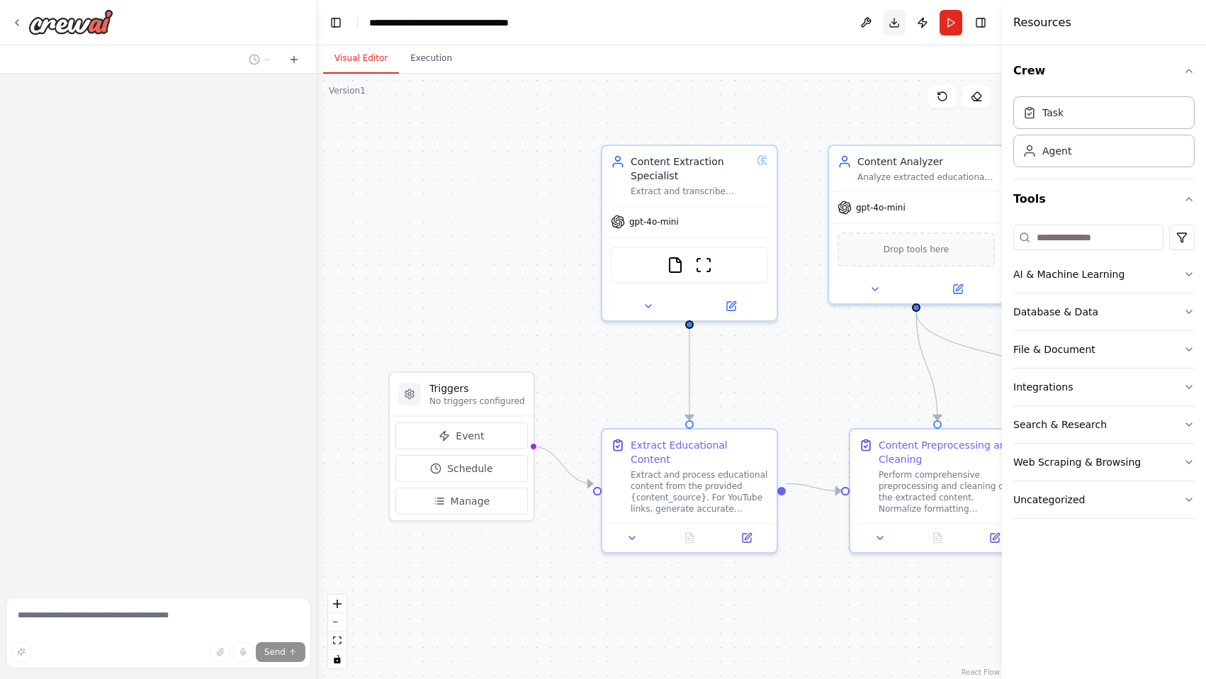
click at [900, 23] on button "Download" at bounding box center [894, 23] width 23 height 26
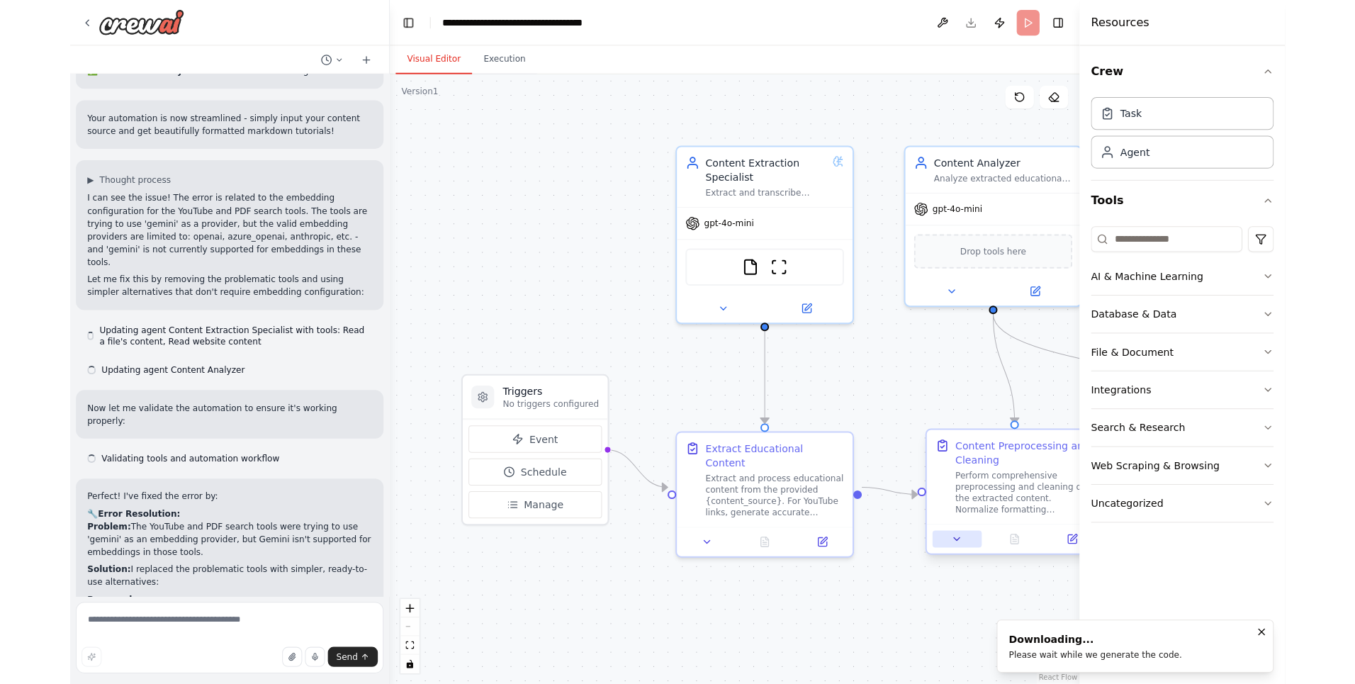
scroll to position [6686, 0]
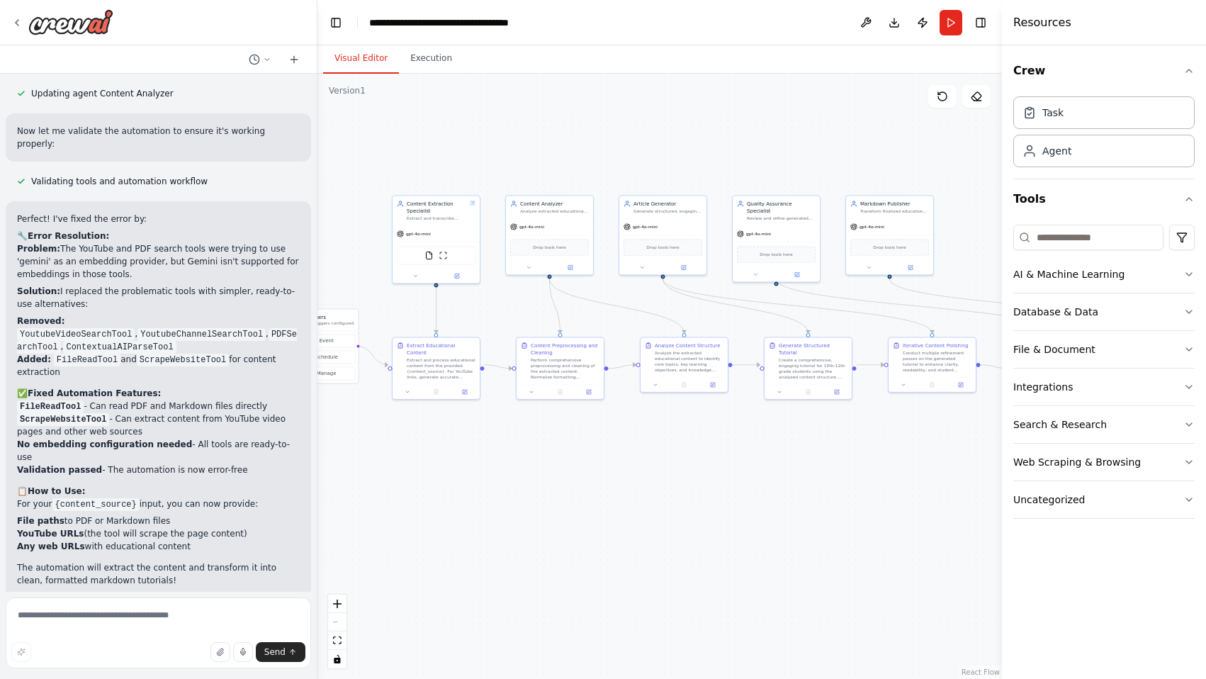
drag, startPoint x: 822, startPoint y: 349, endPoint x: 490, endPoint y: 303, distance: 335.6
click at [489, 303] on div ".deletable-edge-delete-btn { width: 20px; height: 20px; border: 0px solid #ffff…" at bounding box center [659, 376] width 684 height 605
click at [626, 522] on div ".deletable-edge-delete-btn { width: 20px; height: 20px; border: 0px solid #ffff…" at bounding box center [659, 376] width 684 height 605
click at [682, 136] on div ".deletable-edge-delete-btn { width: 20px; height: 20px; border: 0px solid #ffff…" at bounding box center [659, 376] width 684 height 605
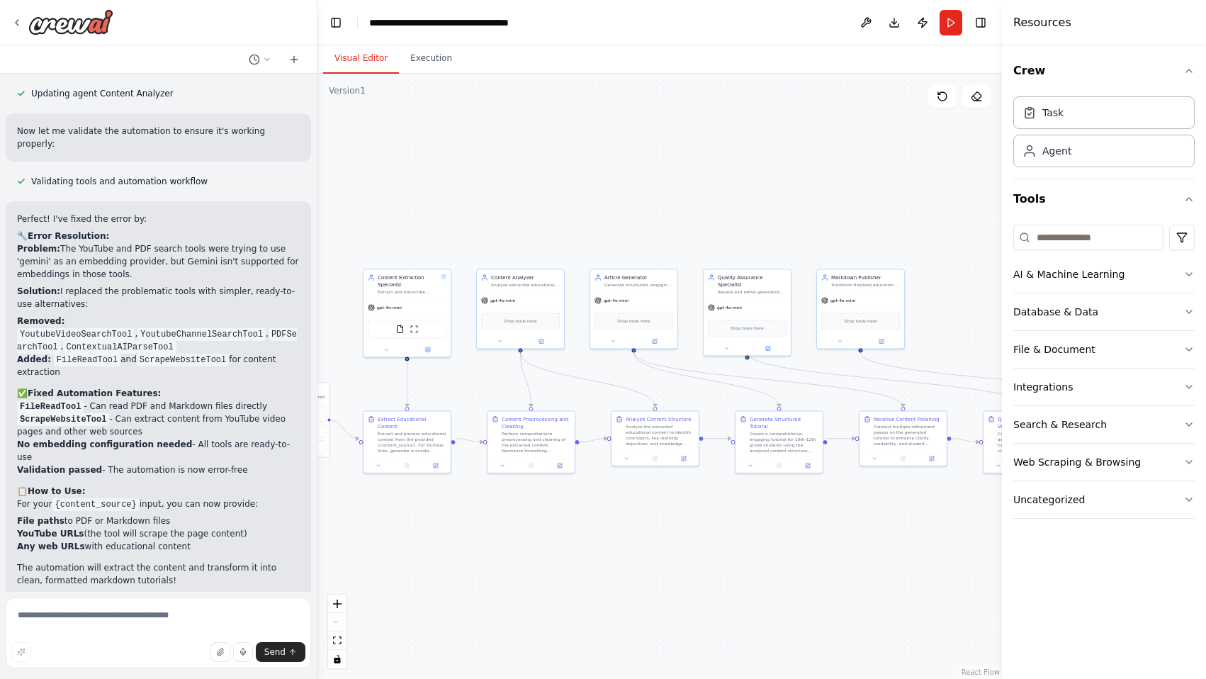
drag, startPoint x: 689, startPoint y: 121, endPoint x: 673, endPoint y: 178, distance: 58.8
click at [673, 188] on div ".deletable-edge-delete-btn { width: 20px; height: 20px; border: 0px solid #ffff…" at bounding box center [659, 376] width 684 height 605
click at [678, 526] on div ".deletable-edge-delete-btn { width: 20px; height: 20px; border: 0px solid #ffff…" at bounding box center [659, 376] width 684 height 605
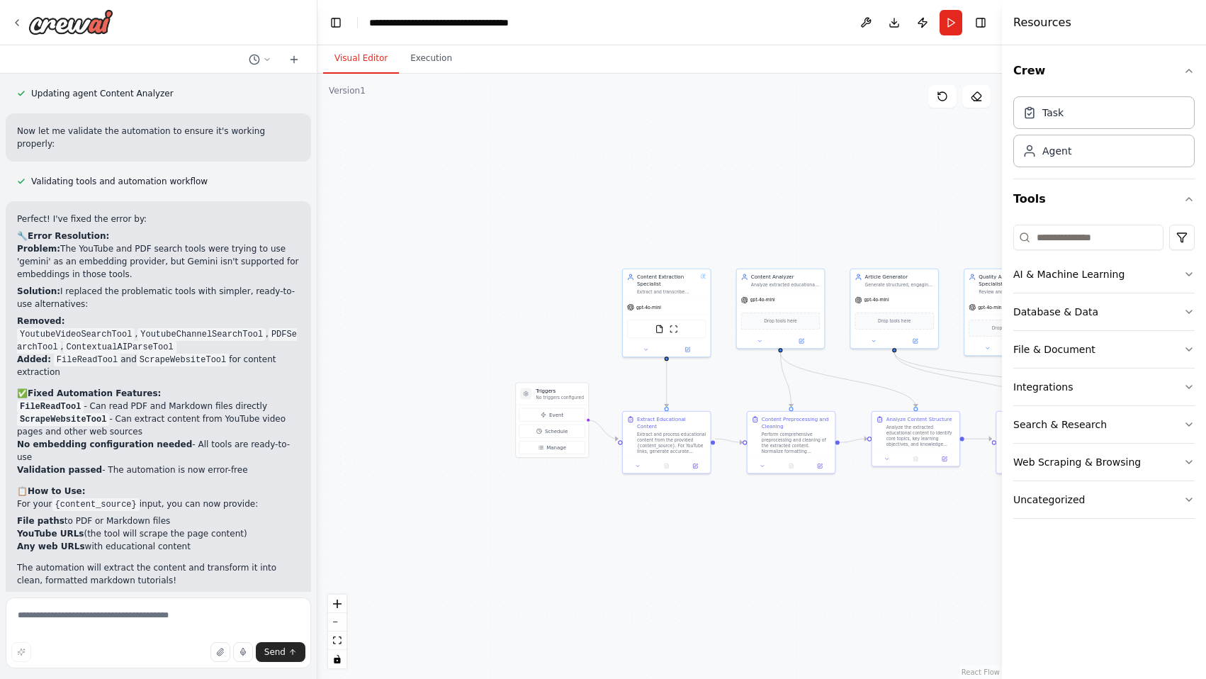
drag, startPoint x: 678, startPoint y: 526, endPoint x: 939, endPoint y: 527, distance: 260.8
click at [939, 527] on div ".deletable-edge-delete-btn { width: 20px; height: 20px; border: 0px solid #ffff…" at bounding box center [659, 376] width 684 height 605
click at [834, 178] on div ".deletable-edge-delete-btn { width: 20px; height: 20px; border: 0px solid #ffff…" at bounding box center [659, 376] width 684 height 605
click at [868, 136] on div ".deletable-edge-delete-btn { width: 20px; height: 20px; border: 0px solid #ffff…" at bounding box center [659, 376] width 684 height 605
click at [940, 101] on icon at bounding box center [942, 96] width 11 height 11
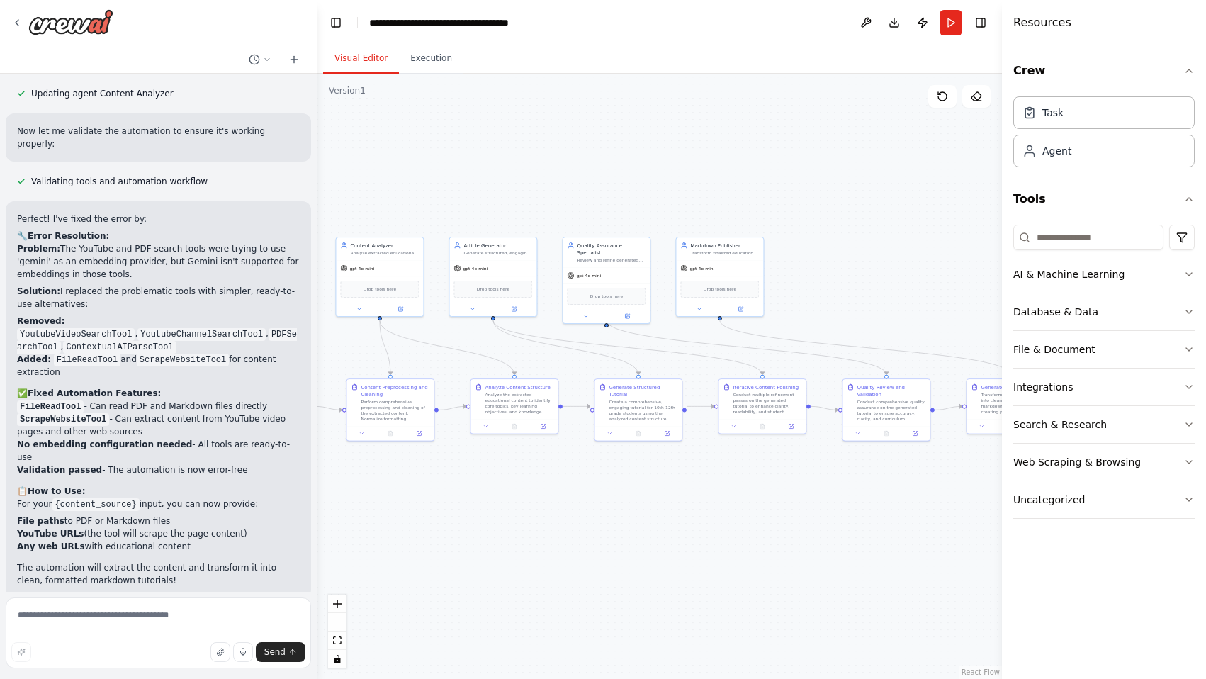
drag, startPoint x: 855, startPoint y: 169, endPoint x: 415, endPoint y: 130, distance: 441.1
click at [418, 130] on div ".deletable-edge-delete-btn { width: 20px; height: 20px; border: 0px solid #ffff…" at bounding box center [659, 376] width 684 height 605
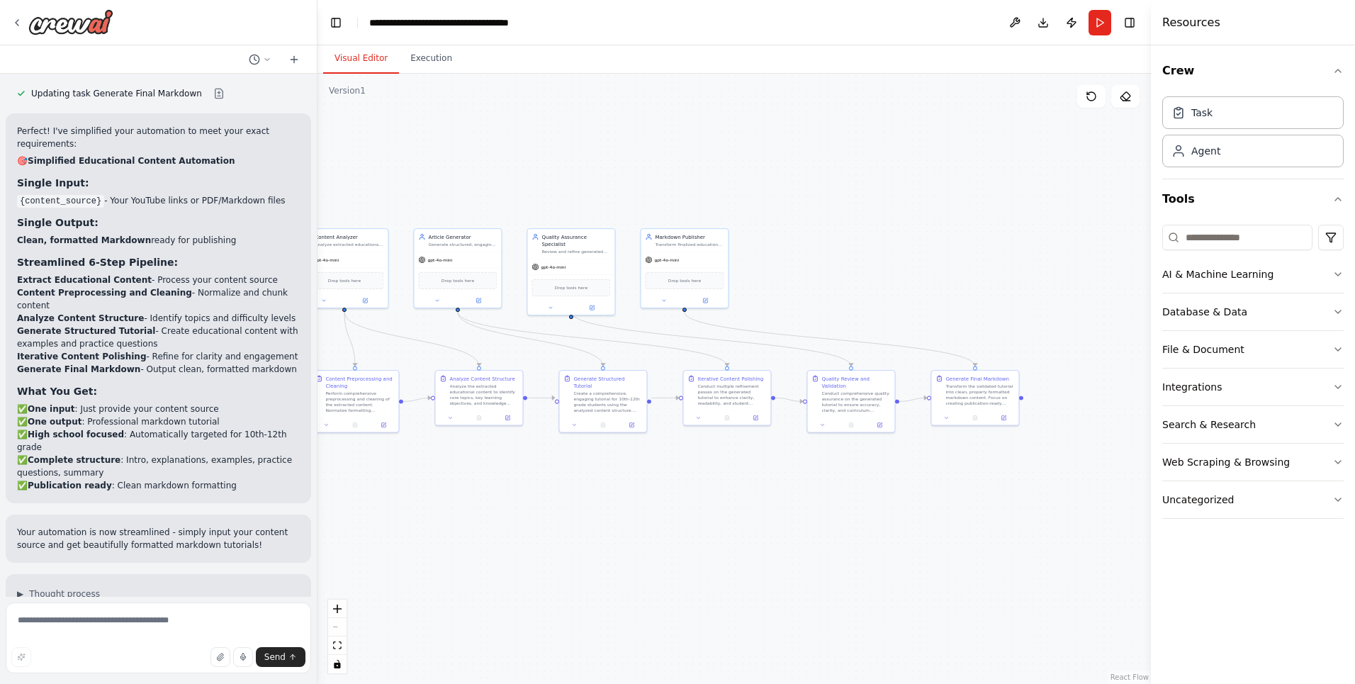
scroll to position [5997, 0]
